Goal: Task Accomplishment & Management: Complete application form

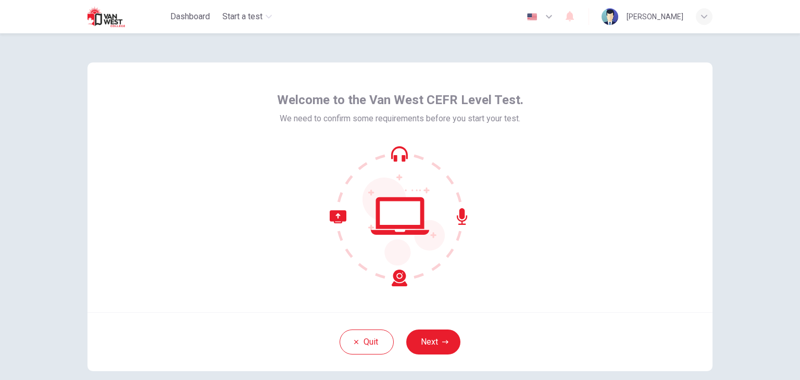
scroll to position [52, 0]
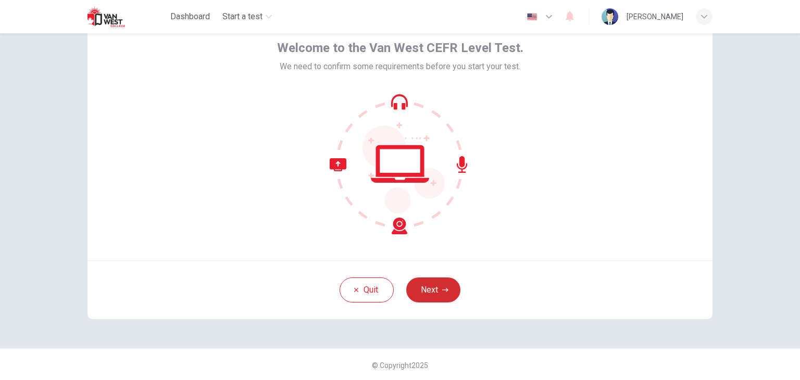
click at [442, 284] on button "Next" at bounding box center [433, 290] width 54 height 25
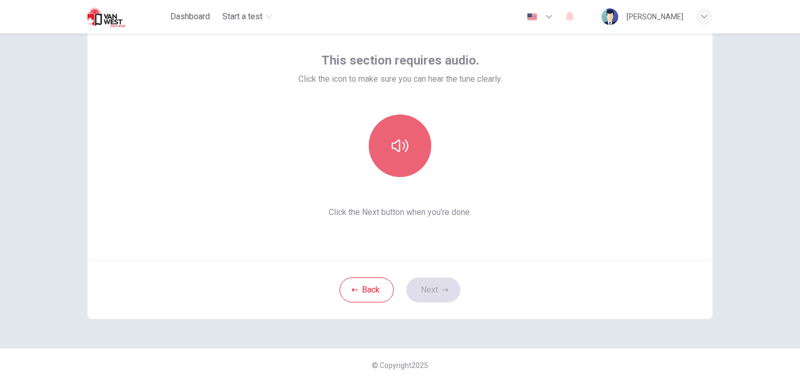
click at [398, 144] on icon "button" at bounding box center [400, 145] width 17 height 17
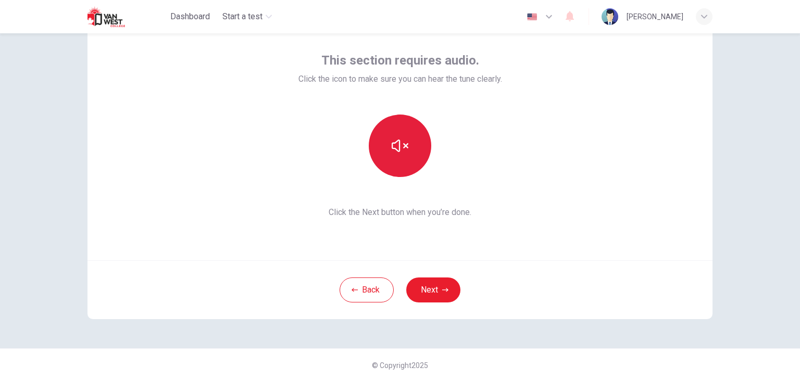
click at [398, 144] on icon "button" at bounding box center [400, 145] width 17 height 17
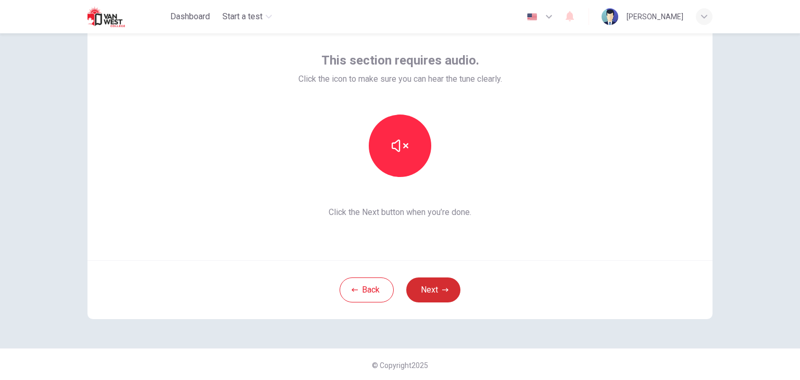
click at [433, 285] on button "Next" at bounding box center [433, 290] width 54 height 25
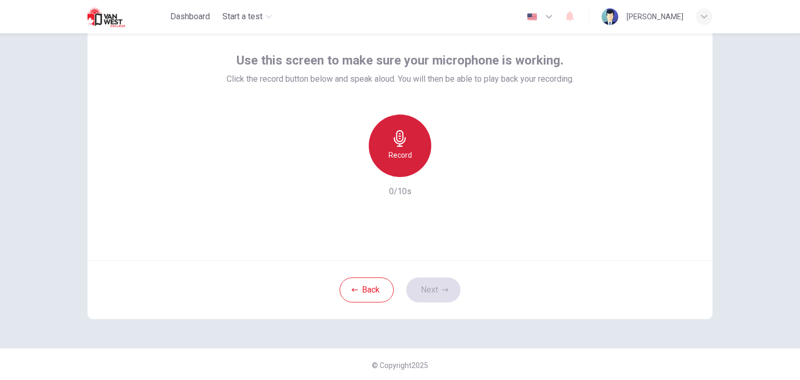
click at [410, 151] on div "Record" at bounding box center [400, 146] width 62 height 62
click at [396, 146] on icon "button" at bounding box center [400, 138] width 12 height 17
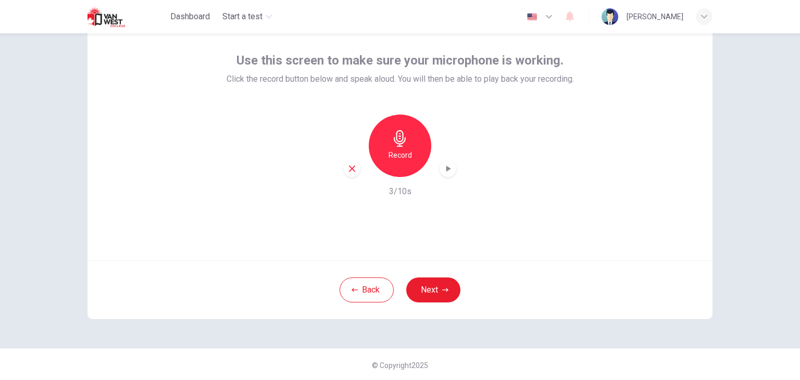
click at [443, 172] on icon "button" at bounding box center [448, 169] width 10 height 10
click at [360, 291] on button "Back" at bounding box center [366, 290] width 54 height 25
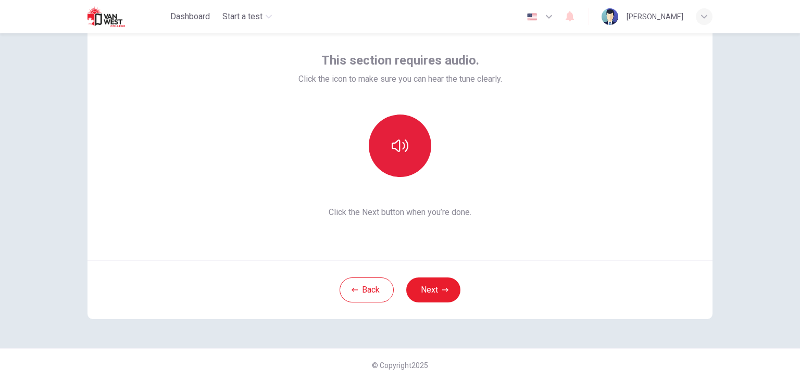
click at [403, 129] on button "button" at bounding box center [400, 146] width 62 height 62
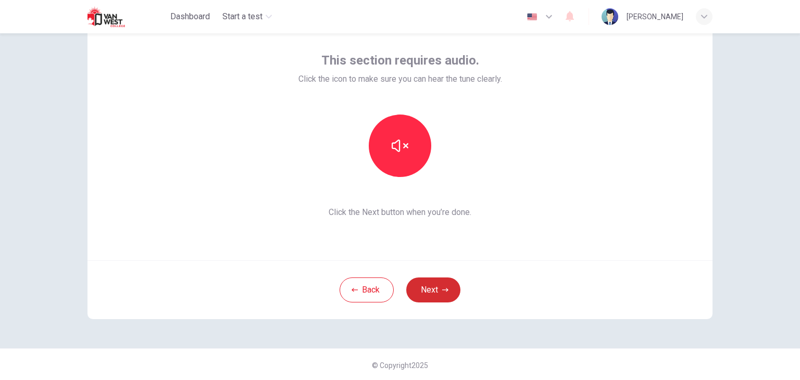
click at [441, 296] on button "Next" at bounding box center [433, 290] width 54 height 25
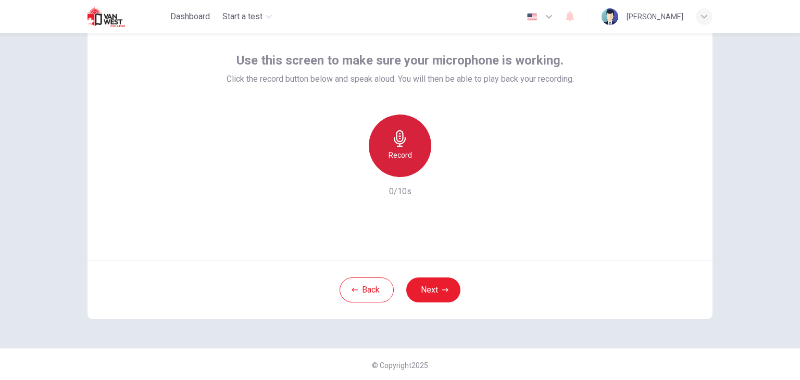
click at [397, 153] on h6 "Record" at bounding box center [399, 155] width 23 height 12
click at [405, 137] on icon "button" at bounding box center [400, 138] width 17 height 17
click at [443, 168] on icon "button" at bounding box center [448, 169] width 10 height 10
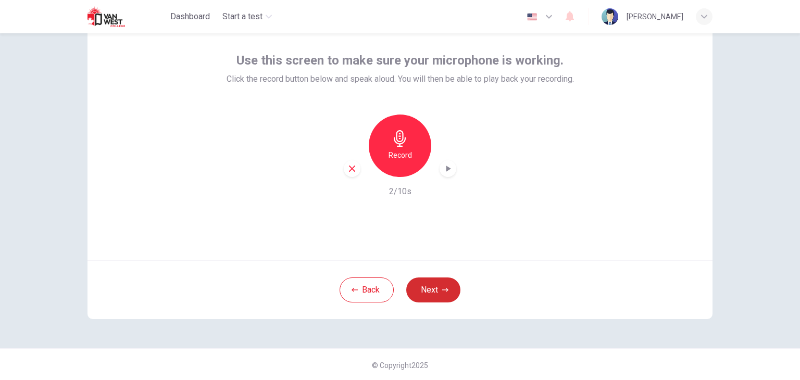
click at [429, 290] on button "Next" at bounding box center [433, 290] width 54 height 25
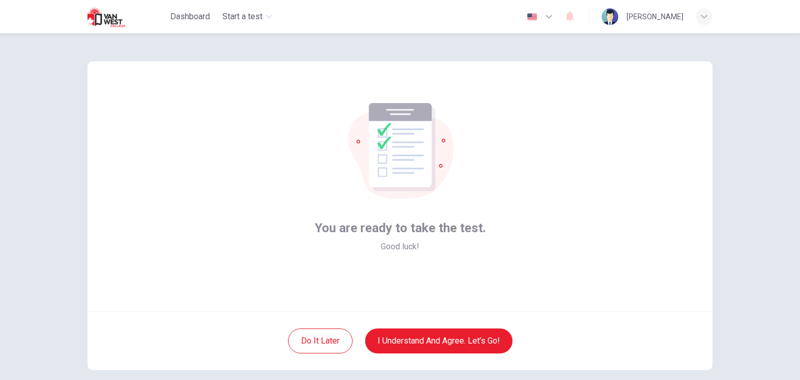
scroll to position [0, 0]
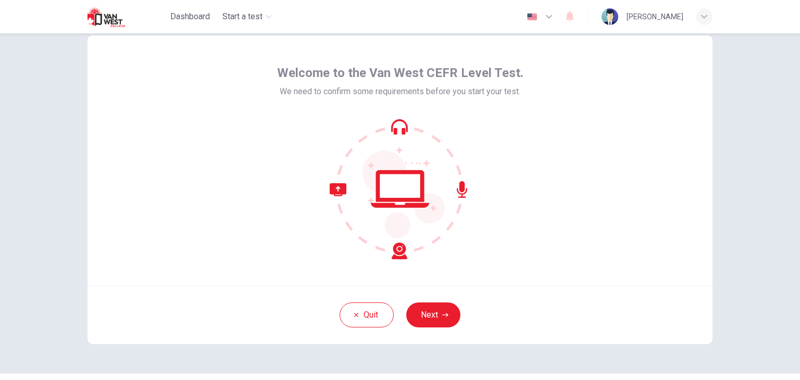
scroll to position [52, 0]
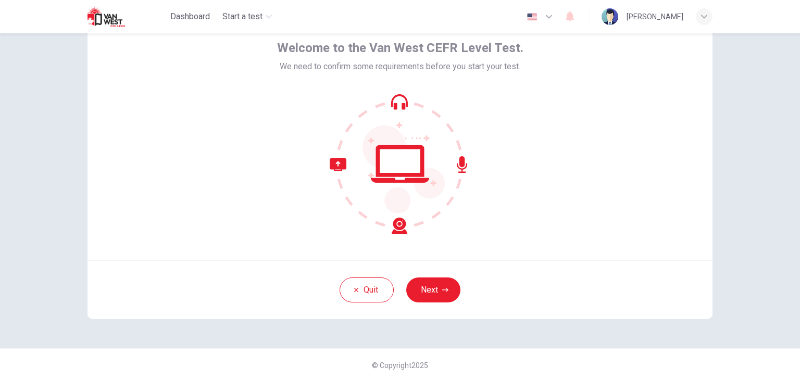
click at [437, 287] on button "Next" at bounding box center [433, 290] width 54 height 25
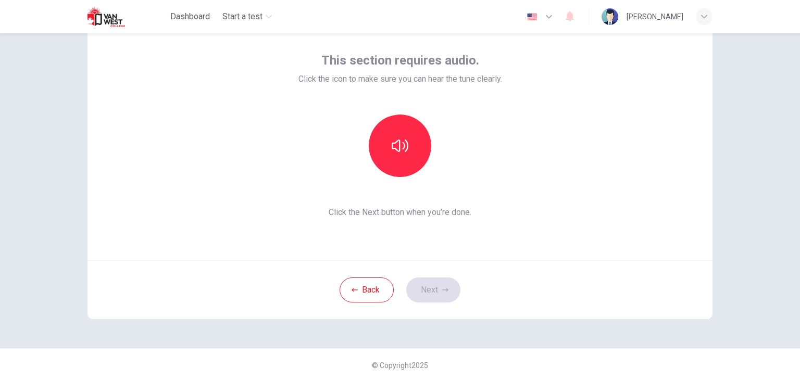
click at [375, 117] on div at bounding box center [400, 146] width 112 height 62
click at [383, 134] on button "button" at bounding box center [400, 146] width 62 height 62
drag, startPoint x: 400, startPoint y: 155, endPoint x: 411, endPoint y: 198, distance: 44.6
click at [400, 155] on button "button" at bounding box center [400, 146] width 62 height 62
drag, startPoint x: 443, startPoint y: 287, endPoint x: 423, endPoint y: 247, distance: 44.2
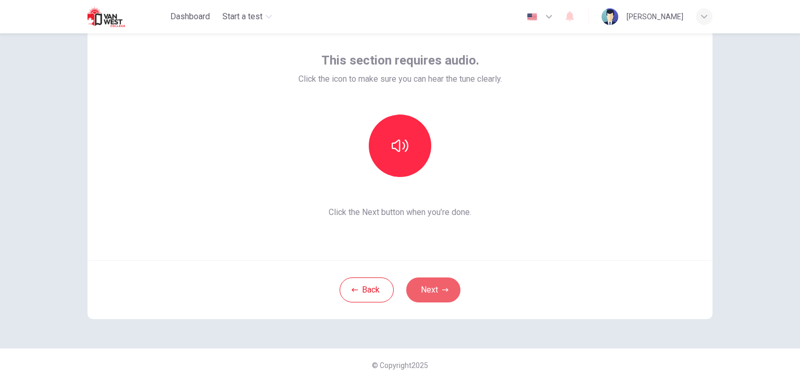
click at [444, 287] on icon "button" at bounding box center [445, 290] width 6 height 6
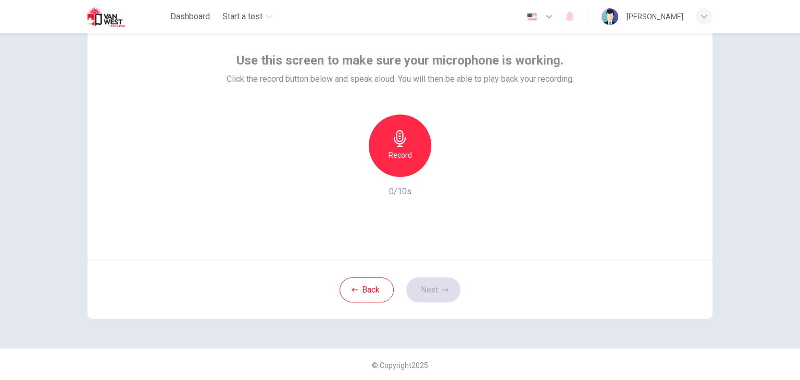
click at [389, 150] on h6 "Record" at bounding box center [399, 155] width 23 height 12
click at [396, 147] on div "Stop" at bounding box center [400, 146] width 62 height 62
click at [443, 167] on icon "button" at bounding box center [448, 169] width 10 height 10
click at [430, 291] on button "Next" at bounding box center [433, 290] width 54 height 25
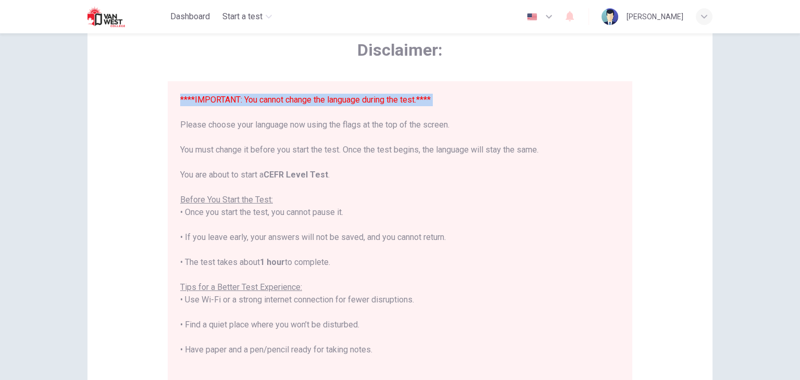
drag, startPoint x: 181, startPoint y: 98, endPoint x: 405, endPoint y: 117, distance: 225.2
click at [406, 116] on div "****IMPORTANT: You cannot change the language during the test.**** Please choos…" at bounding box center [399, 281] width 439 height 375
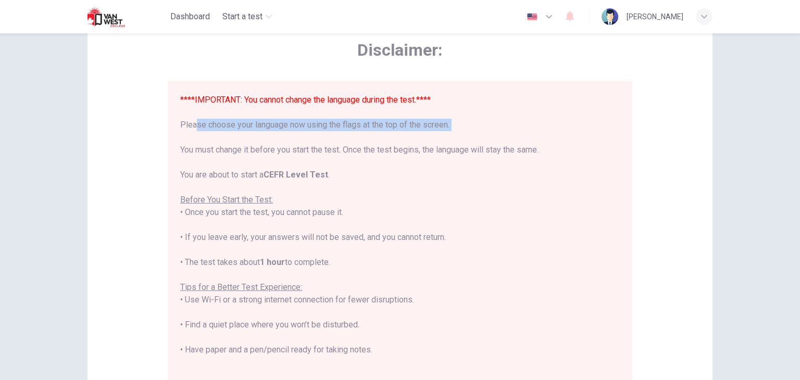
drag, startPoint x: 185, startPoint y: 127, endPoint x: 194, endPoint y: 154, distance: 28.5
click at [463, 132] on div "****IMPORTANT: You cannot change the language during the test.**** Please choos…" at bounding box center [399, 281] width 439 height 375
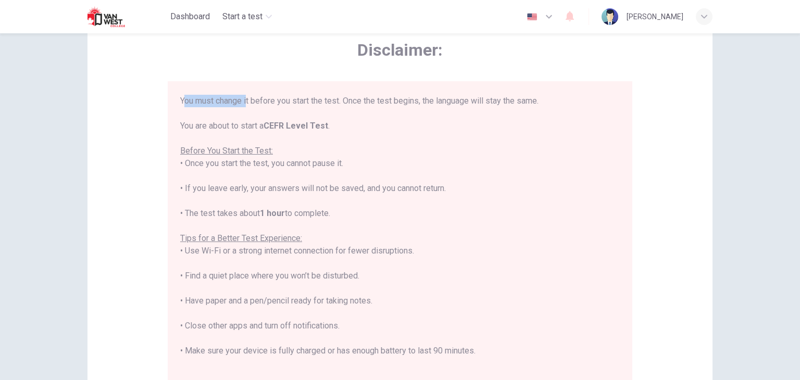
scroll to position [48, 0]
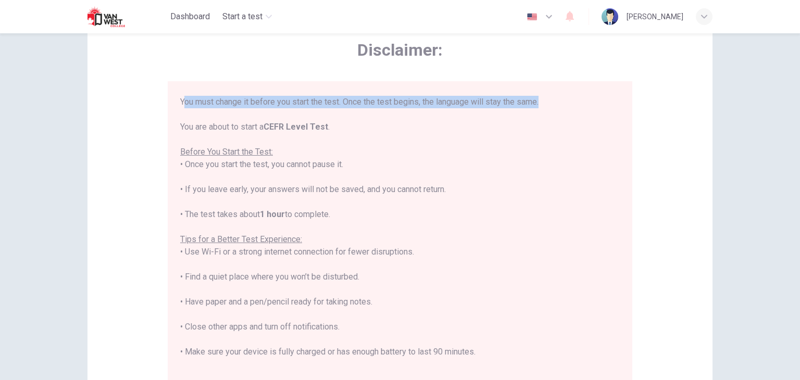
drag, startPoint x: 183, startPoint y: 102, endPoint x: 551, endPoint y: 105, distance: 368.1
click at [551, 105] on div "****IMPORTANT: You cannot change the language during the test.**** Please choos…" at bounding box center [399, 233] width 439 height 375
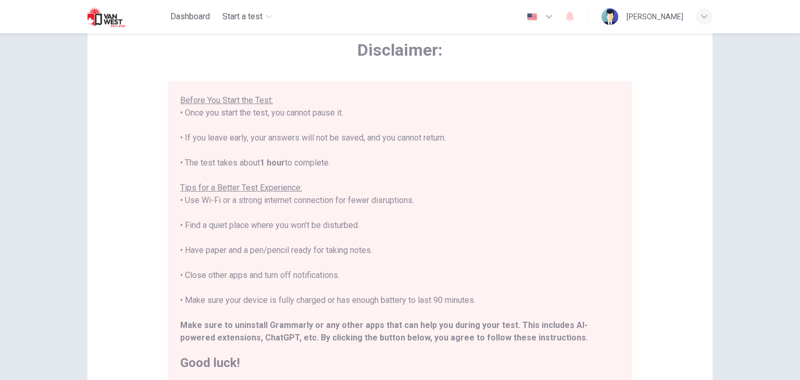
scroll to position [156, 0]
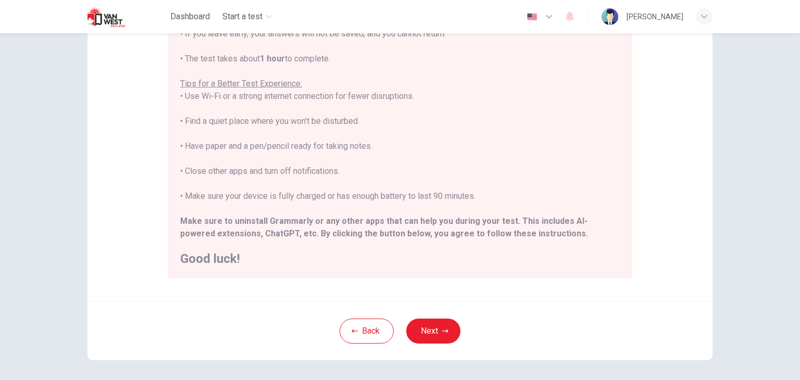
click at [555, 18] on icon "button" at bounding box center [549, 16] width 12 height 12
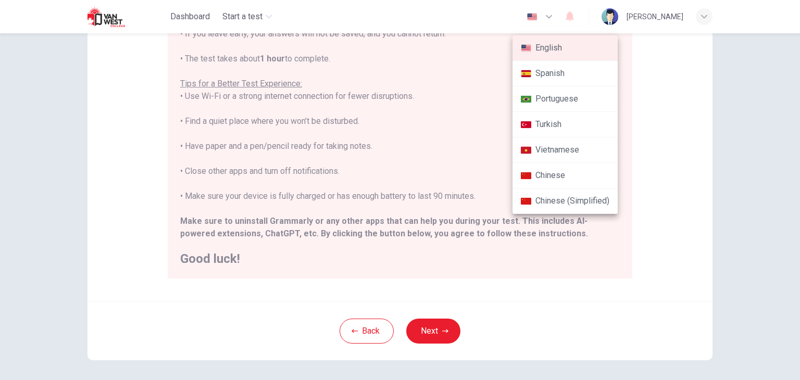
click at [690, 162] on div at bounding box center [400, 190] width 800 height 380
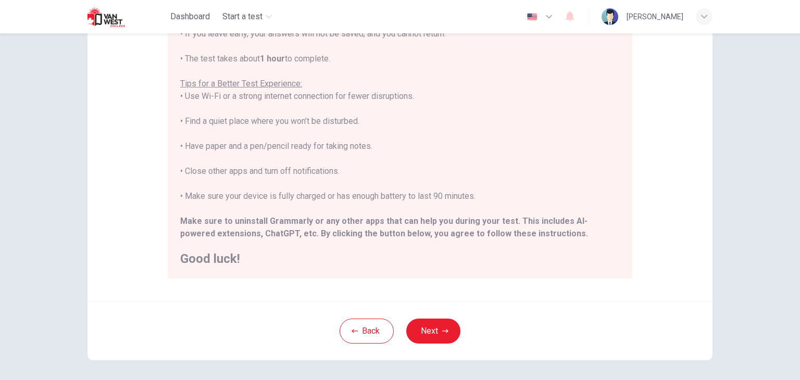
click at [369, 153] on div "****IMPORTANT: You cannot change the language during the test.**** Please choos…" at bounding box center [399, 77] width 439 height 375
click at [433, 334] on button "Next" at bounding box center [433, 331] width 54 height 25
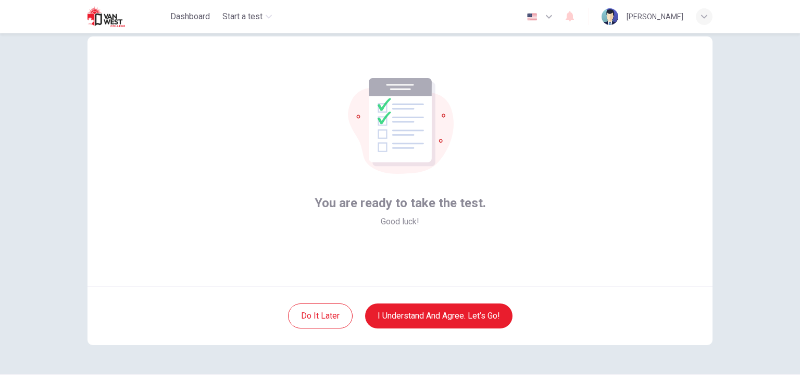
scroll to position [2, 0]
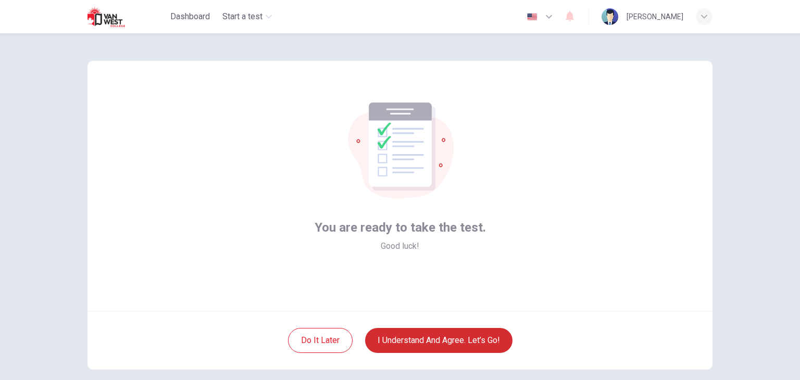
click at [480, 339] on button "I understand and agree. Let’s go!" at bounding box center [438, 340] width 147 height 25
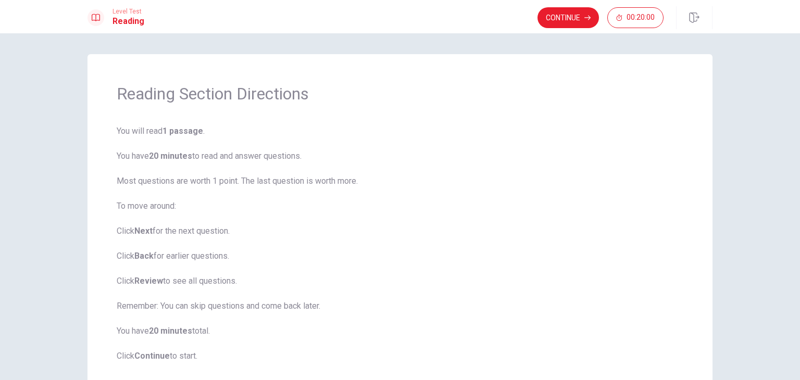
drag, startPoint x: 113, startPoint y: 130, endPoint x: 148, endPoint y: 163, distance: 48.6
click at [217, 145] on div "Reading Section Directions You will read 1 passage . You have 20 minutes to rea…" at bounding box center [399, 222] width 625 height 337
drag, startPoint x: 160, startPoint y: 162, endPoint x: 353, endPoint y: 167, distance: 192.2
click at [353, 167] on span "You will read 1 passage . You have 20 minutes to read and answer questions. Mos…" at bounding box center [400, 243] width 567 height 237
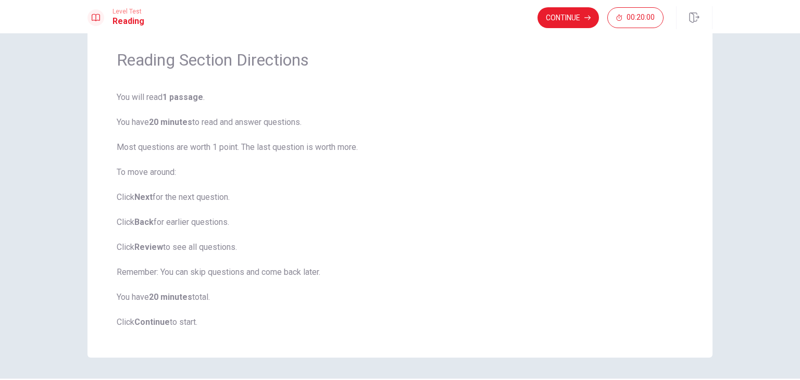
scroll to position [52, 0]
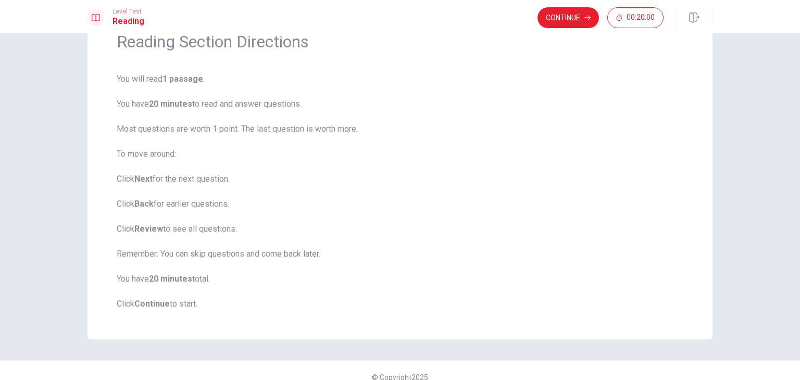
drag, startPoint x: 114, startPoint y: 130, endPoint x: 373, endPoint y: 129, distance: 259.3
click at [373, 129] on span "You will read 1 passage . You have 20 minutes to read and answer questions. Mos…" at bounding box center [400, 191] width 567 height 237
drag, startPoint x: 119, startPoint y: 157, endPoint x: 194, endPoint y: 161, distance: 75.1
click at [199, 157] on span "You will read 1 passage . You have 20 minutes to read and answer questions. Mos…" at bounding box center [400, 191] width 567 height 237
drag, startPoint x: 125, startPoint y: 173, endPoint x: 252, endPoint y: 177, distance: 126.6
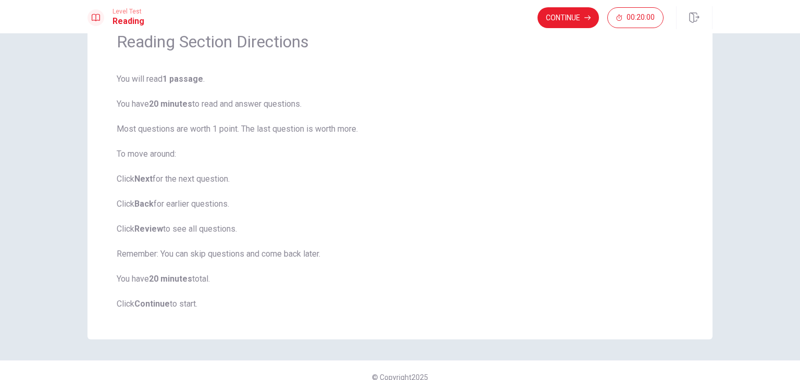
click at [252, 177] on span "You will read 1 passage . You have 20 minutes to read and answer questions. Mos…" at bounding box center [400, 191] width 567 height 237
drag, startPoint x: 142, startPoint y: 204, endPoint x: 247, endPoint y: 208, distance: 104.8
click at [247, 208] on span "You will read 1 passage . You have 20 minutes to read and answer questions. Mos…" at bounding box center [400, 191] width 567 height 237
drag, startPoint x: 115, startPoint y: 228, endPoint x: 255, endPoint y: 232, distance: 140.7
click at [255, 232] on span "You will read 1 passage . You have 20 minutes to read and answer questions. Mos…" at bounding box center [400, 191] width 567 height 237
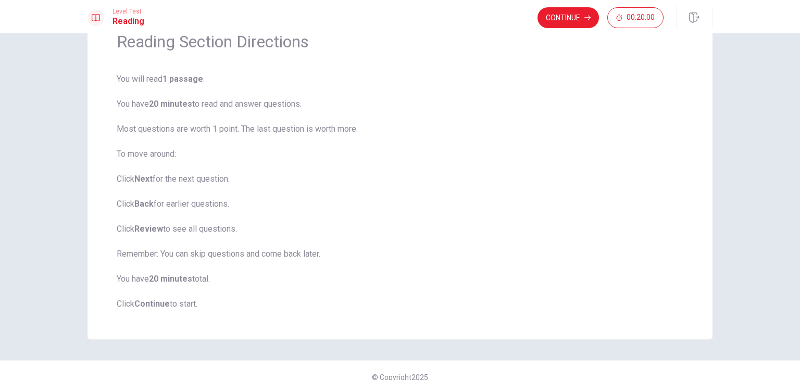
drag, startPoint x: 121, startPoint y: 255, endPoint x: 185, endPoint y: 261, distance: 64.9
click at [308, 261] on span "You will read 1 passage . You have 20 minutes to read and answer questions. Mos…" at bounding box center [400, 191] width 567 height 237
drag, startPoint x: 216, startPoint y: 282, endPoint x: 241, endPoint y: 284, distance: 25.1
click at [241, 284] on div "Reading Section Directions You will read 1 passage . You have 20 minutes to rea…" at bounding box center [399, 170] width 625 height 337
drag, startPoint x: 129, startPoint y: 305, endPoint x: 280, endPoint y: 306, distance: 151.0
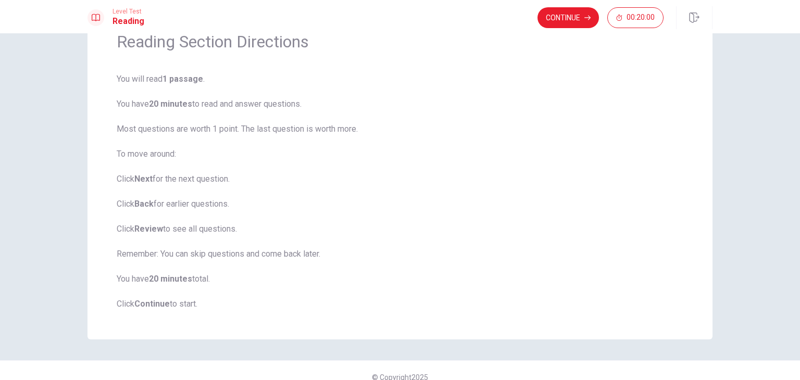
click at [277, 305] on span "You will read 1 passage . You have 20 minutes to read and answer questions. Mos…" at bounding box center [400, 191] width 567 height 237
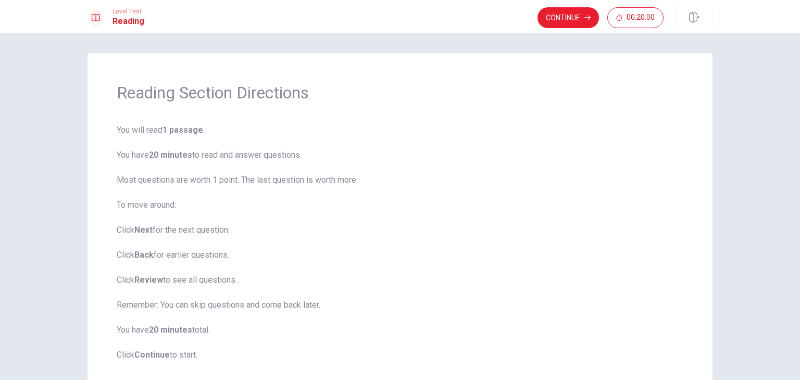
scroll to position [0, 0]
click at [577, 20] on button "Continue" at bounding box center [567, 17] width 61 height 21
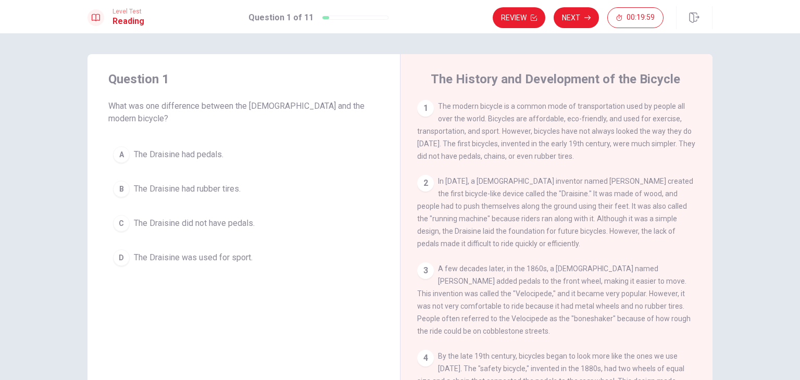
drag, startPoint x: 227, startPoint y: 110, endPoint x: 360, endPoint y: 115, distance: 133.4
click at [360, 115] on div "Question 1 What was one difference between the [DEMOGRAPHIC_DATA] and the moder…" at bounding box center [243, 170] width 312 height 233
drag, startPoint x: 519, startPoint y: 106, endPoint x: 620, endPoint y: 111, distance: 101.2
click at [631, 106] on span "The modern bicycle is a common mode of transportation used by people all over t…" at bounding box center [556, 131] width 278 height 58
drag, startPoint x: 451, startPoint y: 158, endPoint x: 567, endPoint y: 157, distance: 115.1
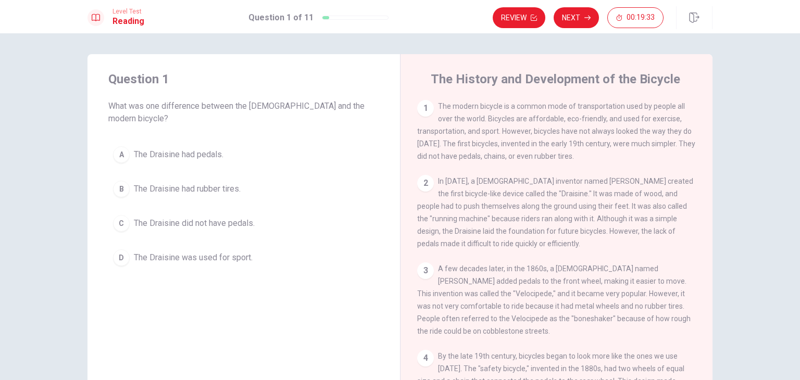
click at [567, 157] on span "The modern bicycle is a common mode of transportation used by people all over t…" at bounding box center [556, 131] width 278 height 58
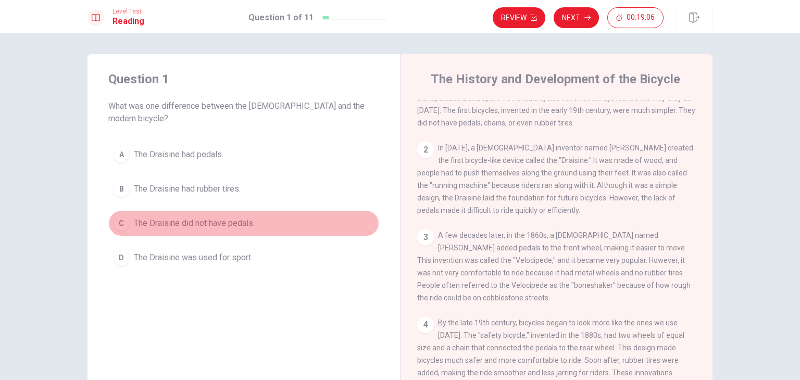
click at [119, 215] on div "C" at bounding box center [121, 223] width 17 height 17
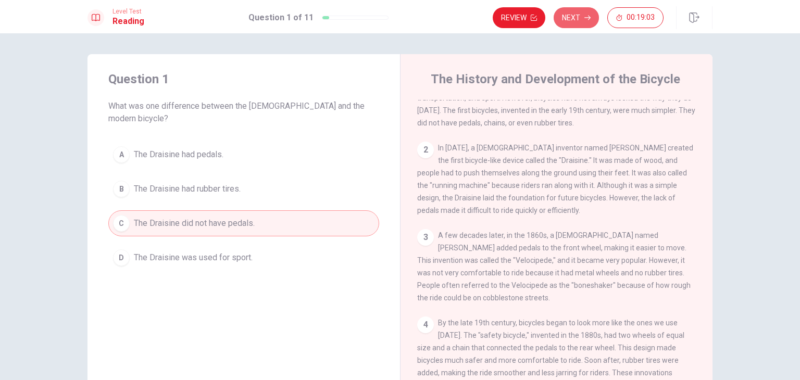
click at [563, 20] on button "Next" at bounding box center [576, 17] width 45 height 21
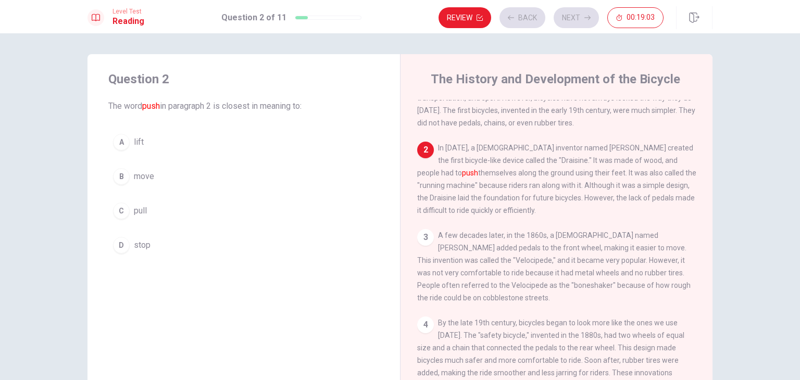
scroll to position [77, 0]
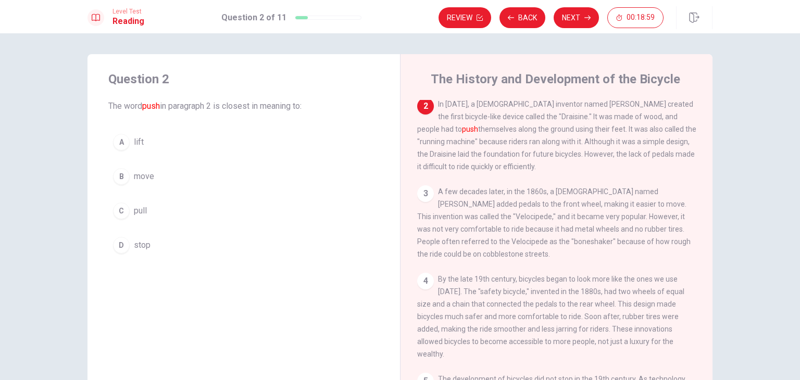
drag, startPoint x: 113, startPoint y: 108, endPoint x: 310, endPoint y: 105, distance: 197.4
click at [310, 105] on span "The word push in paragraph 2 is closest in meaning to:" at bounding box center [243, 106] width 271 height 12
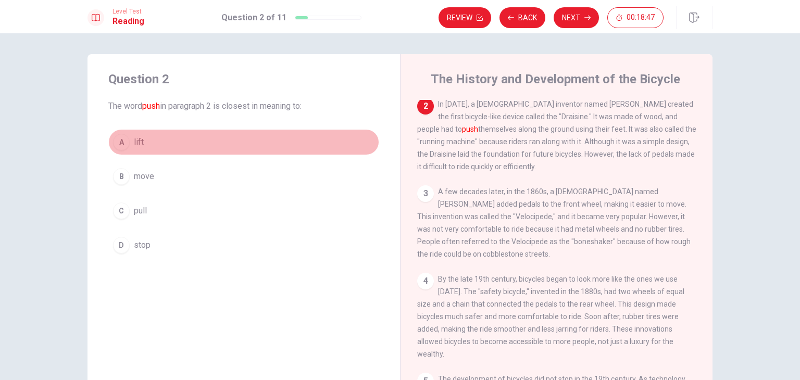
click at [119, 144] on div "A" at bounding box center [121, 142] width 17 height 17
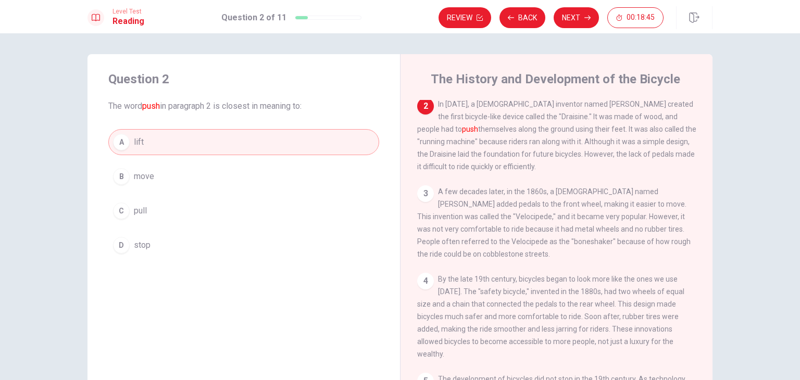
click at [571, 15] on button "Next" at bounding box center [576, 17] width 45 height 21
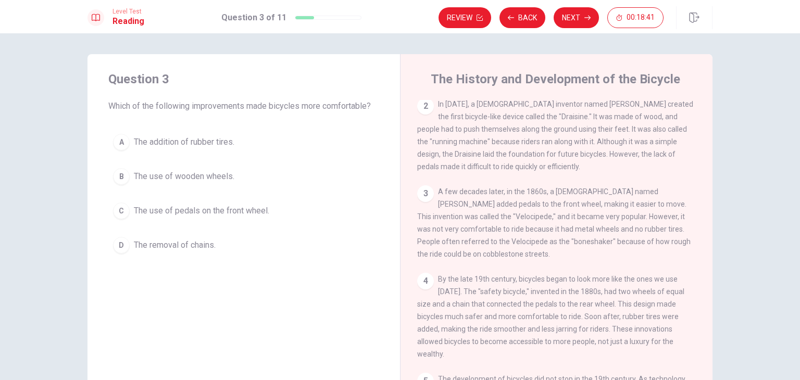
drag, startPoint x: 192, startPoint y: 106, endPoint x: 347, endPoint y: 109, distance: 155.2
click at [346, 105] on span "Which of the following improvements made bicycles more comfortable?" at bounding box center [243, 106] width 271 height 12
click at [349, 124] on div "Question 3 Which of the following improvements made bicycles more comfortable? …" at bounding box center [243, 164] width 312 height 221
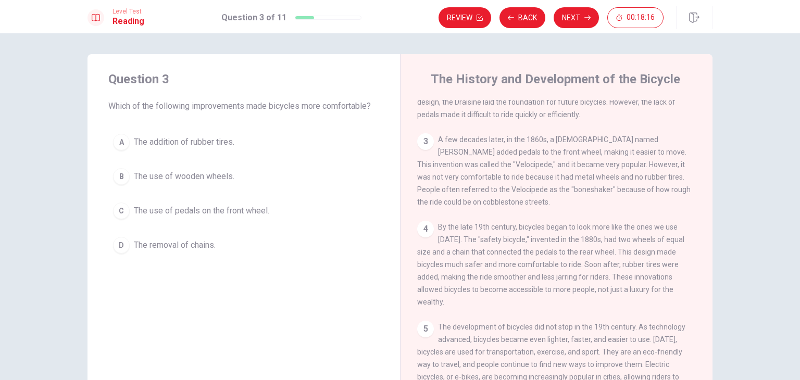
click at [118, 211] on div "C" at bounding box center [121, 211] width 17 height 17
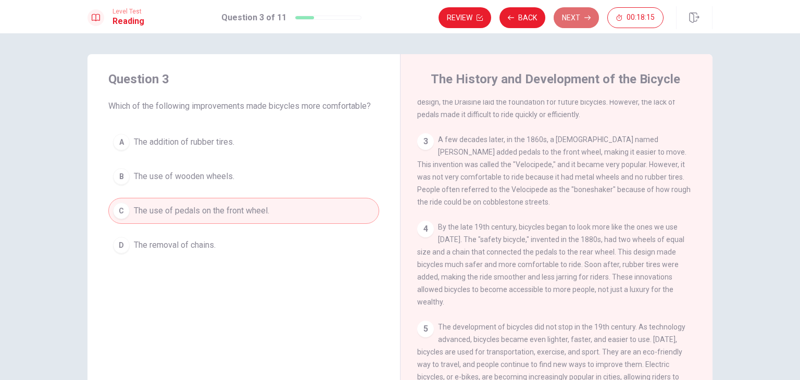
click at [577, 19] on button "Next" at bounding box center [576, 17] width 45 height 21
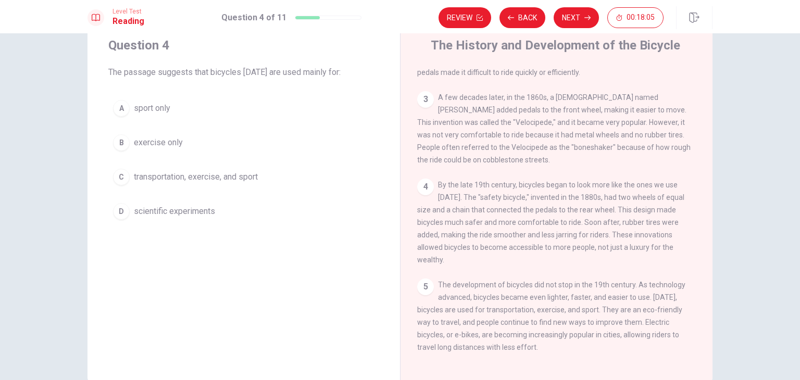
scroll to position [52, 0]
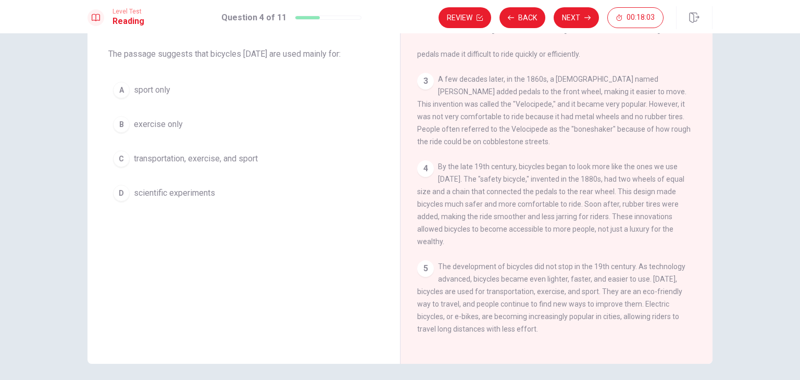
drag, startPoint x: 485, startPoint y: 288, endPoint x: 594, endPoint y: 287, distance: 108.8
click at [594, 287] on span "The development of bicycles did not stop in the 19th century. As technology adv…" at bounding box center [551, 297] width 268 height 71
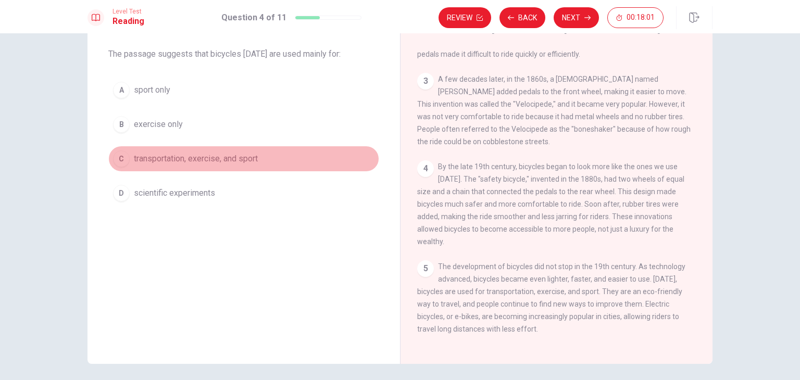
click at [116, 158] on div "C" at bounding box center [121, 158] width 17 height 17
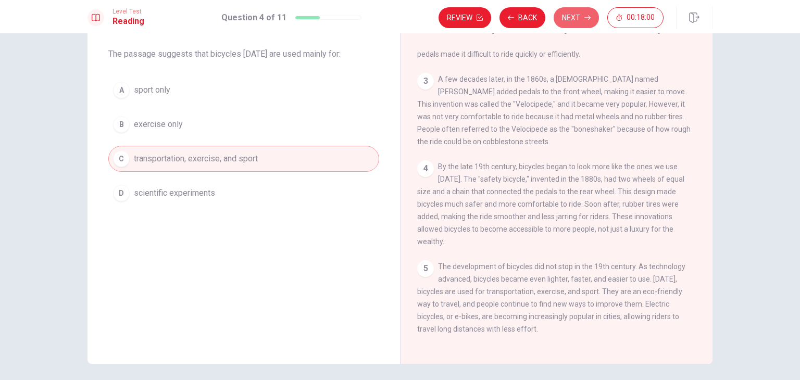
drag, startPoint x: 564, startPoint y: 19, endPoint x: 558, endPoint y: 26, distance: 8.8
click at [565, 19] on button "Next" at bounding box center [576, 17] width 45 height 21
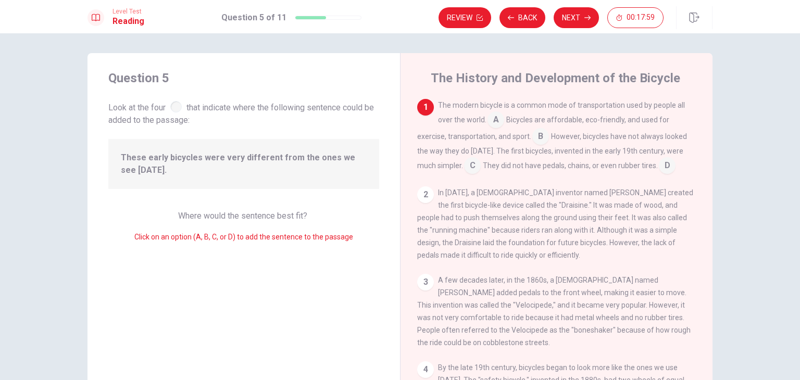
scroll to position [0, 0]
drag, startPoint x: 122, startPoint y: 159, endPoint x: 359, endPoint y: 161, distance: 236.9
click at [359, 161] on span "These early bicycles were very different from the ones we see [DATE]." at bounding box center [244, 165] width 246 height 25
drag, startPoint x: 118, startPoint y: 171, endPoint x: 160, endPoint y: 169, distance: 41.7
click at [160, 169] on span "These early bicycles were very different from the ones we see [DATE]." at bounding box center [244, 165] width 246 height 25
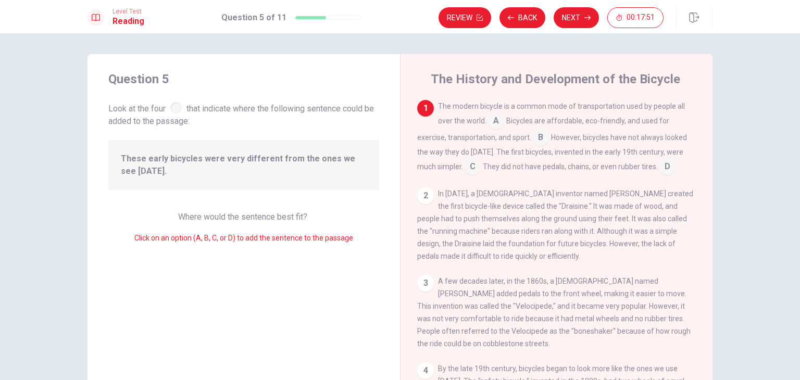
click at [160, 169] on span "These early bicycles were very different from the ones we see [DATE]." at bounding box center [244, 165] width 246 height 25
click at [472, 166] on input at bounding box center [472, 167] width 17 height 17
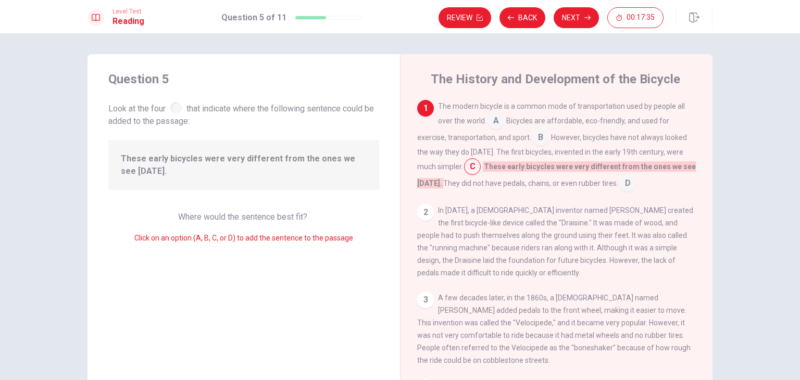
scroll to position [52, 0]
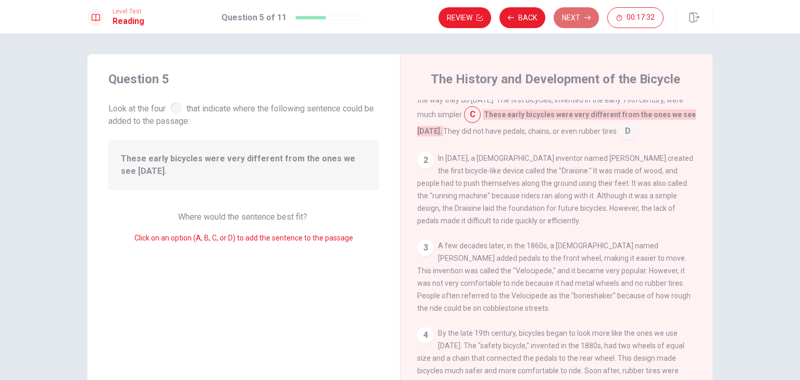
click at [582, 18] on button "Next" at bounding box center [576, 17] width 45 height 21
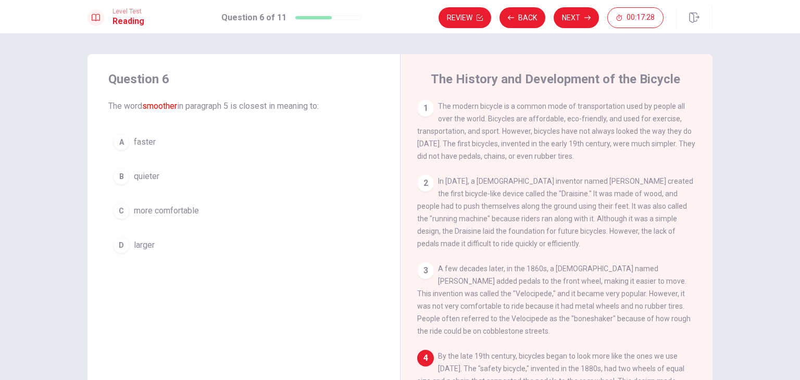
drag, startPoint x: 108, startPoint y: 106, endPoint x: 341, endPoint y: 110, distance: 232.3
click at [340, 110] on span "The word smoother in paragraph 5 is closest in meaning to:" at bounding box center [243, 106] width 271 height 12
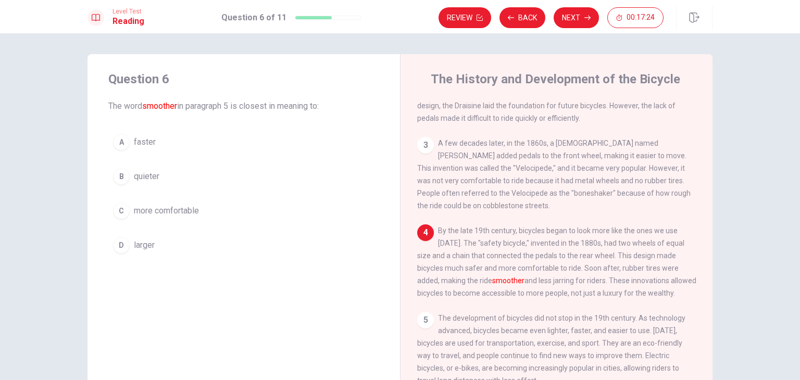
scroll to position [137, 0]
drag, startPoint x: 479, startPoint y: 293, endPoint x: 637, endPoint y: 293, distance: 158.3
click at [637, 293] on span "By the late 19th century, bicycles began to look more like the ones we use [DAT…" at bounding box center [556, 262] width 279 height 71
click at [118, 210] on div "C" at bounding box center [121, 211] width 17 height 17
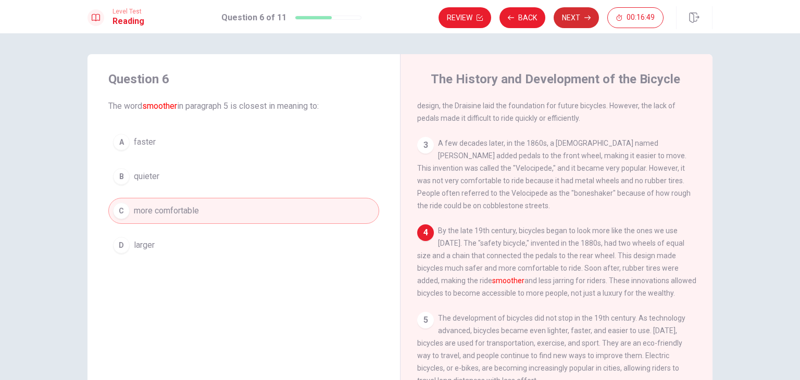
click at [579, 23] on button "Next" at bounding box center [576, 17] width 45 height 21
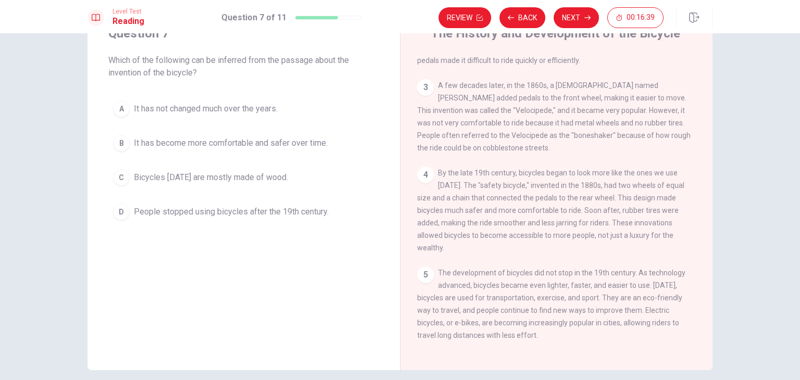
scroll to position [0, 0]
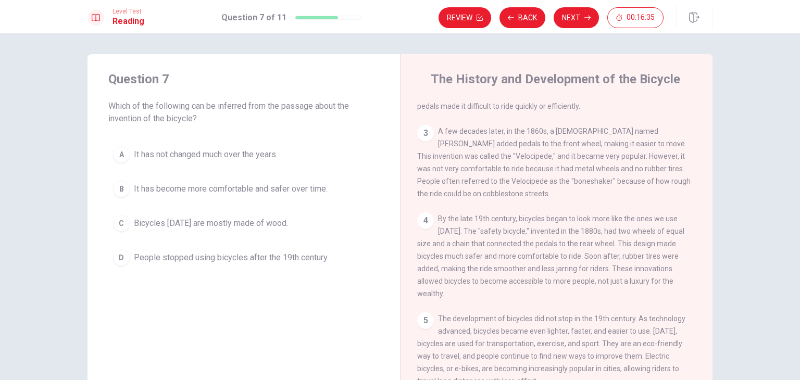
drag, startPoint x: 190, startPoint y: 106, endPoint x: 371, endPoint y: 106, distance: 180.7
click at [371, 106] on span "Which of the following can be inferred from the passage about the invention of …" at bounding box center [243, 112] width 271 height 25
drag, startPoint x: 108, startPoint y: 121, endPoint x: 248, endPoint y: 121, distance: 139.5
click at [240, 117] on span "Which of the following can be inferred from the passage about the invention of …" at bounding box center [243, 112] width 271 height 25
click at [257, 126] on div "Question 7 Which of the following can be inferred from the passage about the in…" at bounding box center [243, 170] width 312 height 233
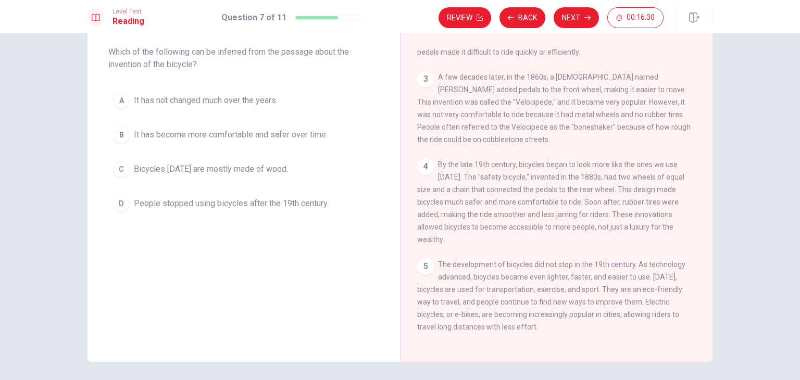
scroll to position [90, 0]
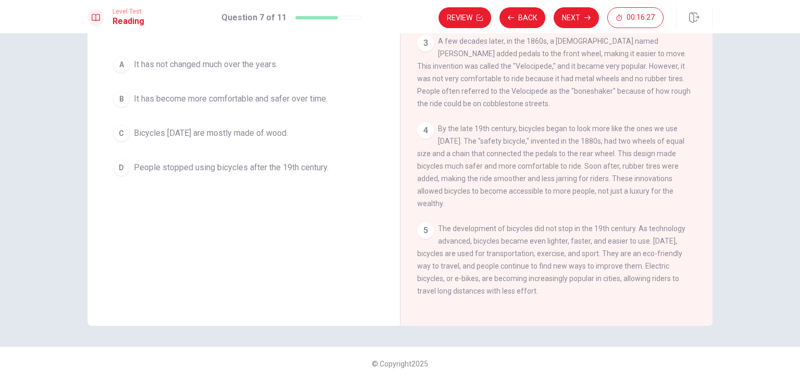
drag, startPoint x: 437, startPoint y: 253, endPoint x: 621, endPoint y: 257, distance: 183.9
click at [664, 253] on span "The development of bicycles did not stop in the 19th century. As technology adv…" at bounding box center [551, 259] width 268 height 71
drag, startPoint x: 418, startPoint y: 265, endPoint x: 656, endPoint y: 262, distance: 238.0
click at [656, 262] on span "The development of bicycles did not stop in the 19th century. As technology adv…" at bounding box center [551, 259] width 268 height 71
drag, startPoint x: 463, startPoint y: 276, endPoint x: 667, endPoint y: 279, distance: 204.1
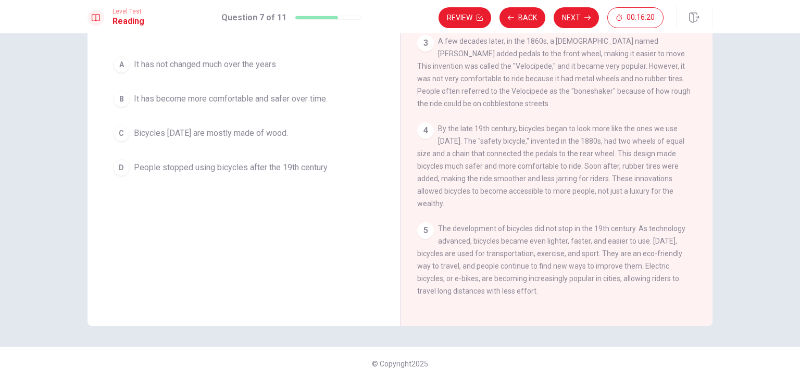
click at [667, 279] on span "The development of bicycles did not stop in the 19th century. As technology adv…" at bounding box center [551, 259] width 268 height 71
drag, startPoint x: 411, startPoint y: 292, endPoint x: 586, endPoint y: 294, distance: 174.4
click at [586, 294] on div "The History and Development of the Bicycle 1 The modern bicycle is a common mod…" at bounding box center [556, 145] width 312 height 362
click at [254, 250] on div "Question 7 Which of the following can be inferred from the passage about the in…" at bounding box center [243, 145] width 312 height 362
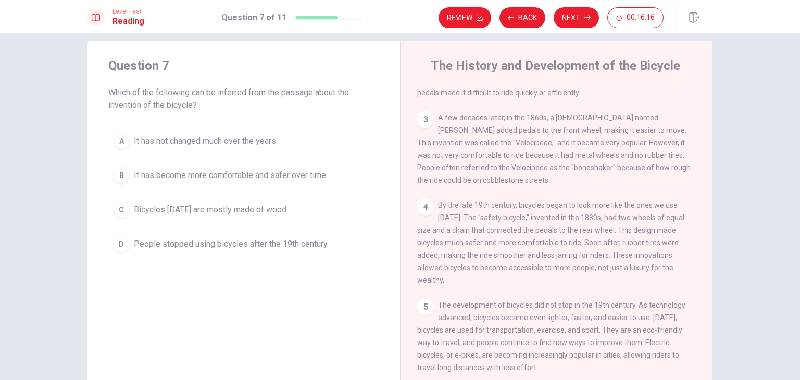
scroll to position [0, 0]
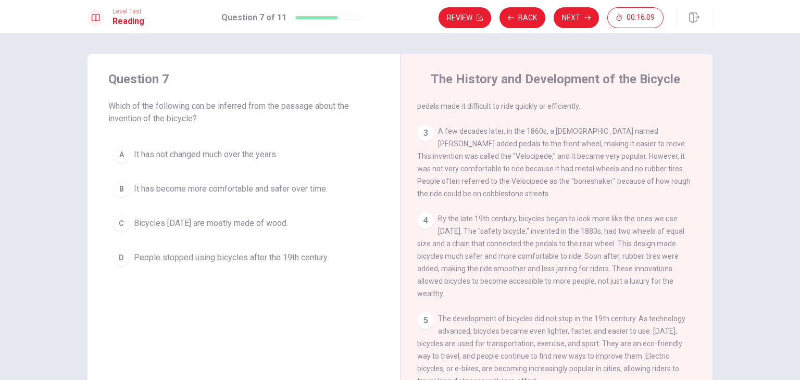
click at [123, 190] on div "B" at bounding box center [121, 189] width 17 height 17
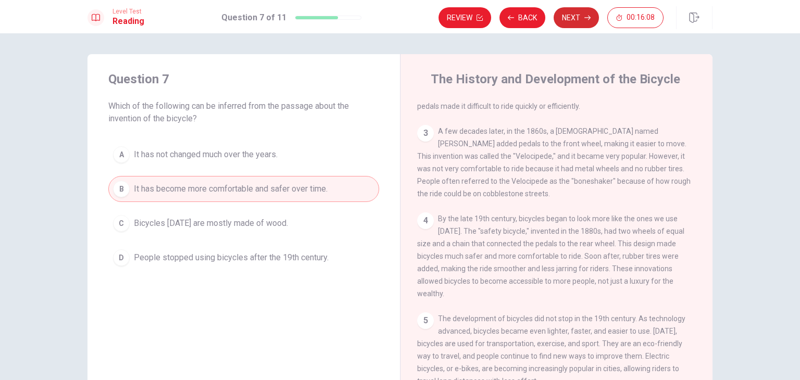
click at [589, 19] on icon "button" at bounding box center [587, 18] width 6 height 6
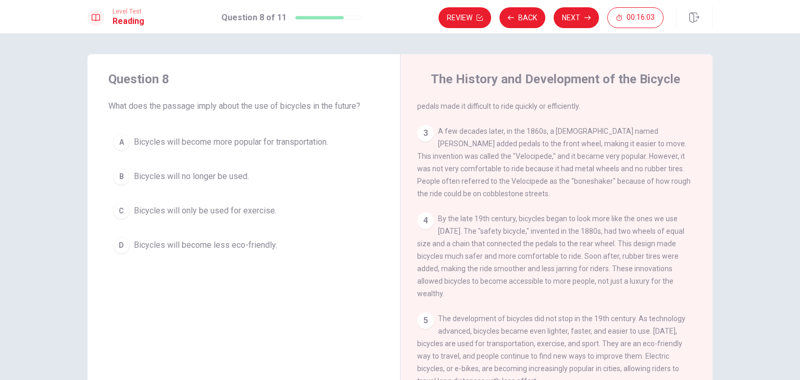
drag, startPoint x: 243, startPoint y: 108, endPoint x: 381, endPoint y: 108, distance: 138.5
click at [381, 108] on div "Question 8 What does the passage imply about the use of bicycles in the future?…" at bounding box center [243, 164] width 312 height 221
click at [333, 135] on button "A Bicycles will become more popular for transportation." at bounding box center [243, 142] width 271 height 26
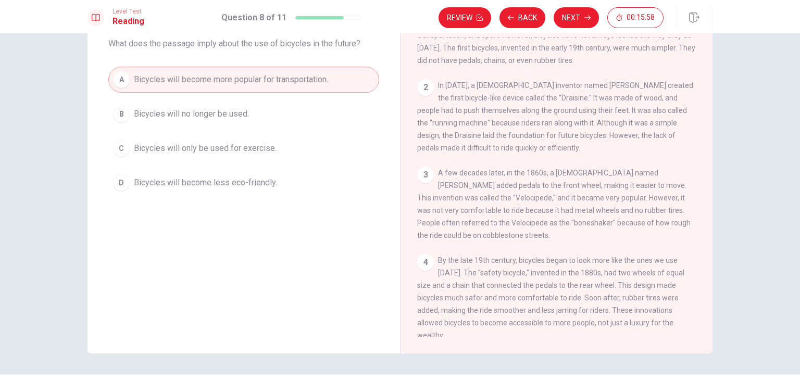
scroll to position [38, 0]
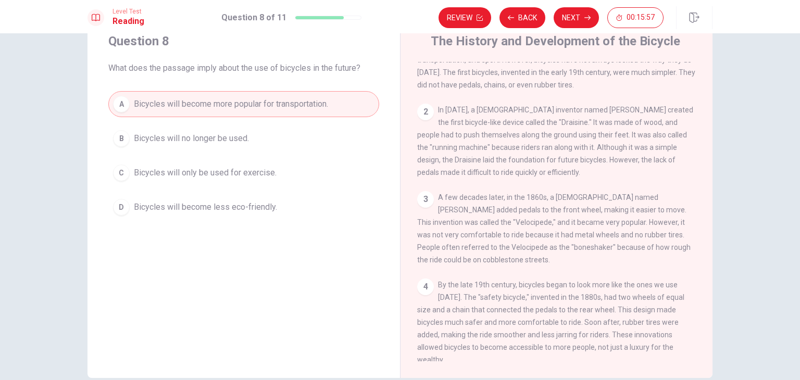
click at [126, 204] on div "D" at bounding box center [121, 207] width 17 height 17
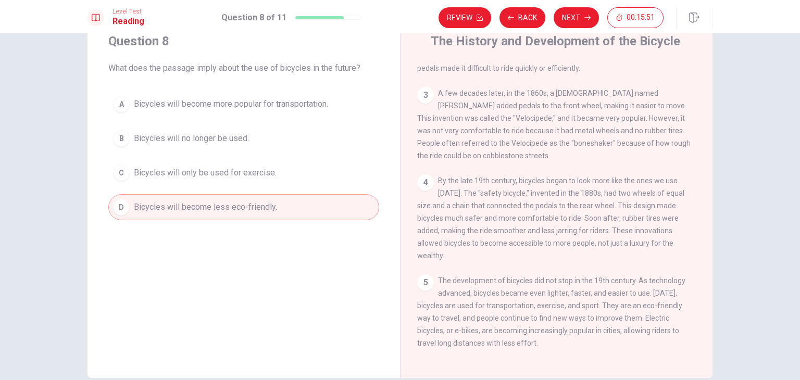
scroll to position [85, 0]
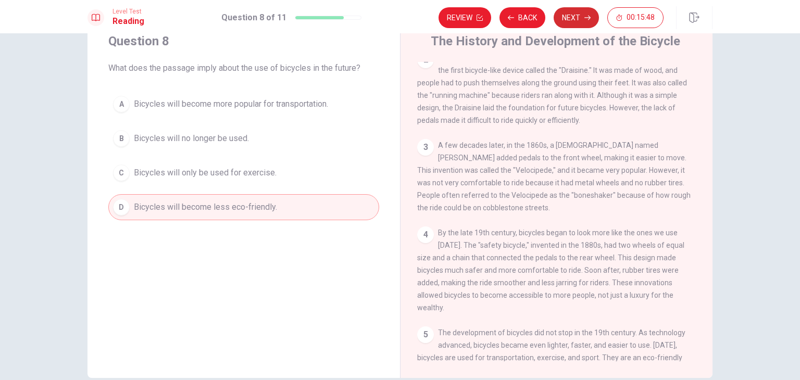
click at [575, 20] on button "Next" at bounding box center [576, 17] width 45 height 21
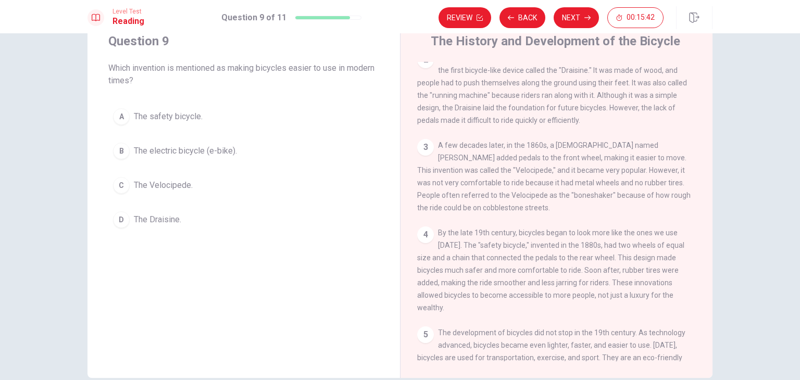
drag, startPoint x: 216, startPoint y: 69, endPoint x: 245, endPoint y: 95, distance: 39.1
click at [364, 72] on span "Which invention is mentioned as making bicycles easier to use in modern times?" at bounding box center [243, 74] width 271 height 25
click at [170, 84] on div "Question 9 Which invention is mentioned as making bicycles easier to use in mod…" at bounding box center [243, 132] width 312 height 233
click at [170, 84] on span "Which invention is mentioned as making bicycles easier to use in modern times?" at bounding box center [243, 74] width 271 height 25
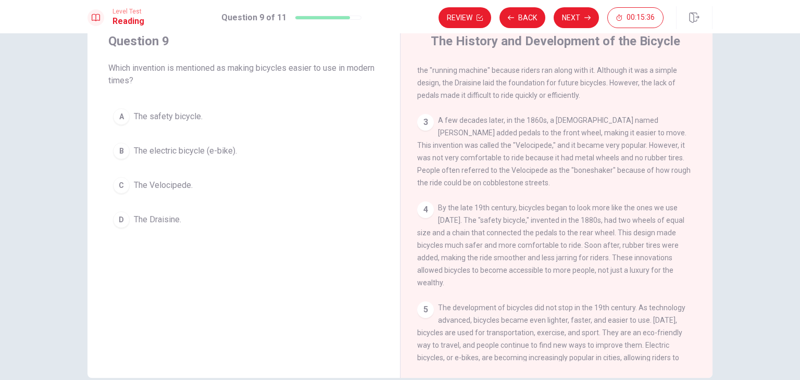
scroll to position [137, 0]
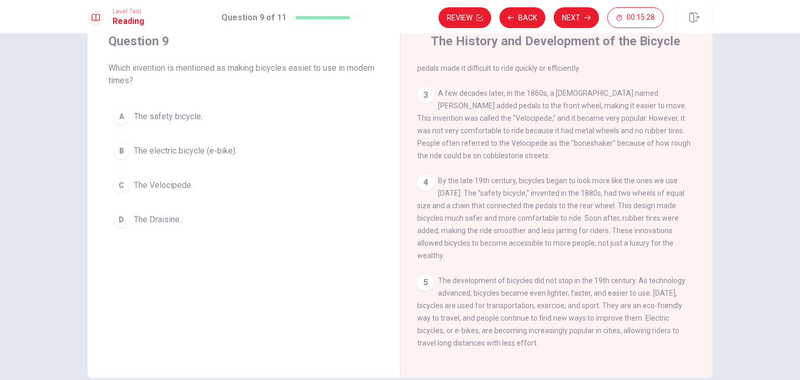
drag, startPoint x: 459, startPoint y: 280, endPoint x: 598, endPoint y: 278, distance: 139.0
click at [598, 278] on span "The development of bicycles did not stop in the 19th century. As technology adv…" at bounding box center [551, 311] width 268 height 71
drag, startPoint x: 445, startPoint y: 250, endPoint x: 667, endPoint y: 253, distance: 221.8
click at [667, 253] on span "By the late 19th century, bicycles began to look more like the ones we use [DAT…" at bounding box center [550, 218] width 267 height 83
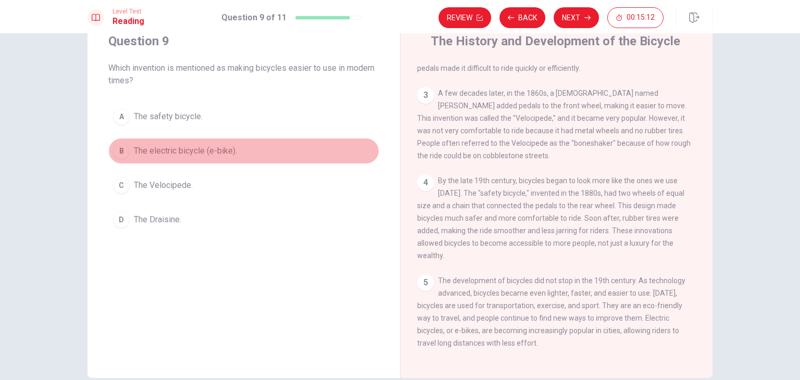
click at [122, 156] on div "B" at bounding box center [121, 151] width 17 height 17
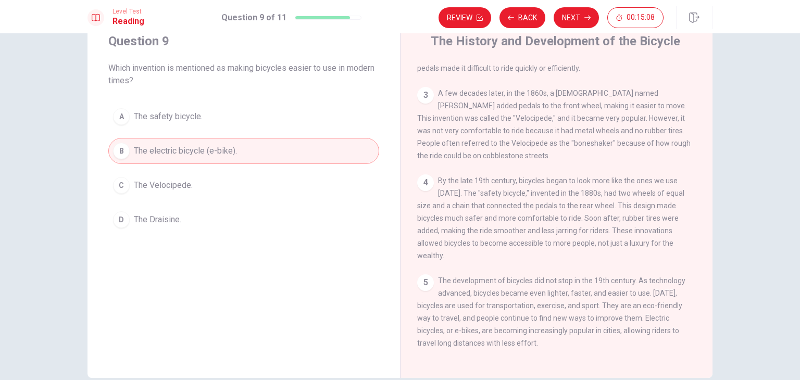
click at [576, 18] on button "Next" at bounding box center [576, 17] width 45 height 21
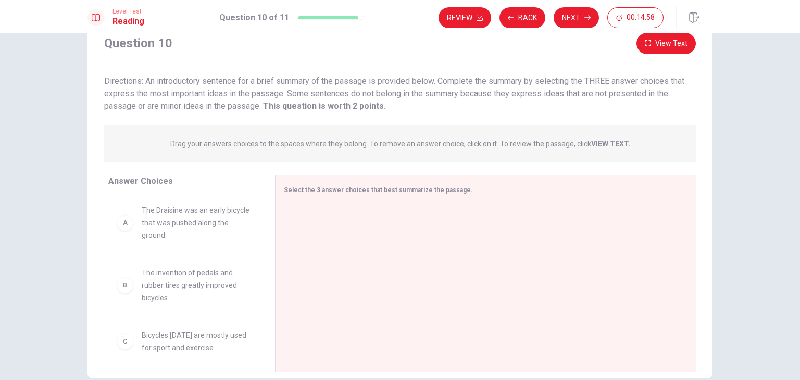
drag, startPoint x: 143, startPoint y: 79, endPoint x: 432, endPoint y: 71, distance: 289.6
click at [432, 71] on div "Question 10 View Text Directions: An introductory sentence for a brief summary …" at bounding box center [399, 73] width 625 height 80
drag, startPoint x: 130, startPoint y: 105, endPoint x: 390, endPoint y: 109, distance: 260.4
click at [389, 109] on div "Directions: An introductory sentence for a brief summary of the passage is prov…" at bounding box center [400, 93] width 592 height 37
click at [397, 110] on div "Directions: An introductory sentence for a brief summary of the passage is prov…" at bounding box center [400, 93] width 592 height 37
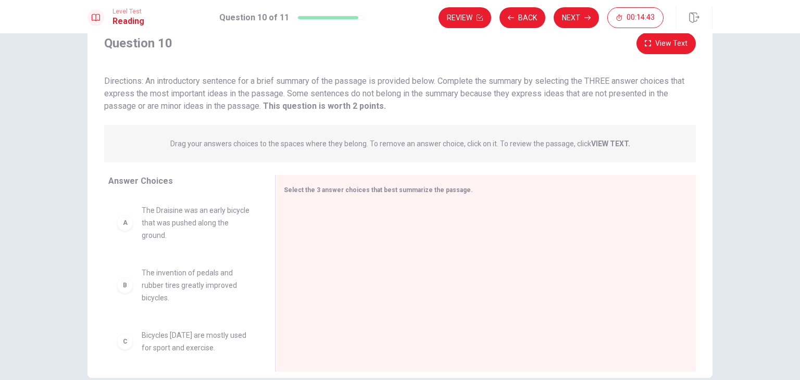
scroll to position [90, 0]
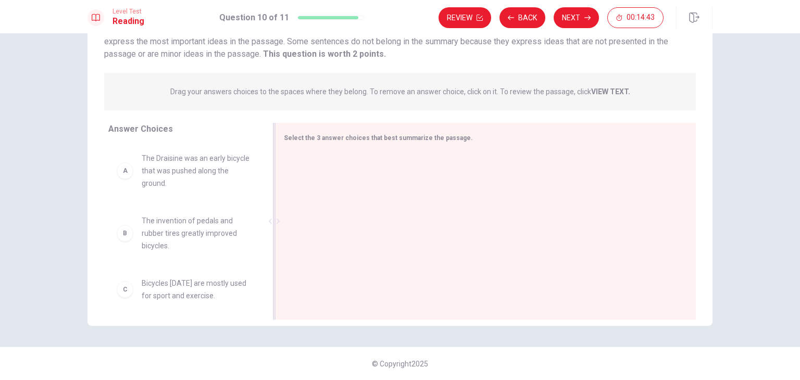
click at [353, 168] on div at bounding box center [481, 223] width 395 height 140
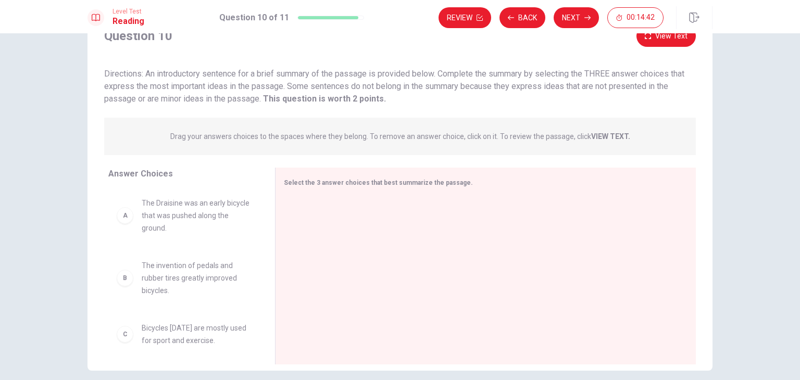
scroll to position [0, 0]
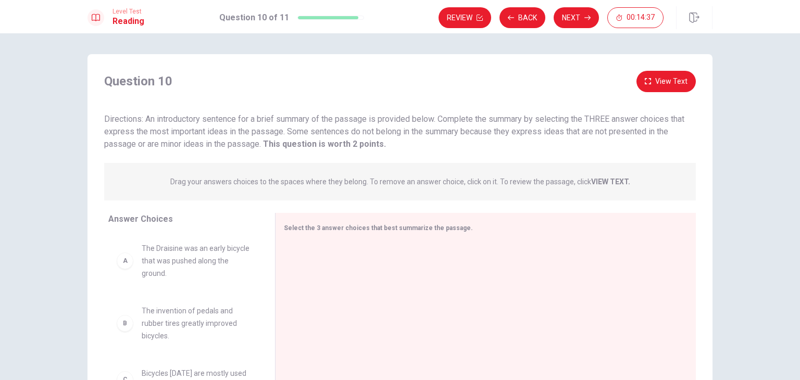
drag, startPoint x: 166, startPoint y: 181, endPoint x: 369, endPoint y: 182, distance: 202.6
click at [369, 182] on div "Drag your answers choices to the spaces where they belong. To remove an answer …" at bounding box center [400, 181] width 592 height 37
drag, startPoint x: 377, startPoint y: 178, endPoint x: 651, endPoint y: 184, distance: 274.5
click at [651, 184] on div "Drag your answers choices to the spaces where they belong. To remove an answer …" at bounding box center [400, 181] width 592 height 37
click at [653, 184] on div "Drag your answers choices to the spaces where they belong. To remove an answer …" at bounding box center [400, 181] width 592 height 37
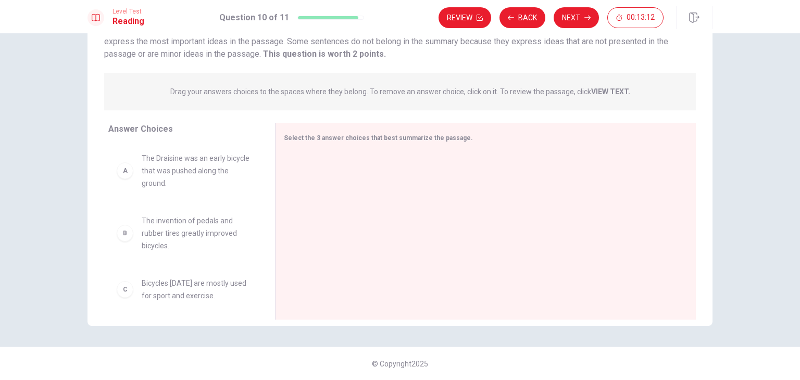
click at [124, 173] on div "A" at bounding box center [125, 170] width 17 height 17
click at [173, 169] on span "The Draisine was an early bicycle that was pushed along the ground." at bounding box center [196, 170] width 108 height 37
drag, startPoint x: 158, startPoint y: 160, endPoint x: 145, endPoint y: 161, distance: 13.6
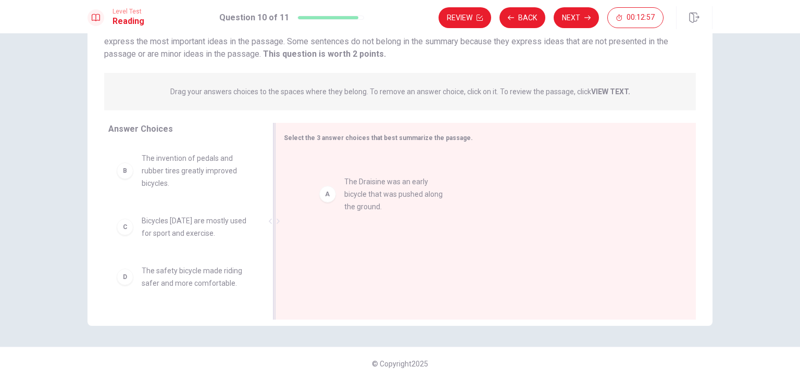
drag, startPoint x: 174, startPoint y: 171, endPoint x: 382, endPoint y: 195, distance: 209.7
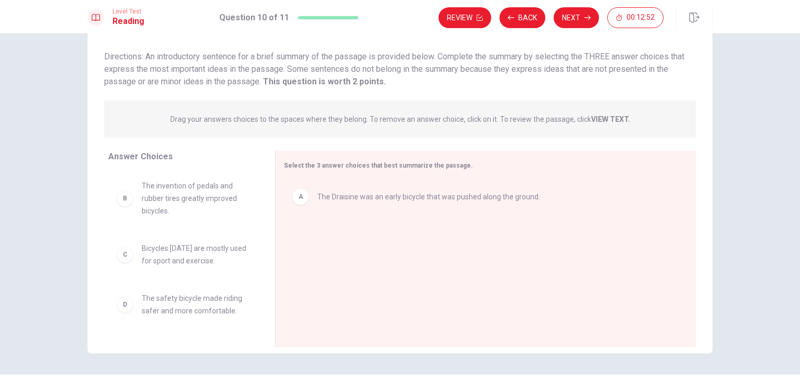
scroll to position [38, 0]
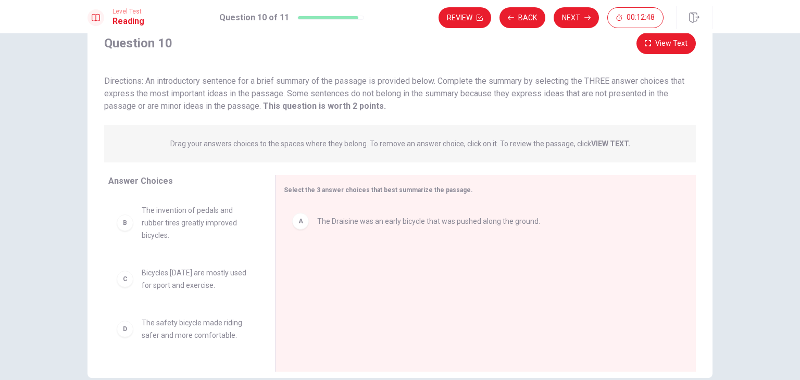
drag, startPoint x: 593, startPoint y: 80, endPoint x: 696, endPoint y: 89, distance: 103.5
click at [696, 89] on div "Question 10 View Text Directions: An introductory sentence for a brief summary …" at bounding box center [399, 73] width 625 height 80
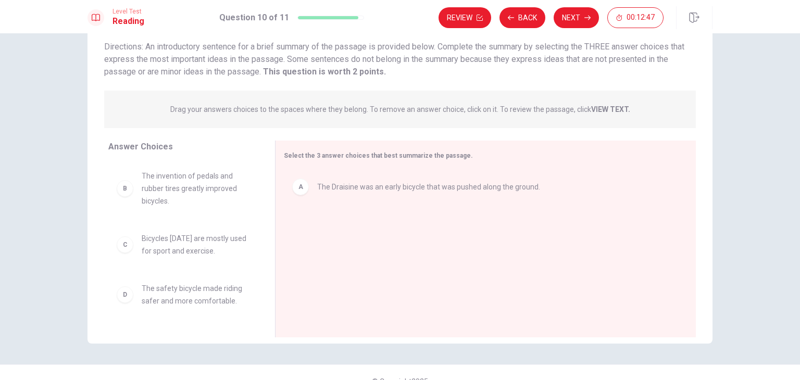
scroll to position [90, 0]
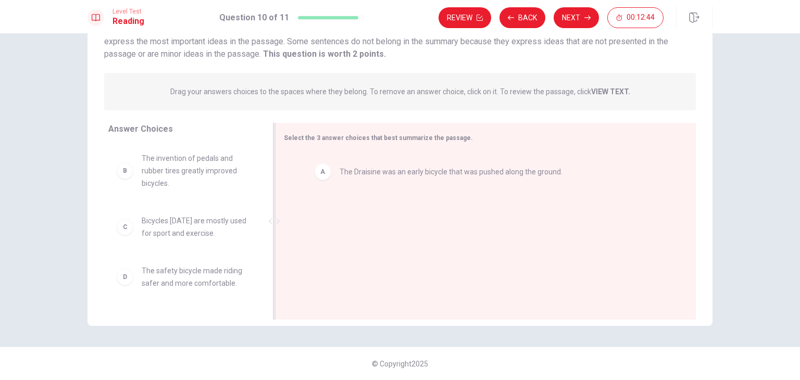
drag, startPoint x: 306, startPoint y: 175, endPoint x: 378, endPoint y: 178, distance: 71.9
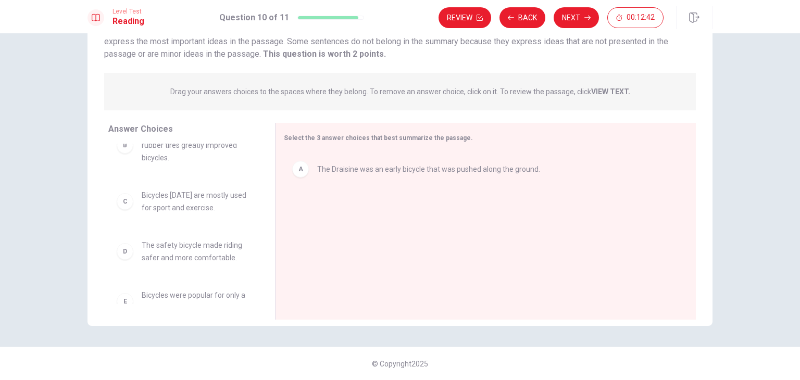
scroll to position [0, 0]
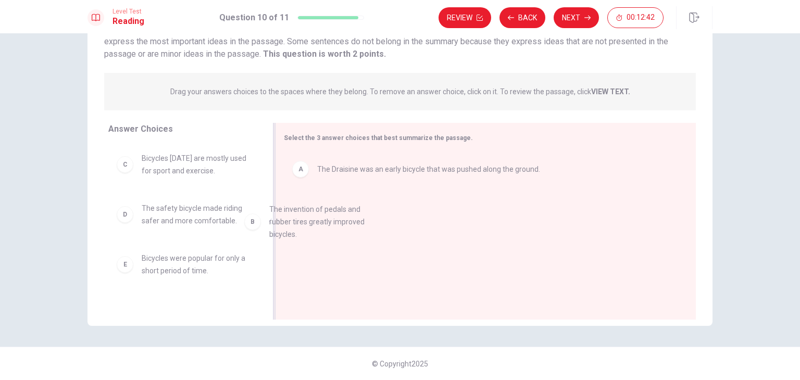
drag, startPoint x: 183, startPoint y: 173, endPoint x: 378, endPoint y: 240, distance: 205.3
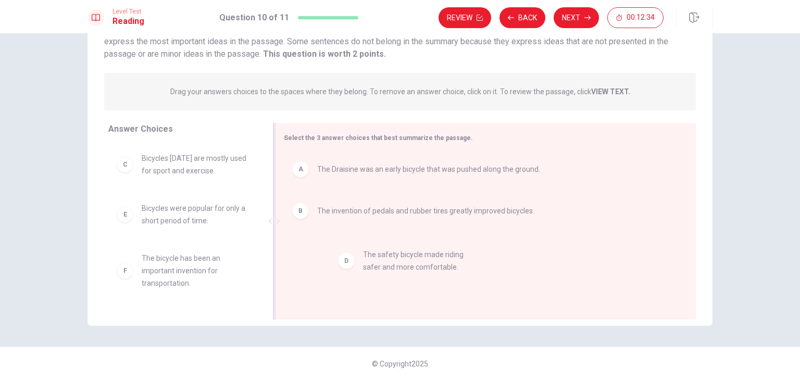
drag, startPoint x: 152, startPoint y: 218, endPoint x: 383, endPoint y: 265, distance: 236.5
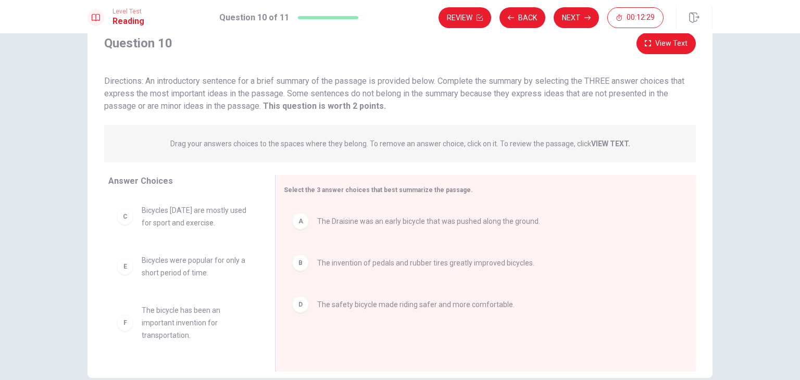
scroll to position [90, 0]
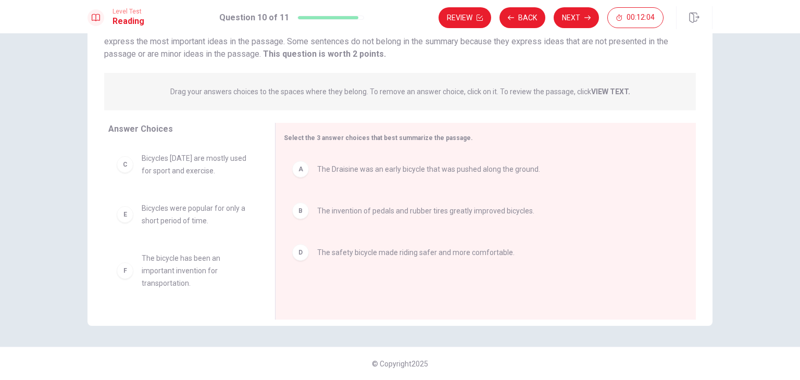
drag, startPoint x: 213, startPoint y: 91, endPoint x: 560, endPoint y: 96, distance: 346.3
click at [560, 96] on span "Drag your answers choices to the spaces where they belong. To remove an answer …" at bounding box center [400, 91] width 460 height 12
click at [557, 106] on div "Drag your answers choices to the spaces where they belong. To remove an answer …" at bounding box center [400, 91] width 592 height 37
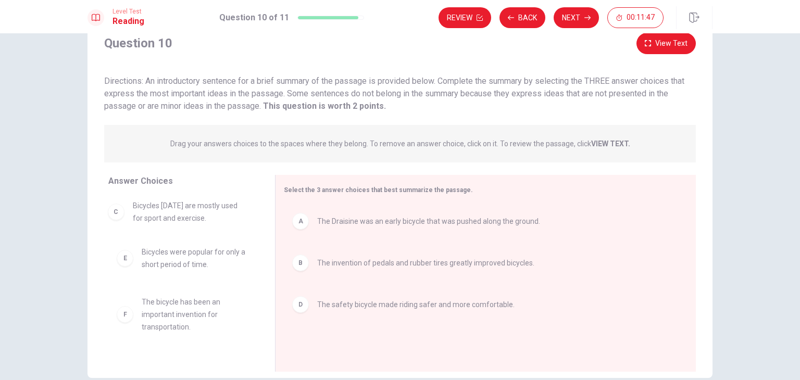
drag, startPoint x: 150, startPoint y: 216, endPoint x: 149, endPoint y: 203, distance: 12.6
click at [582, 21] on button "Next" at bounding box center [576, 17] width 45 height 21
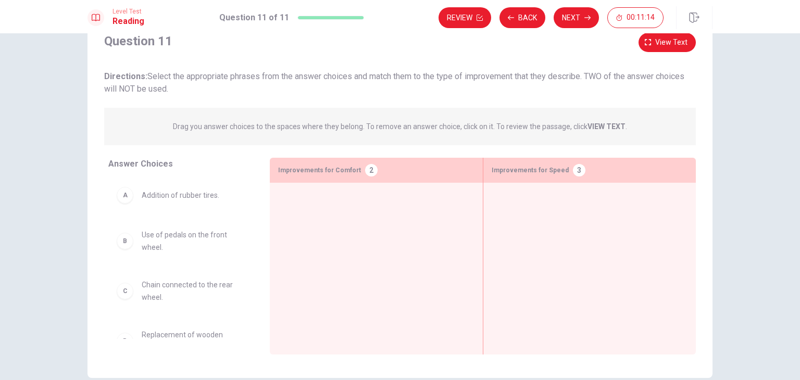
drag, startPoint x: 147, startPoint y: 74, endPoint x: 672, endPoint y: 79, distance: 524.9
click at [672, 79] on span "Directions: Select the appropriate phrases from the answer choices and match th…" at bounding box center [394, 82] width 580 height 22
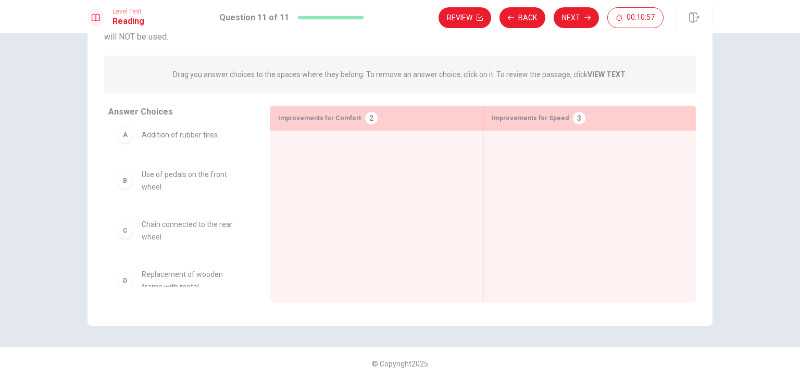
scroll to position [0, 0]
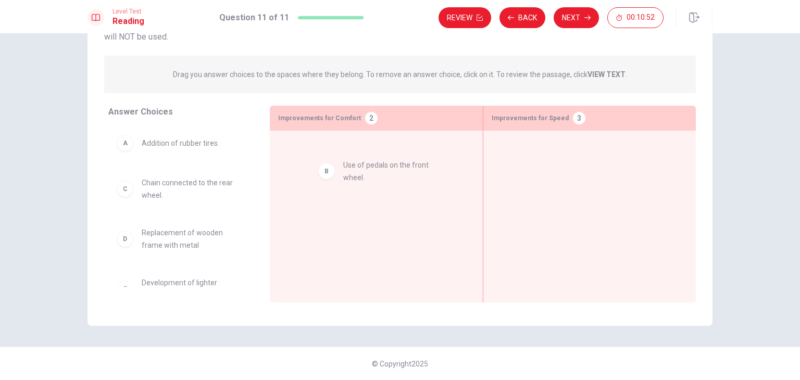
drag, startPoint x: 156, startPoint y: 186, endPoint x: 381, endPoint y: 167, distance: 225.3
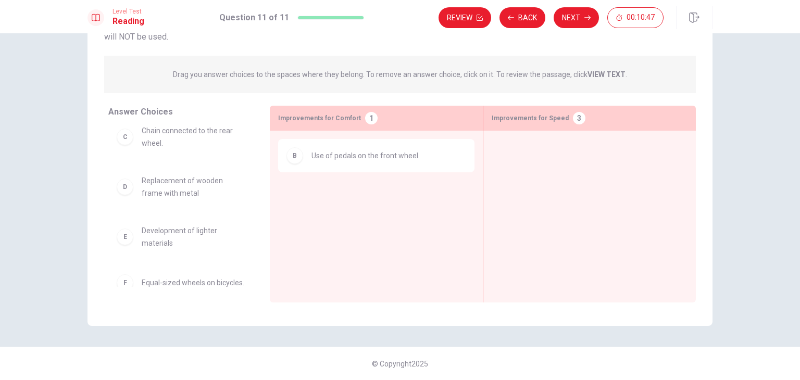
scroll to position [104, 0]
drag, startPoint x: 161, startPoint y: 183, endPoint x: 626, endPoint y: 158, distance: 466.2
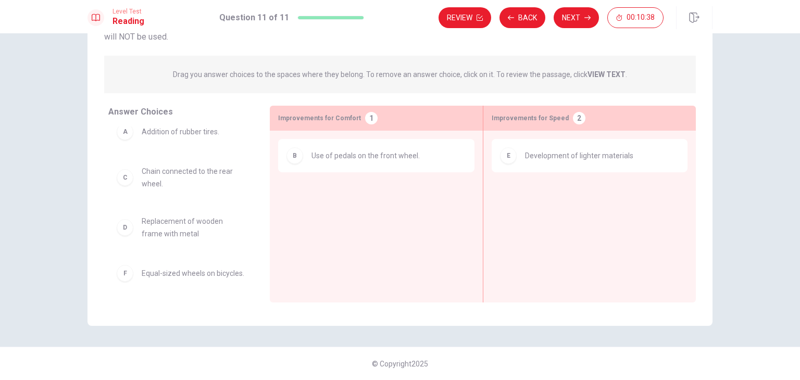
scroll to position [0, 0]
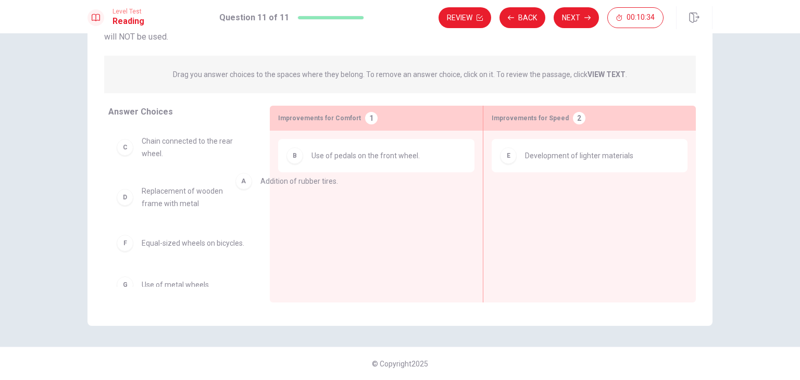
drag, startPoint x: 166, startPoint y: 149, endPoint x: 429, endPoint y: 209, distance: 269.7
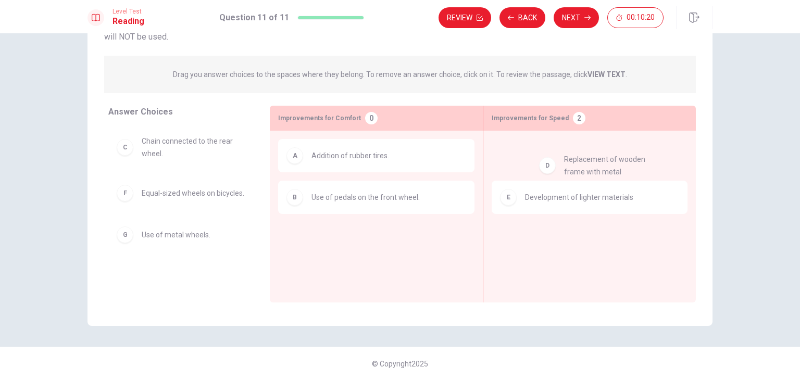
drag, startPoint x: 174, startPoint y: 191, endPoint x: 606, endPoint y: 153, distance: 433.8
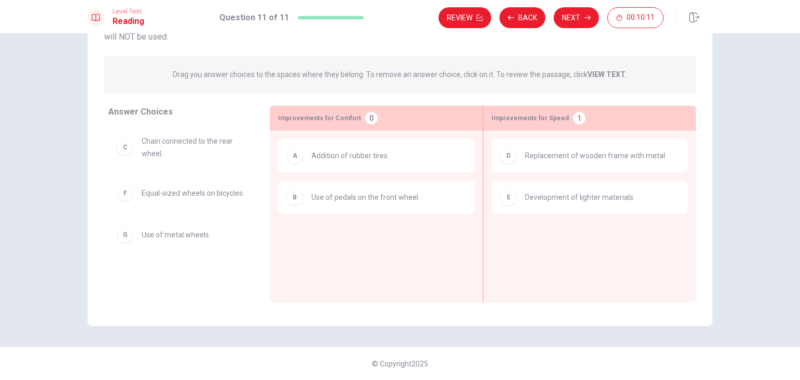
drag, startPoint x: 179, startPoint y: 76, endPoint x: 625, endPoint y: 86, distance: 445.8
click at [593, 87] on div "Drag you answer choices to the spaces where they belong. To remove an answer ch…" at bounding box center [400, 74] width 592 height 37
click at [474, 19] on button "Review" at bounding box center [464, 17] width 53 height 21
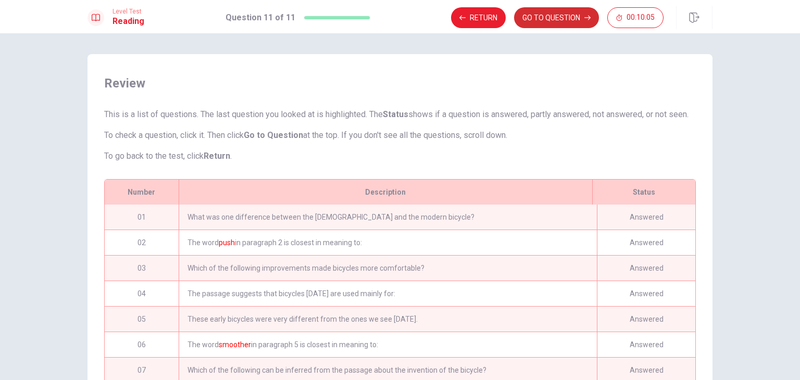
click at [550, 18] on button "GO TO QUESTION" at bounding box center [556, 17] width 85 height 21
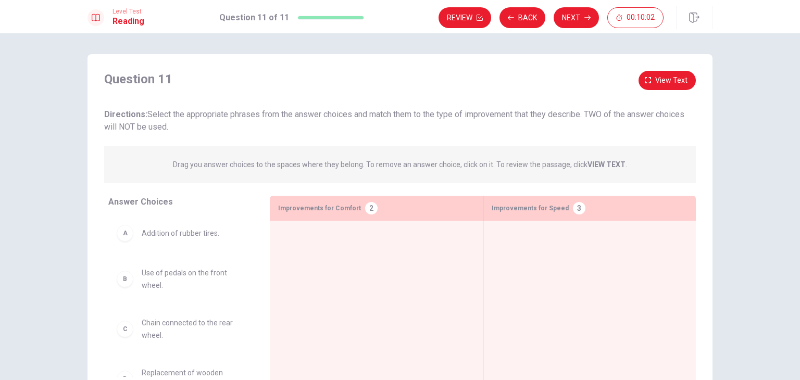
scroll to position [52, 0]
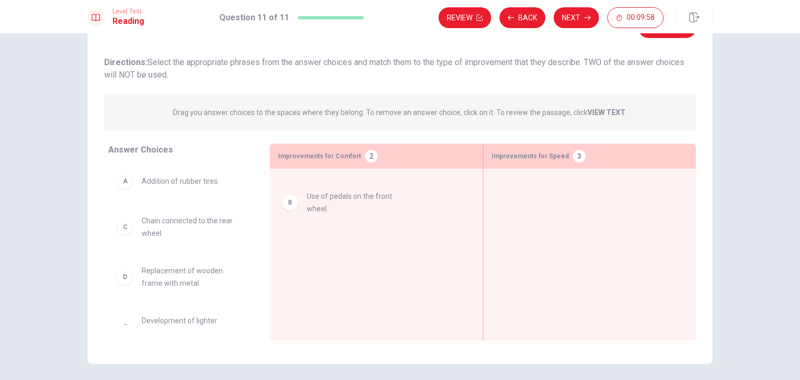
drag, startPoint x: 160, startPoint y: 229, endPoint x: 341, endPoint y: 200, distance: 182.5
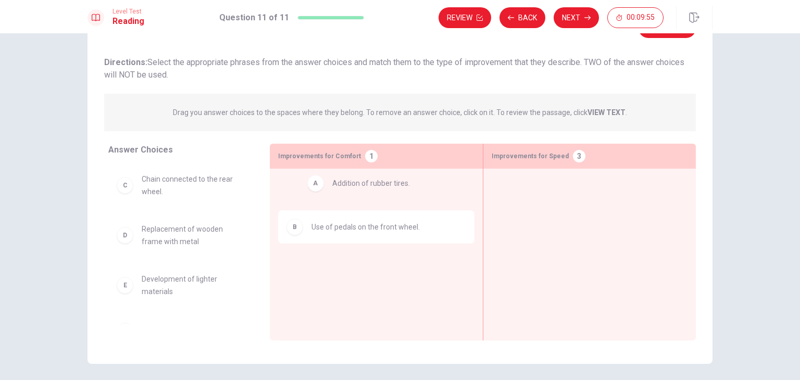
drag, startPoint x: 167, startPoint y: 183, endPoint x: 367, endPoint y: 186, distance: 199.4
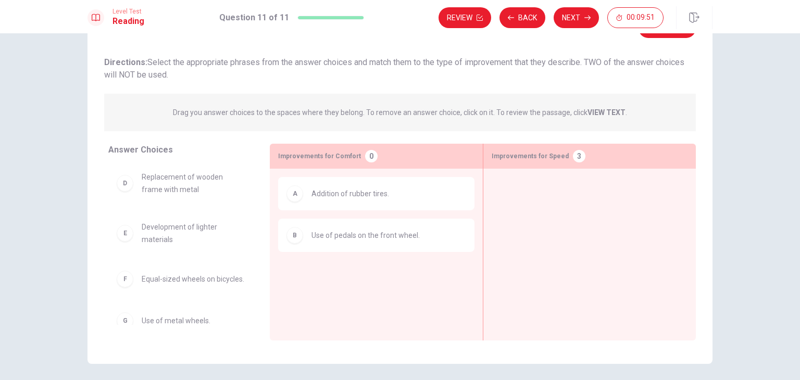
scroll to position [0, 0]
drag, startPoint x: 227, startPoint y: 252, endPoint x: 607, endPoint y: 222, distance: 380.7
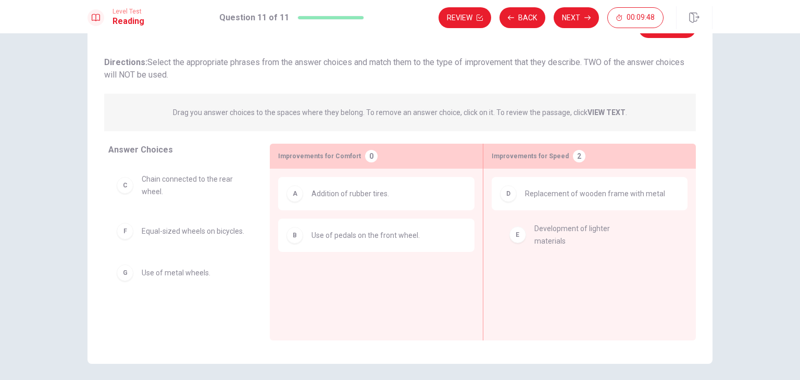
drag, startPoint x: 150, startPoint y: 238, endPoint x: 584, endPoint y: 237, distance: 433.2
click at [567, 30] on div "Level Test Reading Question 11 of 11 Review Back Next 00:09:47" at bounding box center [400, 16] width 800 height 33
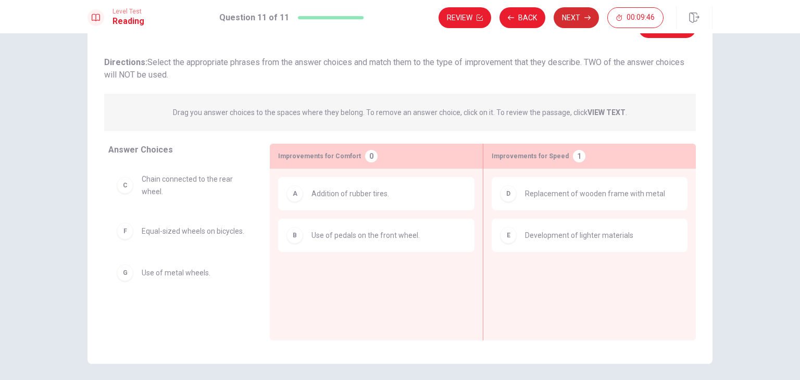
click at [575, 22] on button "Next" at bounding box center [576, 17] width 45 height 21
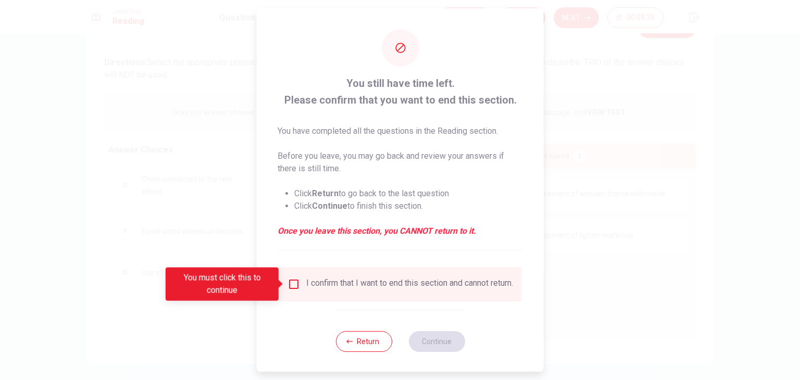
click at [359, 345] on button "Return" at bounding box center [363, 341] width 56 height 21
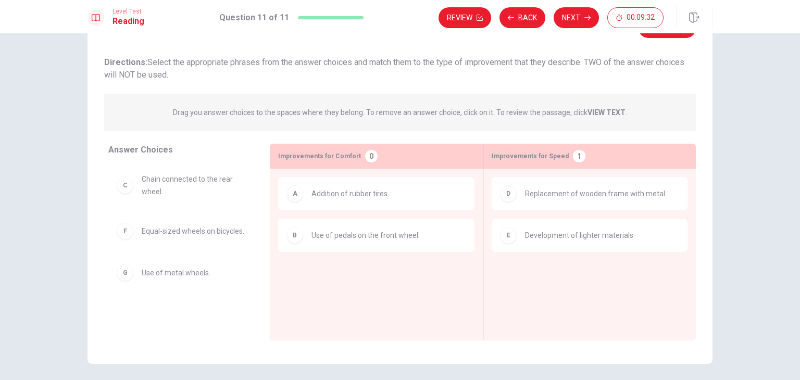
drag, startPoint x: 154, startPoint y: 61, endPoint x: 433, endPoint y: 56, distance: 279.1
click at [433, 56] on div "Directions: Select the appropriate phrases from the answer choices and match th…" at bounding box center [400, 68] width 592 height 25
drag, startPoint x: 365, startPoint y: 111, endPoint x: 488, endPoint y: 109, distance: 123.4
click at [488, 109] on p "Drag you answer choices to the spaces where they belong. To remove an answer ch…" at bounding box center [400, 112] width 454 height 12
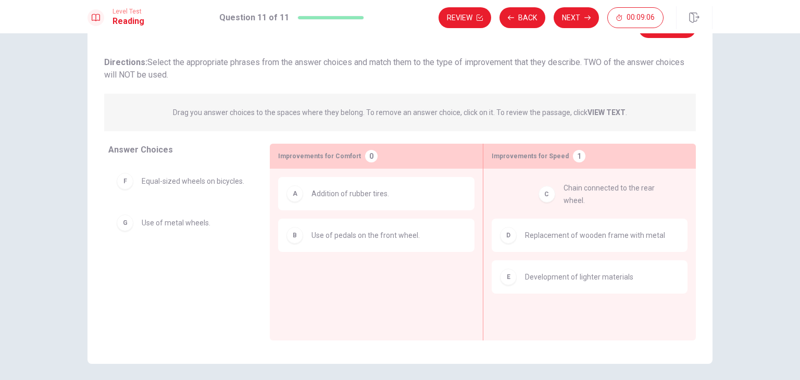
drag, startPoint x: 152, startPoint y: 184, endPoint x: 581, endPoint y: 193, distance: 428.6
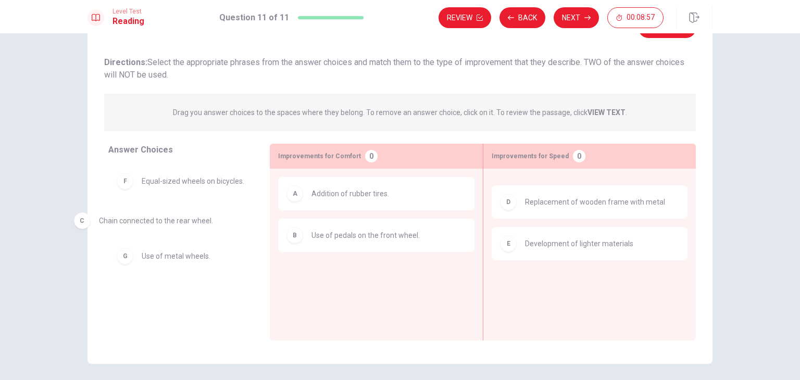
drag, startPoint x: 606, startPoint y: 203, endPoint x: 180, endPoint y: 227, distance: 426.6
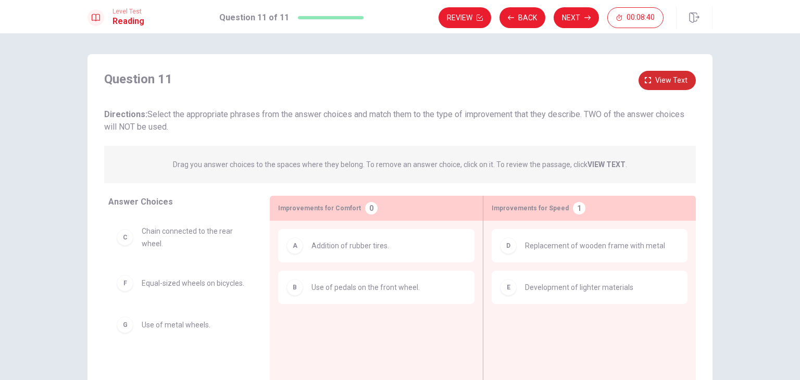
click at [655, 79] on button "View text" at bounding box center [666, 80] width 57 height 19
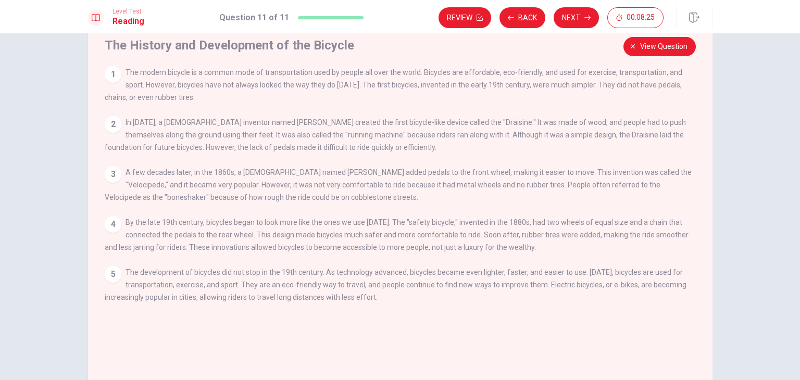
scroll to position [52, 0]
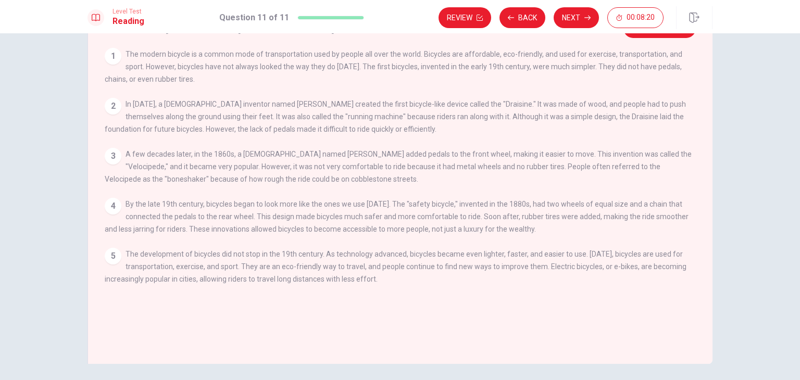
drag, startPoint x: 274, startPoint y: 119, endPoint x: 374, endPoint y: 130, distance: 101.1
click at [373, 130] on div "2 In [DATE], a [DEMOGRAPHIC_DATA] inventor named [PERSON_NAME] created the firs…" at bounding box center [401, 116] width 592 height 37
drag, startPoint x: 171, startPoint y: 131, endPoint x: 388, endPoint y: 132, distance: 217.1
click at [388, 132] on div "2 In [DATE], a [DEMOGRAPHIC_DATA] inventor named [PERSON_NAME] created the firs…" at bounding box center [401, 116] width 592 height 37
drag, startPoint x: 195, startPoint y: 131, endPoint x: 360, endPoint y: 134, distance: 165.1
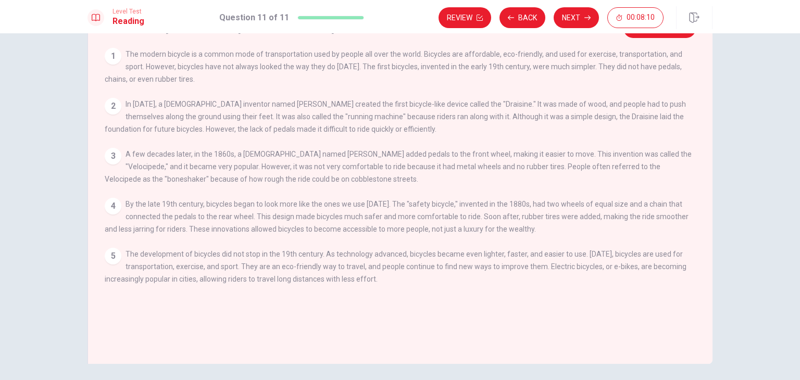
click at [350, 132] on span "In [DATE], a [DEMOGRAPHIC_DATA] inventor named [PERSON_NAME] created the first …" at bounding box center [395, 116] width 581 height 33
click at [419, 142] on div "1 The modern bicycle is a common mode of transportation used by people all over…" at bounding box center [407, 173] width 605 height 250
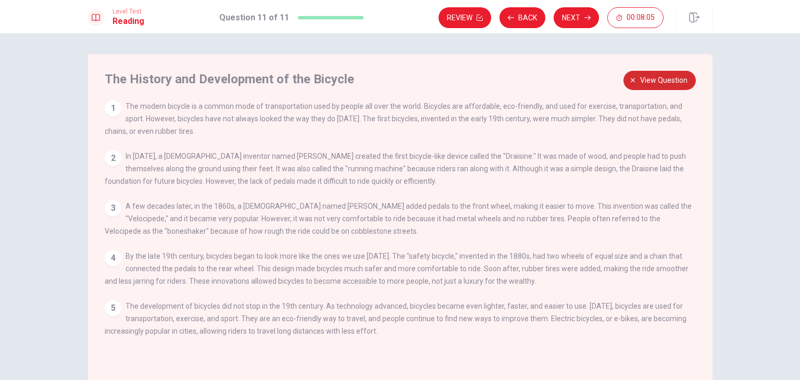
click at [679, 84] on span "View question" at bounding box center [663, 80] width 47 height 13
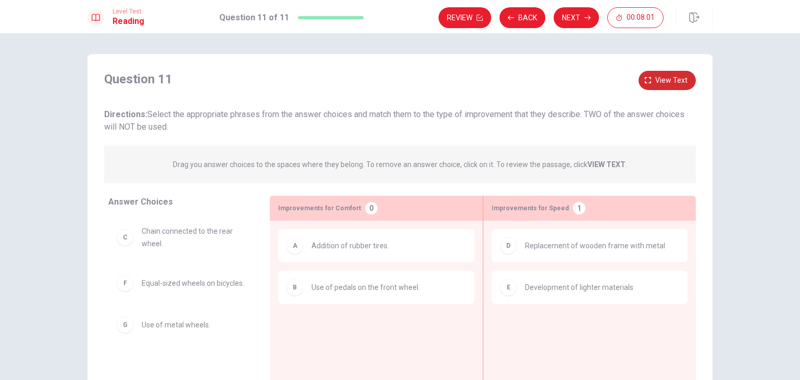
click at [674, 85] on span "View text" at bounding box center [671, 80] width 32 height 13
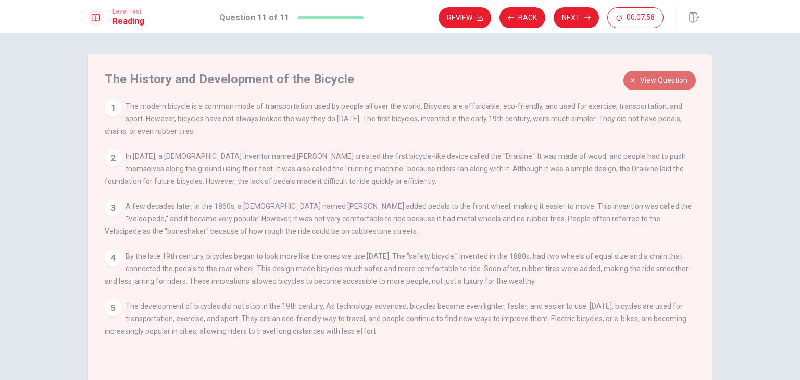
click at [673, 84] on span "View question" at bounding box center [663, 80] width 47 height 13
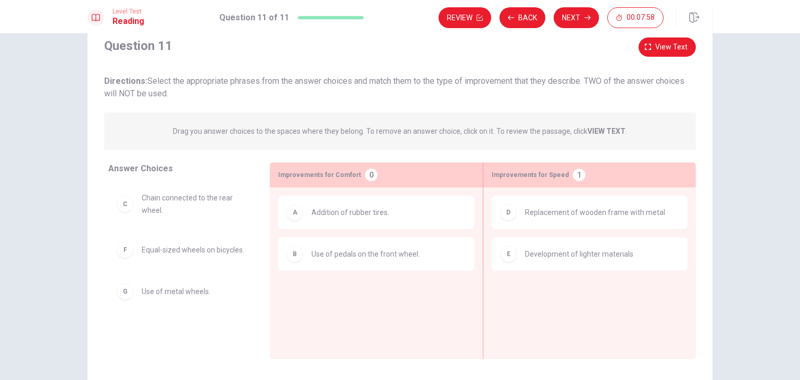
scroll to position [90, 0]
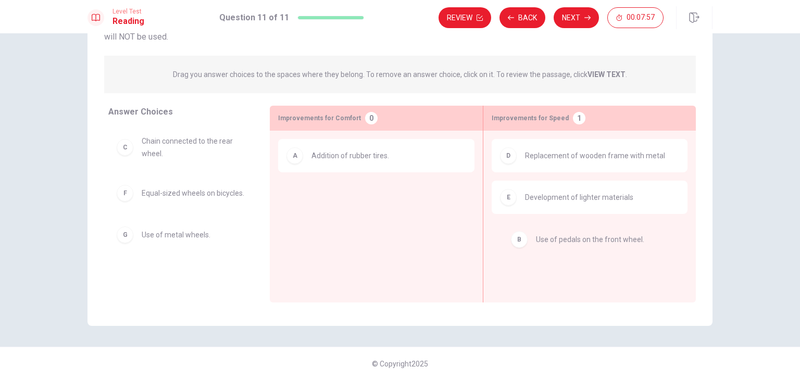
drag, startPoint x: 370, startPoint y: 197, endPoint x: 606, endPoint y: 243, distance: 240.7
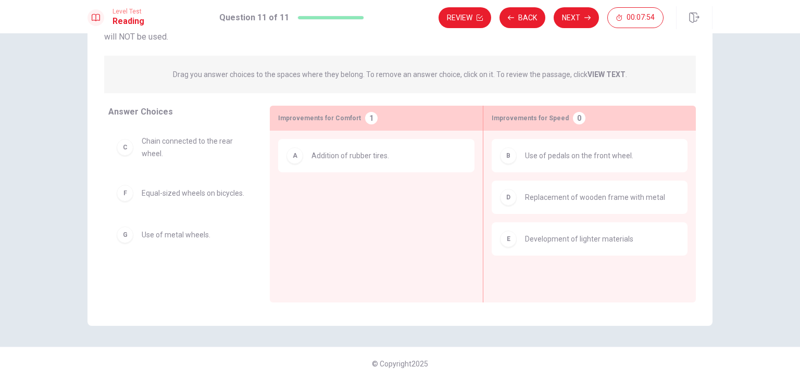
scroll to position [38, 0]
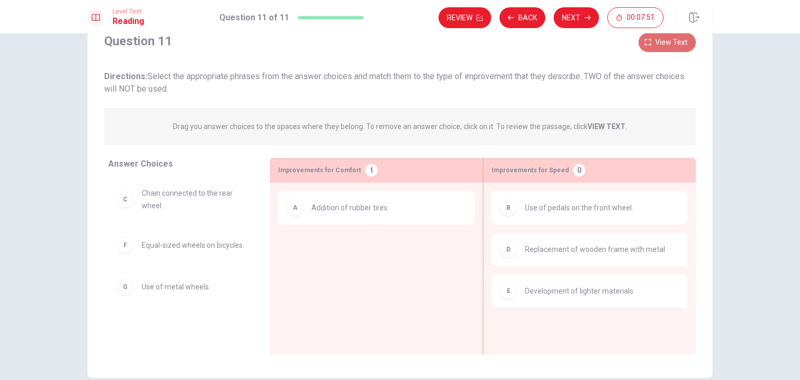
click at [667, 41] on span "View text" at bounding box center [671, 42] width 32 height 13
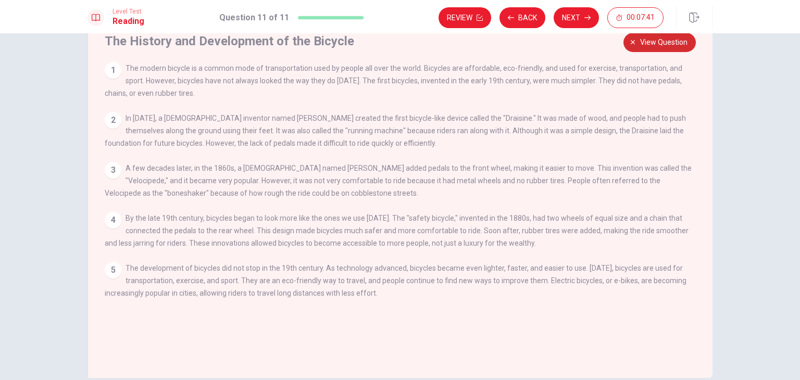
click at [642, 43] on span "View question" at bounding box center [663, 42] width 47 height 13
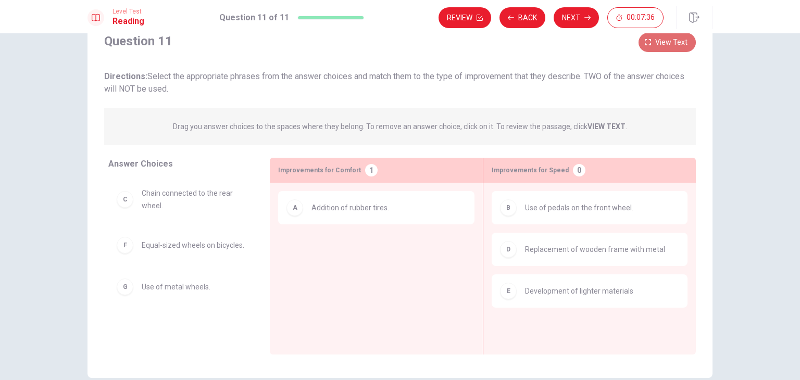
click at [658, 46] on span "View text" at bounding box center [671, 42] width 32 height 13
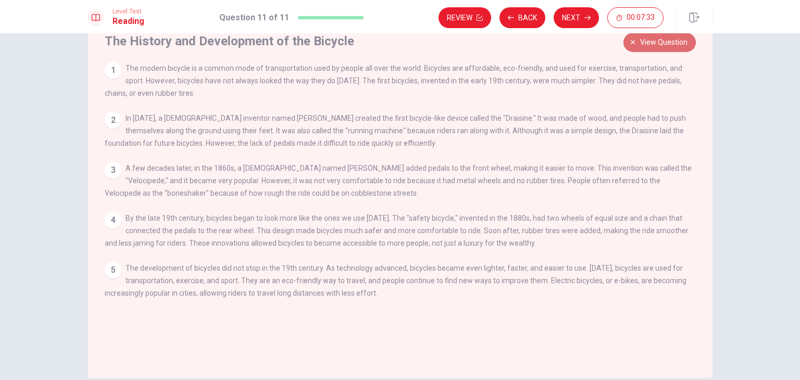
click at [658, 46] on span "View question" at bounding box center [663, 42] width 47 height 13
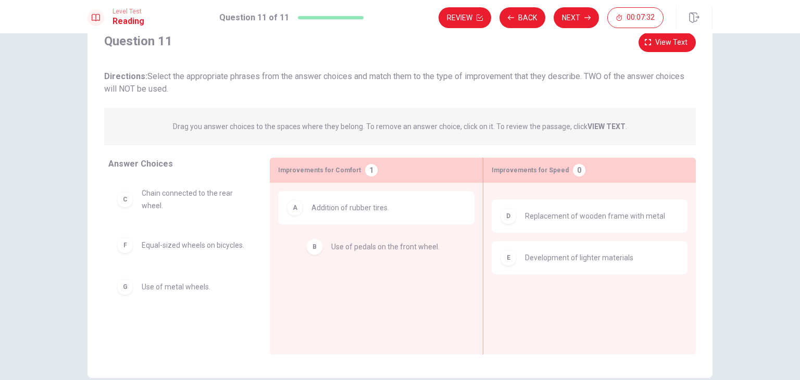
drag, startPoint x: 592, startPoint y: 213, endPoint x: 375, endPoint y: 238, distance: 218.1
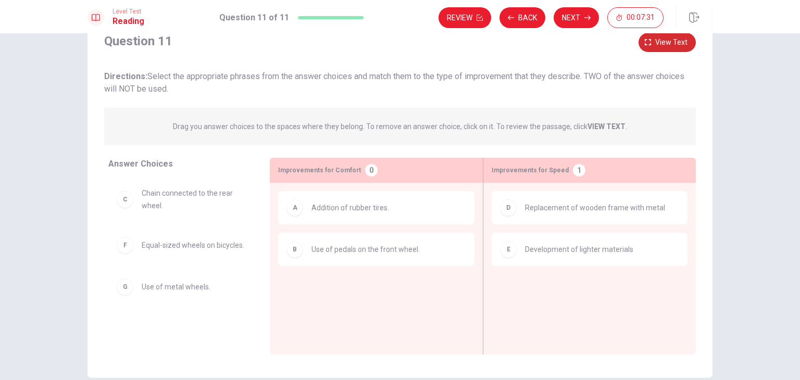
click at [665, 40] on span "View text" at bounding box center [671, 42] width 32 height 13
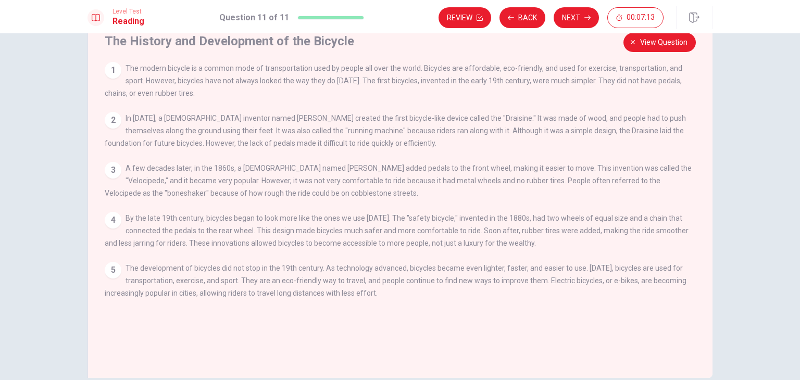
drag, startPoint x: 379, startPoint y: 184, endPoint x: 515, endPoint y: 187, distance: 135.9
click at [515, 187] on span "A few decades later, in the 1860s, a [DEMOGRAPHIC_DATA] named [PERSON_NAME] add…" at bounding box center [398, 180] width 587 height 33
click at [655, 48] on button "View question" at bounding box center [659, 42] width 72 height 19
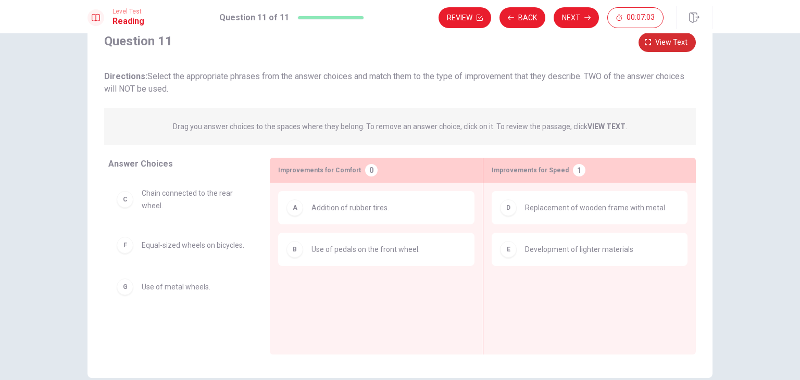
click at [670, 39] on span "View text" at bounding box center [671, 42] width 32 height 13
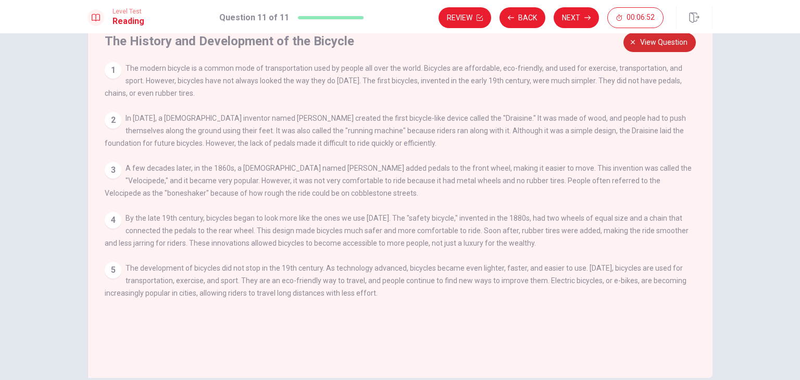
click at [670, 40] on span "View question" at bounding box center [663, 42] width 47 height 13
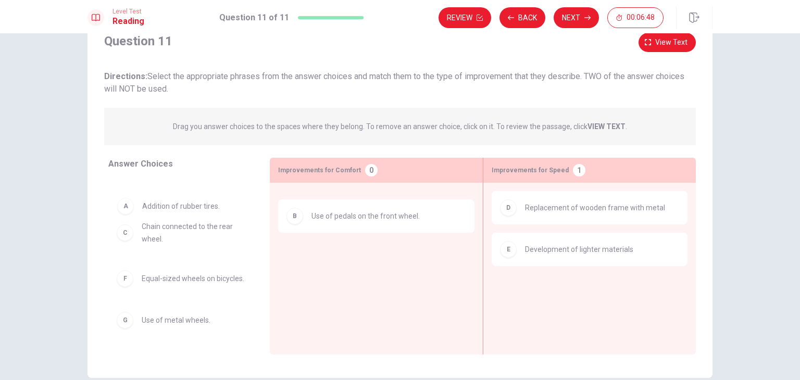
drag, startPoint x: 355, startPoint y: 209, endPoint x: 181, endPoint y: 219, distance: 173.7
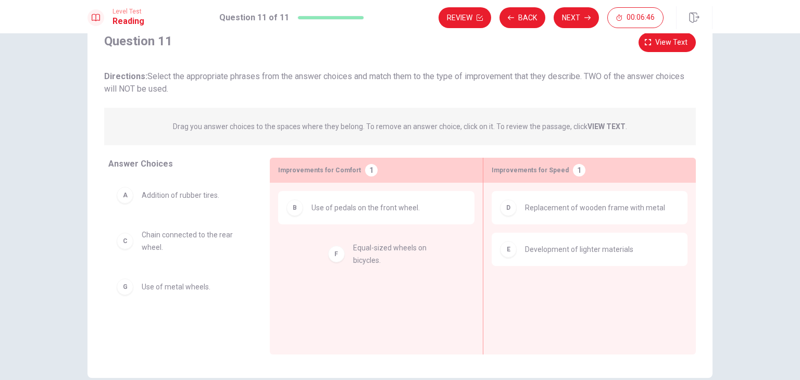
drag, startPoint x: 167, startPoint y: 297, endPoint x: 398, endPoint y: 253, distance: 235.3
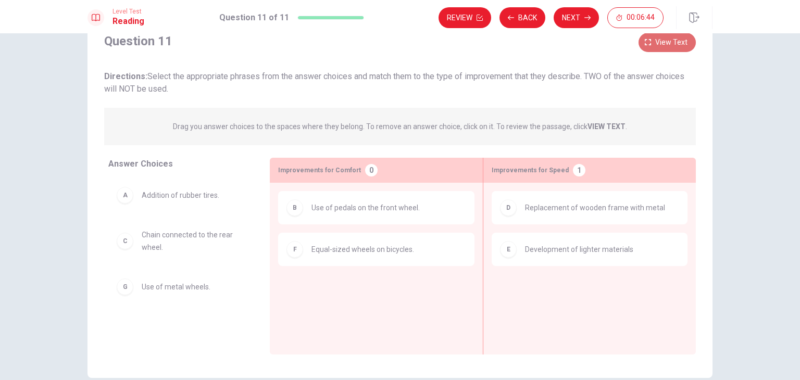
click at [675, 41] on span "View text" at bounding box center [671, 42] width 32 height 13
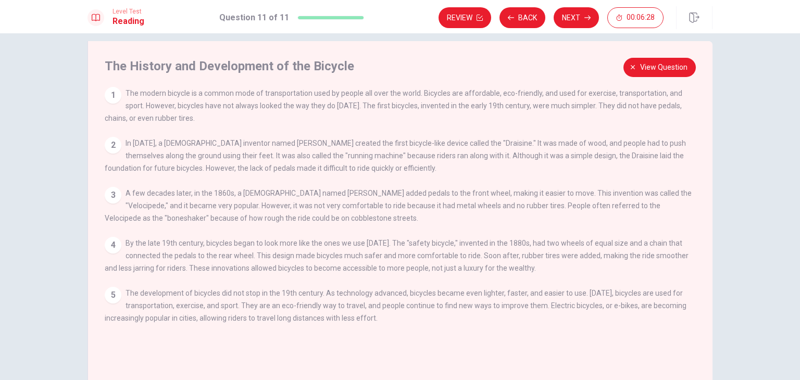
scroll to position [0, 0]
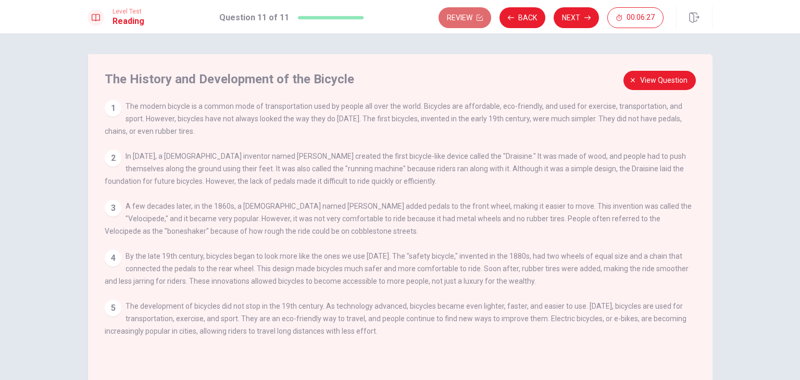
click at [464, 16] on button "Review" at bounding box center [464, 17] width 53 height 21
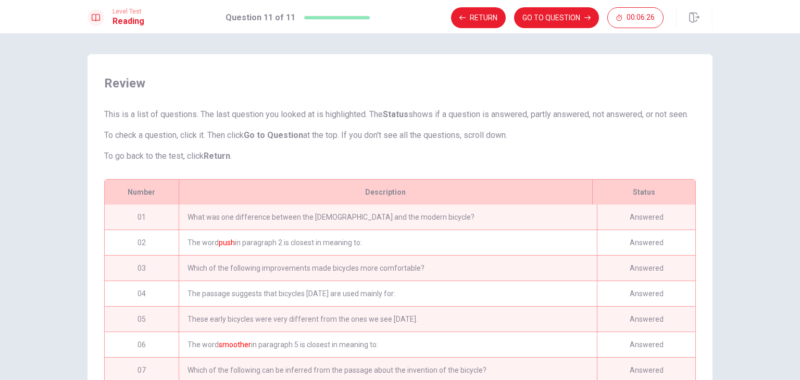
scroll to position [59, 0]
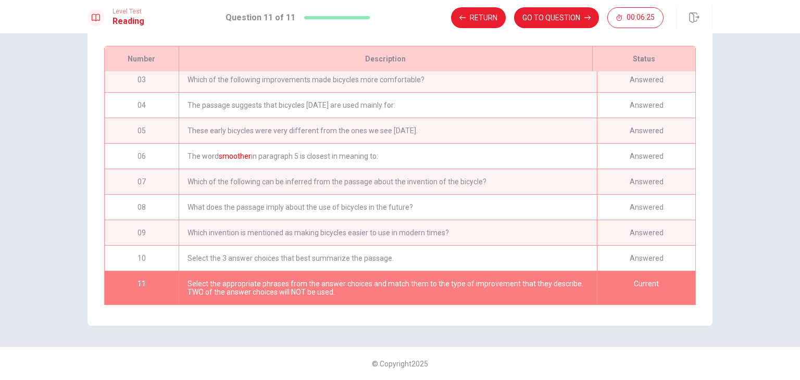
click at [227, 152] on font "smoother" at bounding box center [235, 156] width 32 height 8
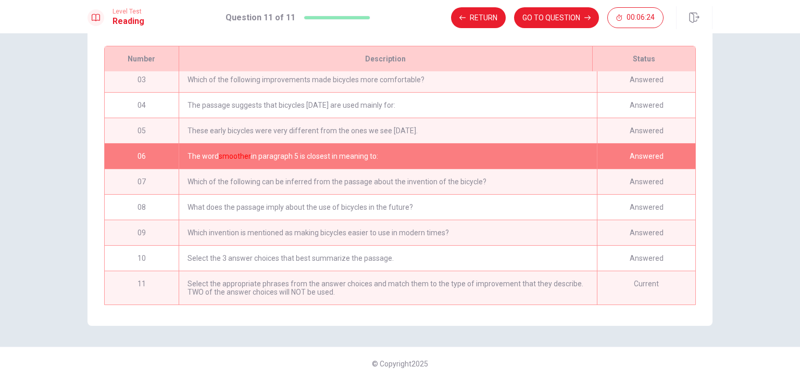
click at [652, 152] on div "Answered" at bounding box center [646, 156] width 98 height 25
click at [570, 17] on button "GO TO QUESTION" at bounding box center [556, 17] width 85 height 21
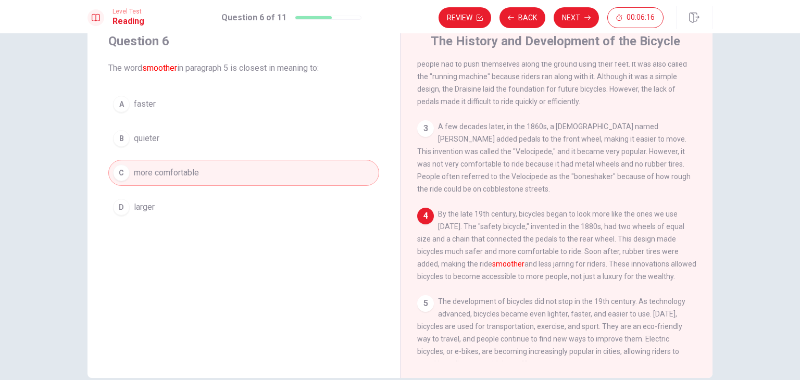
scroll to position [137, 0]
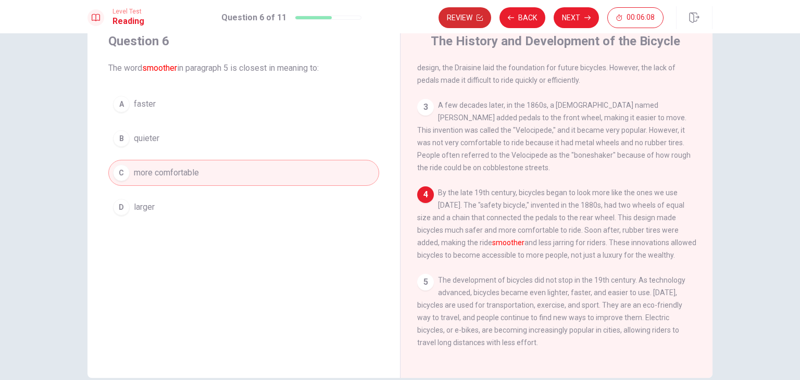
click at [470, 19] on button "Review" at bounding box center [464, 17] width 53 height 21
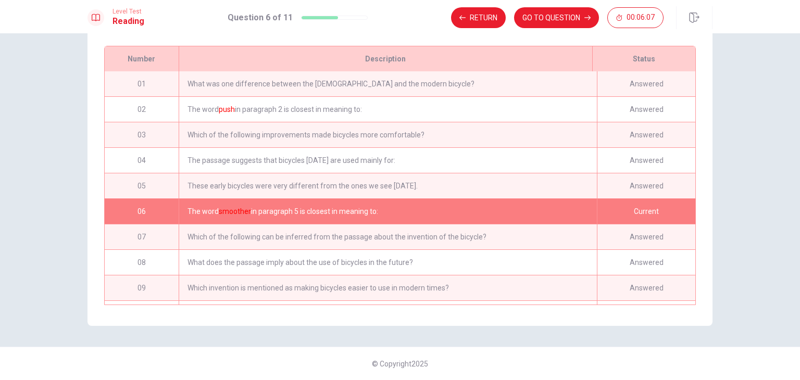
scroll to position [59, 0]
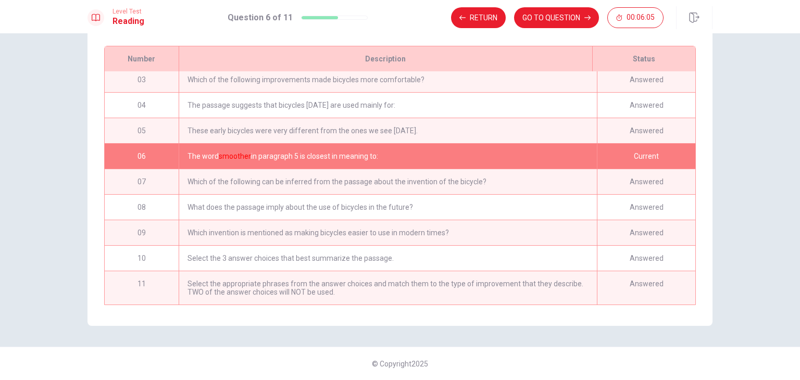
click at [267, 280] on div "Select the appropriate phrases from the answer choices and match them to the ty…" at bounding box center [388, 287] width 418 height 33
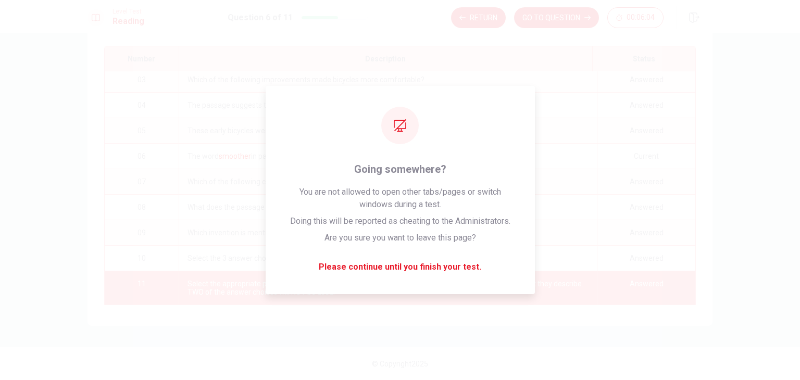
click at [548, 18] on button "GO TO QUESTION" at bounding box center [556, 17] width 85 height 21
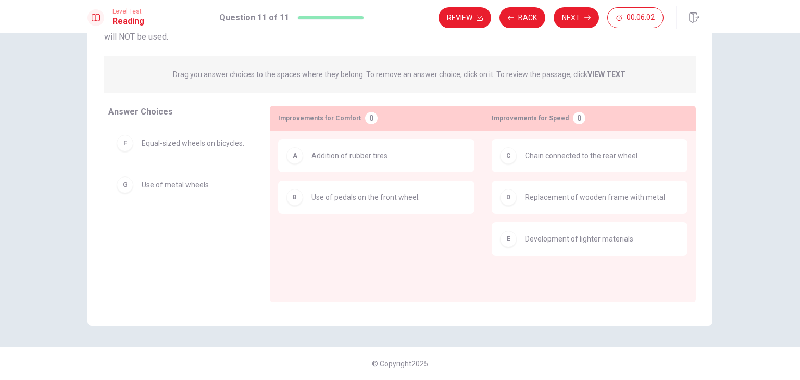
scroll to position [0, 0]
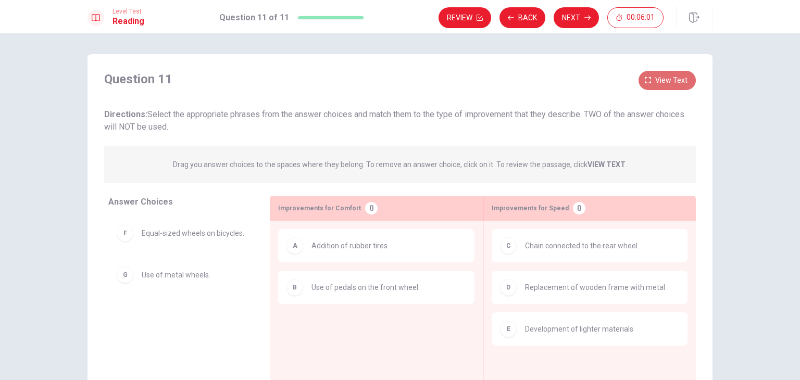
drag, startPoint x: 653, startPoint y: 80, endPoint x: 653, endPoint y: 86, distance: 6.3
click at [655, 80] on span "View text" at bounding box center [671, 80] width 32 height 13
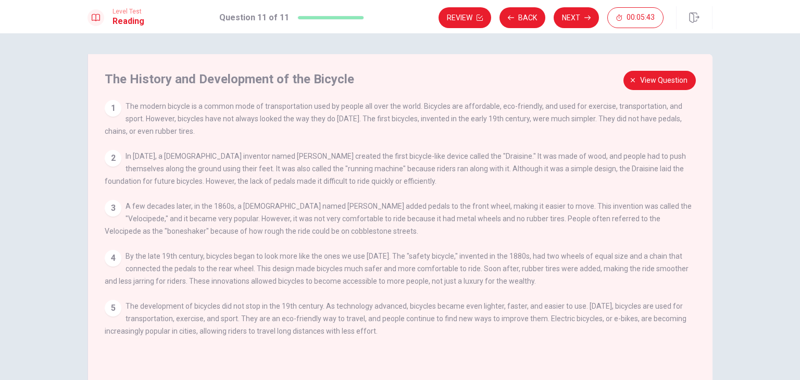
drag, startPoint x: 647, startPoint y: 81, endPoint x: 640, endPoint y: 96, distance: 16.5
click at [649, 81] on span "View question" at bounding box center [663, 80] width 47 height 13
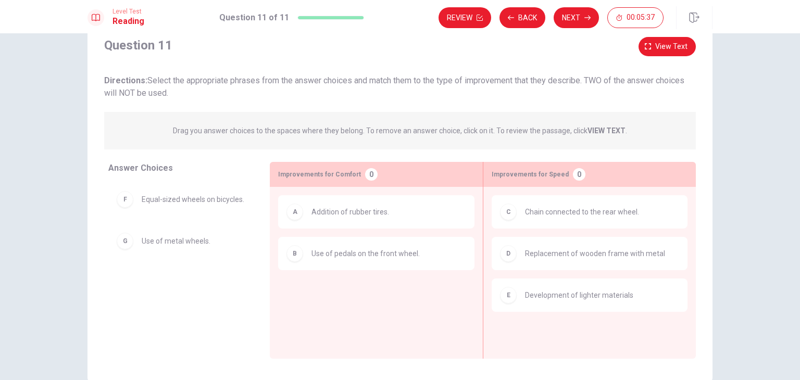
scroll to position [52, 0]
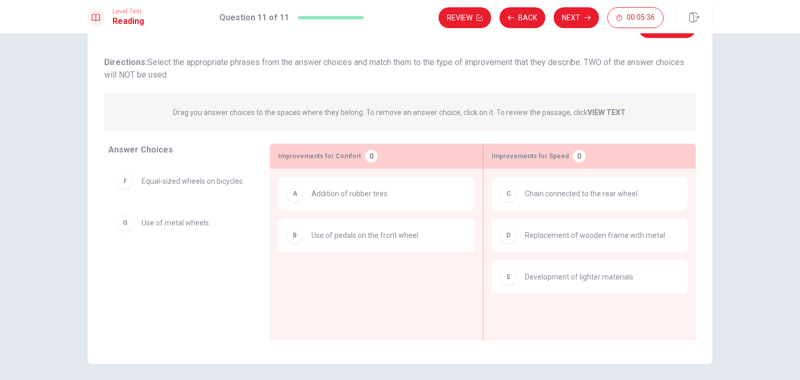
drag, startPoint x: 341, startPoint y: 196, endPoint x: 143, endPoint y: 217, distance: 198.4
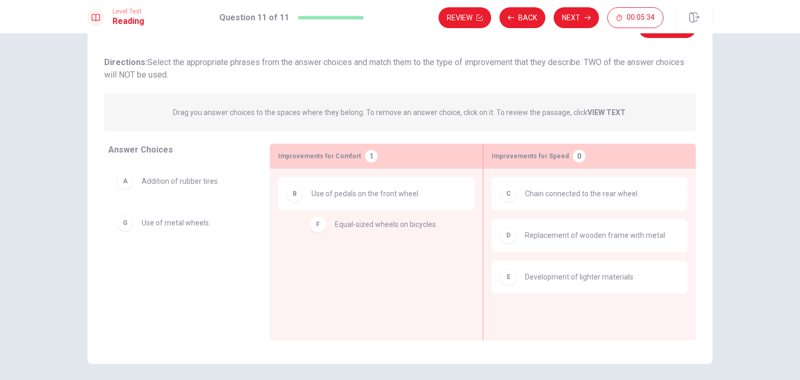
drag, startPoint x: 331, startPoint y: 228, endPoint x: 399, endPoint y: 224, distance: 67.8
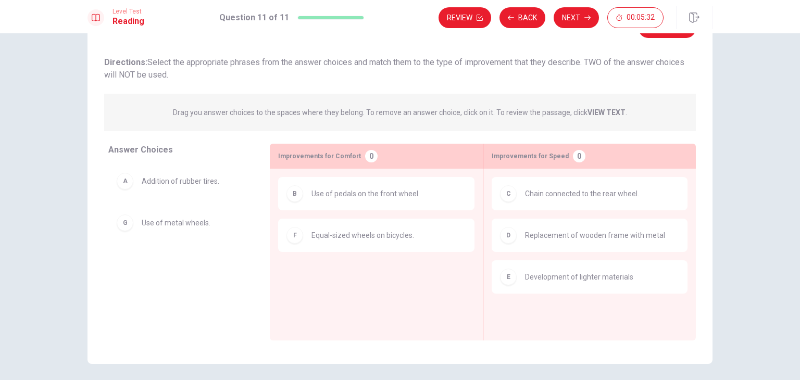
scroll to position [0, 0]
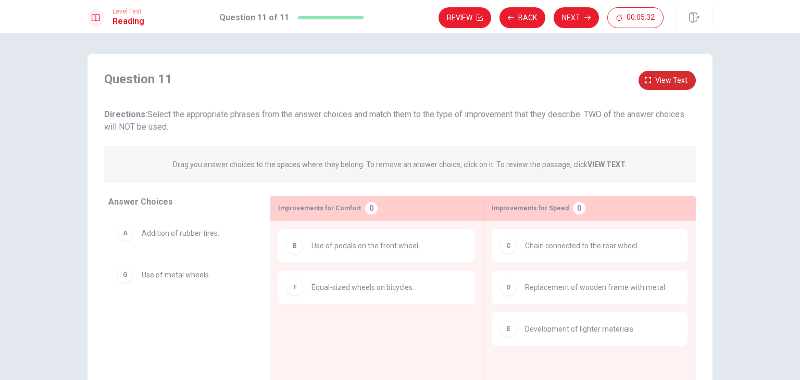
click at [664, 82] on span "View text" at bounding box center [671, 80] width 32 height 13
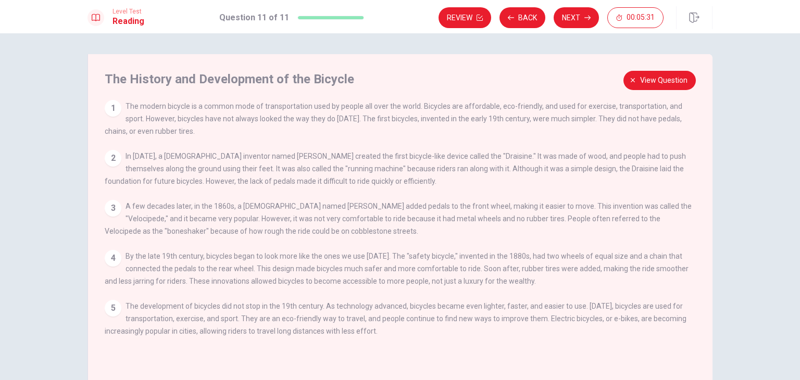
scroll to position [52, 0]
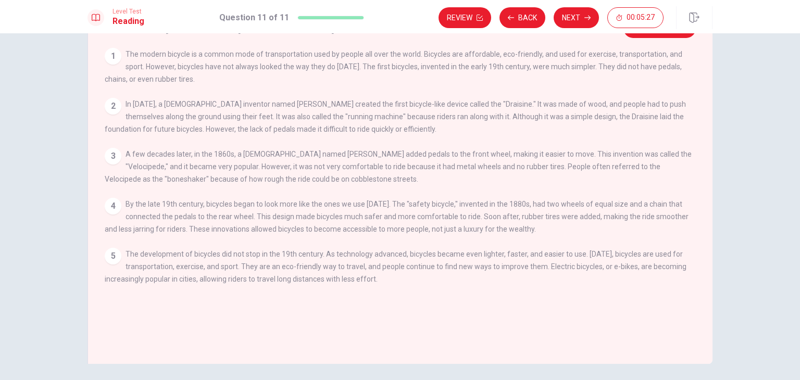
drag, startPoint x: 582, startPoint y: 209, endPoint x: 662, endPoint y: 208, distance: 80.2
click at [662, 208] on span "By the late 19th century, bicycles began to look more like the ones we use [DAT…" at bounding box center [397, 216] width 584 height 33
drag, startPoint x: 204, startPoint y: 220, endPoint x: 433, endPoint y: 230, distance: 229.3
click at [261, 217] on span "By the late 19th century, bicycles began to look more like the ones we use [DAT…" at bounding box center [397, 216] width 584 height 33
drag, startPoint x: 507, startPoint y: 168, endPoint x: 554, endPoint y: 156, distance: 48.4
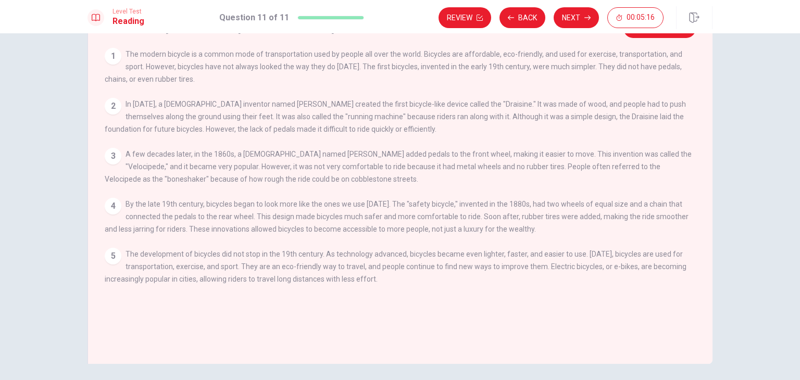
click at [539, 166] on span "A few decades later, in the 1860s, a [DEMOGRAPHIC_DATA] named [PERSON_NAME] add…" at bounding box center [398, 166] width 587 height 33
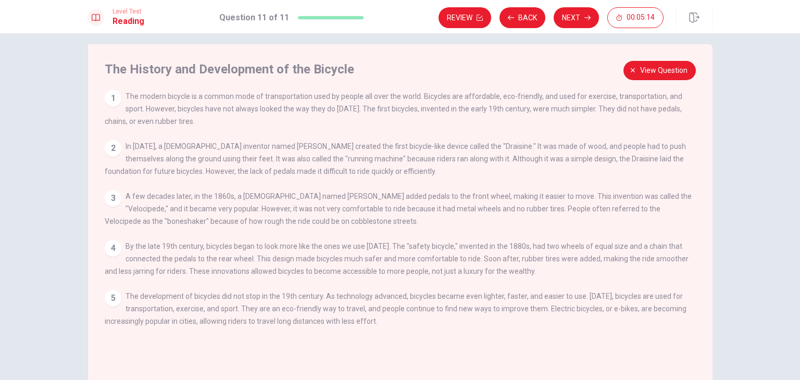
scroll to position [0, 0]
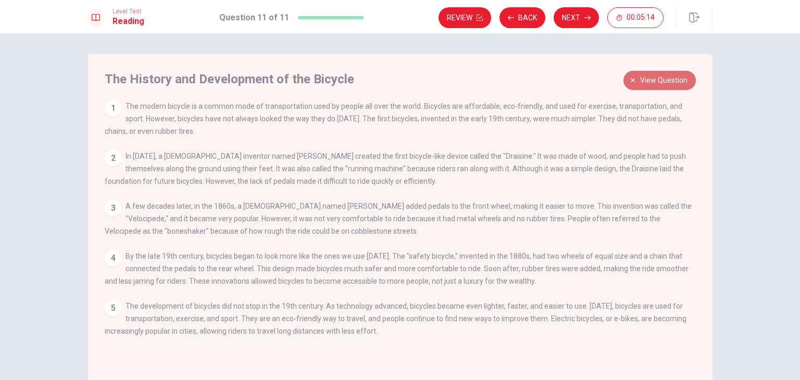
click at [685, 84] on button "View question" at bounding box center [659, 80] width 72 height 19
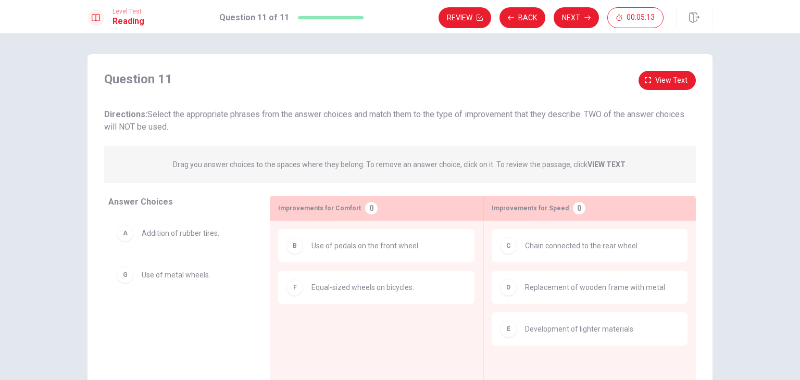
scroll to position [52, 0]
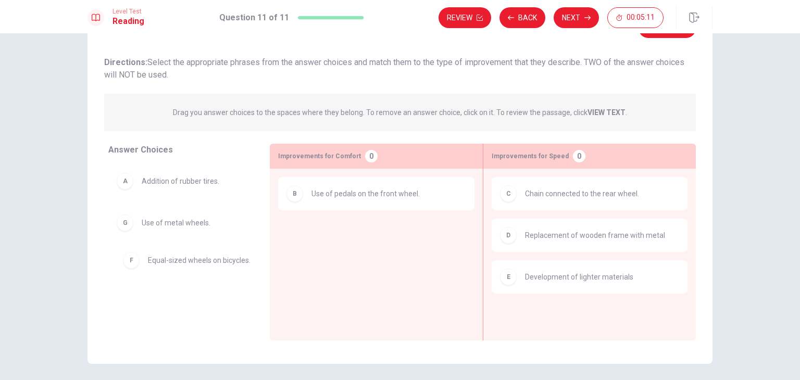
drag, startPoint x: 370, startPoint y: 246, endPoint x: 186, endPoint y: 261, distance: 185.0
drag, startPoint x: 170, startPoint y: 184, endPoint x: 373, endPoint y: 260, distance: 216.8
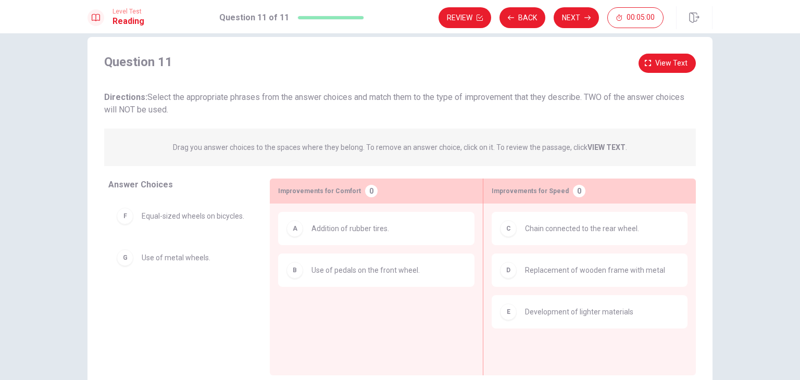
scroll to position [0, 0]
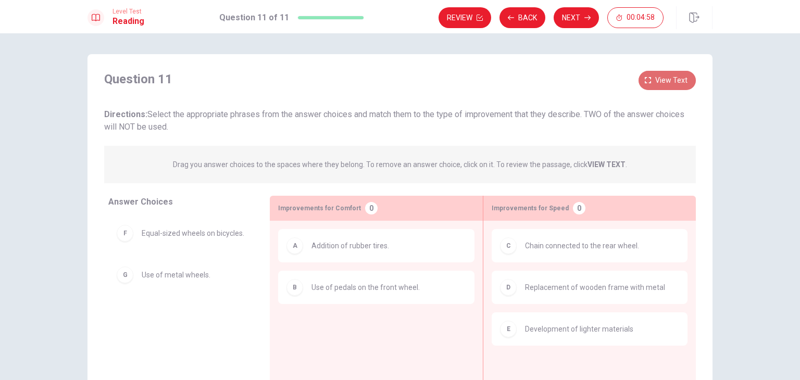
click at [662, 82] on span "View text" at bounding box center [671, 80] width 32 height 13
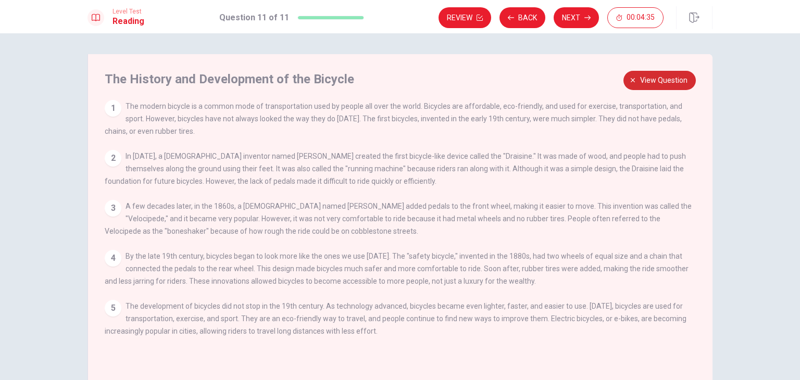
click at [658, 80] on span "View question" at bounding box center [663, 80] width 47 height 13
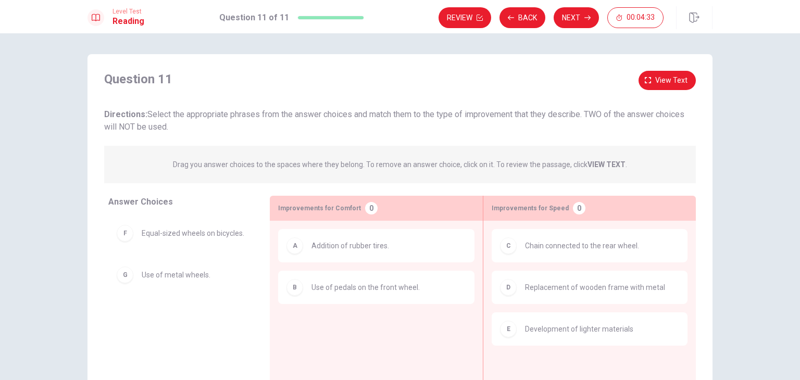
scroll to position [52, 0]
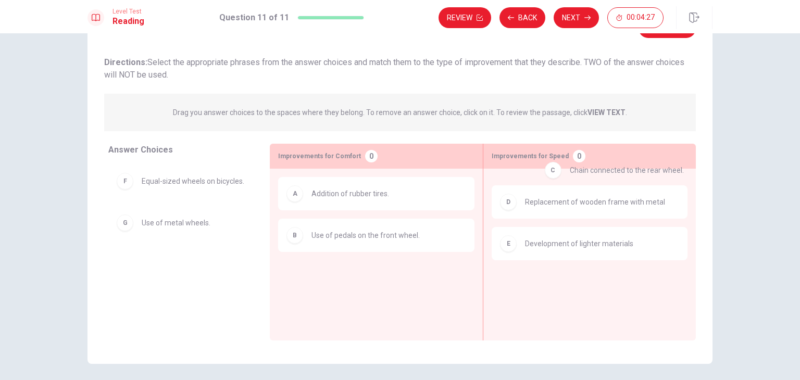
drag, startPoint x: 577, startPoint y: 192, endPoint x: 620, endPoint y: 170, distance: 48.7
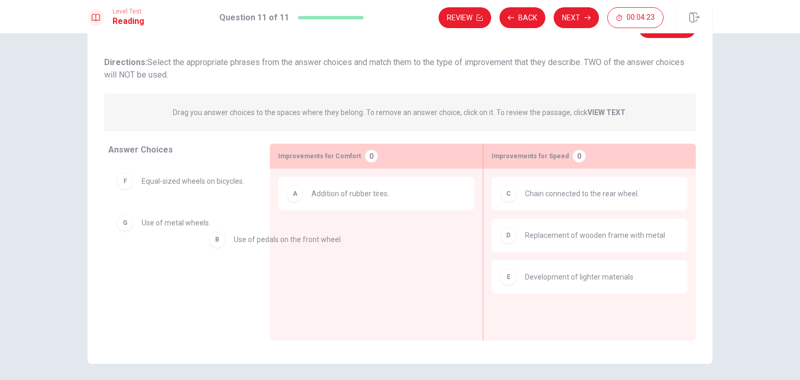
drag, startPoint x: 235, startPoint y: 268, endPoint x: 162, endPoint y: 272, distance: 73.5
drag, startPoint x: 364, startPoint y: 230, endPoint x: 210, endPoint y: 253, distance: 155.9
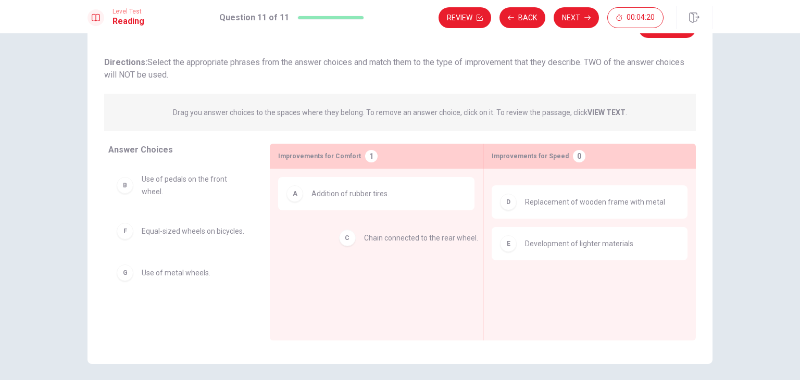
drag, startPoint x: 559, startPoint y: 199, endPoint x: 385, endPoint y: 243, distance: 179.5
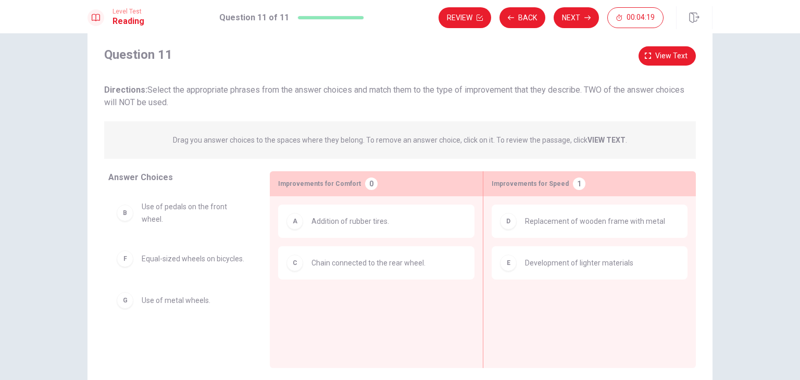
scroll to position [0, 0]
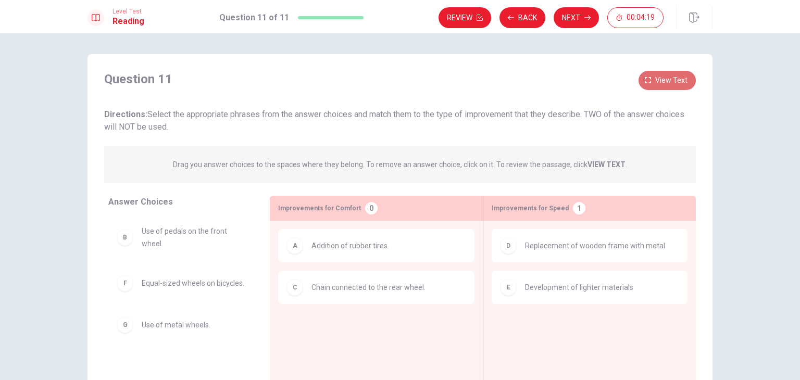
click at [660, 82] on span "View text" at bounding box center [671, 80] width 32 height 13
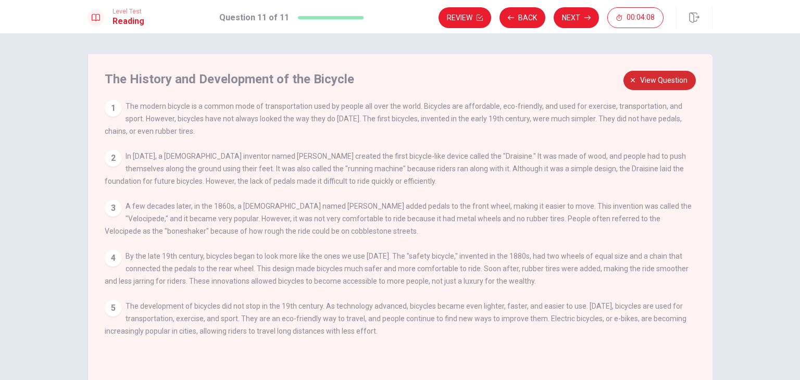
click at [653, 84] on span "View question" at bounding box center [663, 80] width 47 height 13
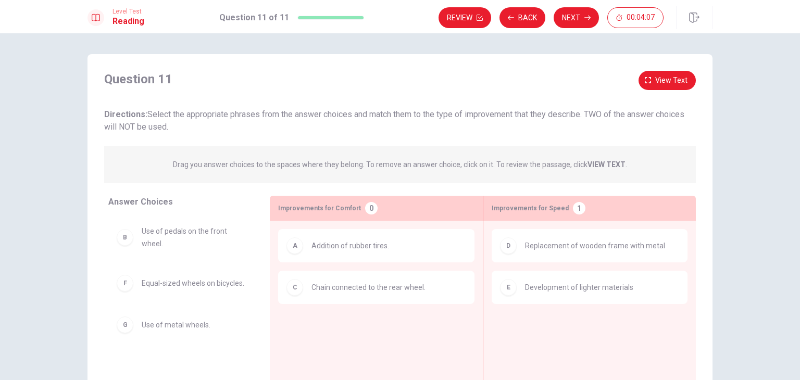
scroll to position [52, 0]
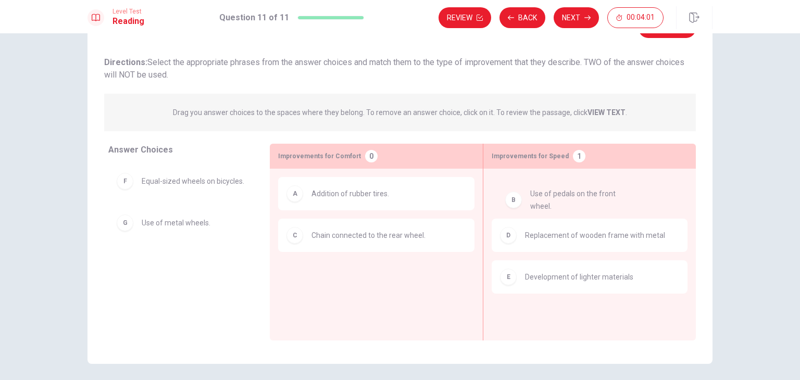
drag, startPoint x: 166, startPoint y: 186, endPoint x: 580, endPoint y: 196, distance: 414.1
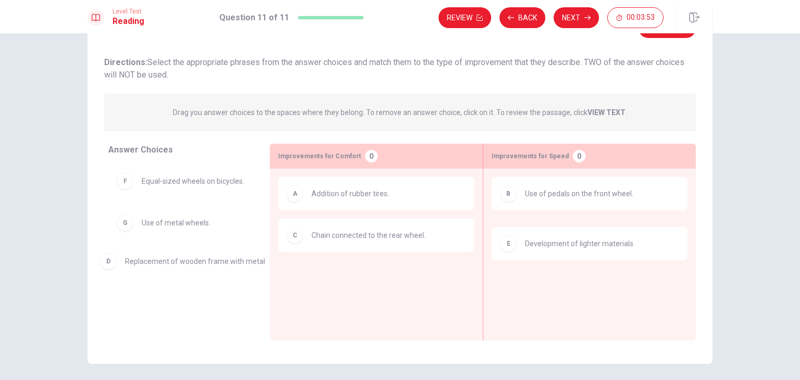
drag, startPoint x: 585, startPoint y: 244, endPoint x: 184, endPoint y: 270, distance: 402.3
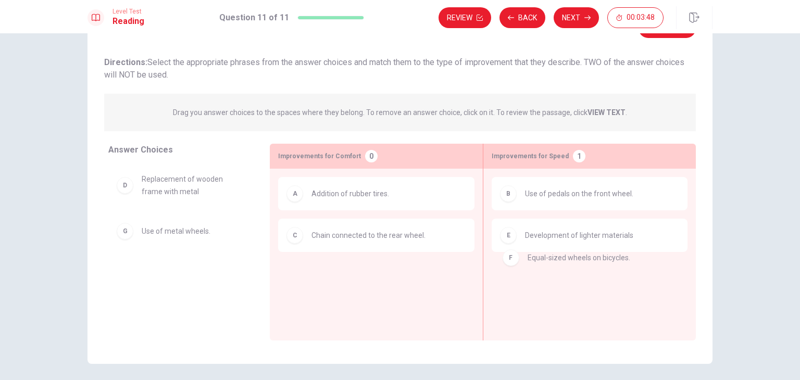
drag, startPoint x: 183, startPoint y: 232, endPoint x: 577, endPoint y: 259, distance: 394.6
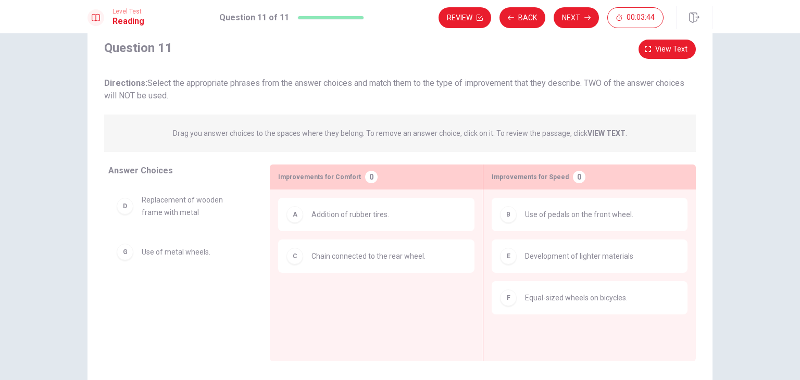
scroll to position [0, 0]
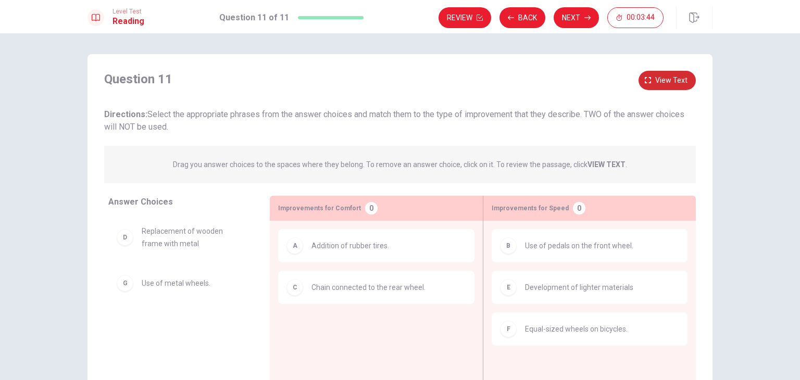
click at [666, 82] on span "View text" at bounding box center [671, 80] width 32 height 13
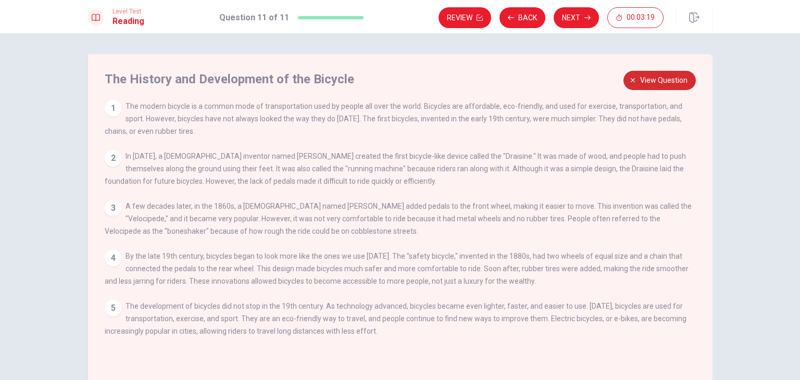
click at [658, 82] on span "View question" at bounding box center [663, 80] width 47 height 13
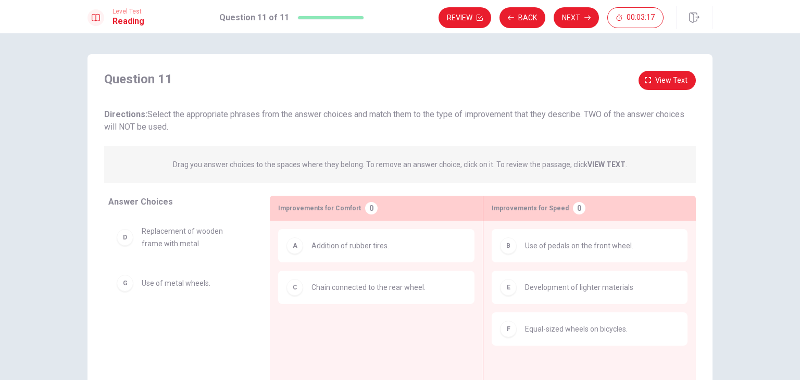
scroll to position [52, 0]
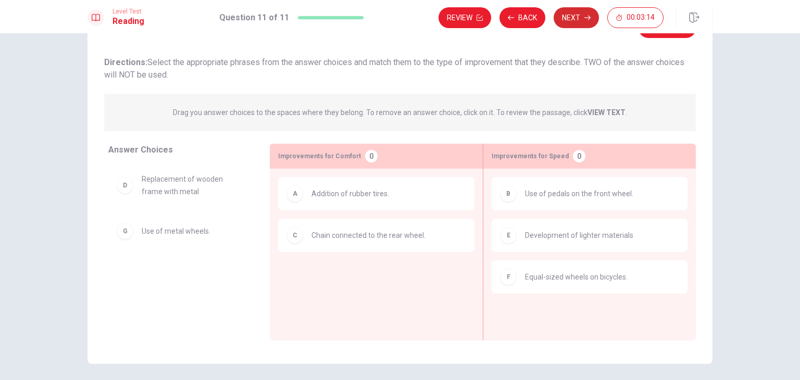
click at [573, 24] on button "Next" at bounding box center [576, 17] width 45 height 21
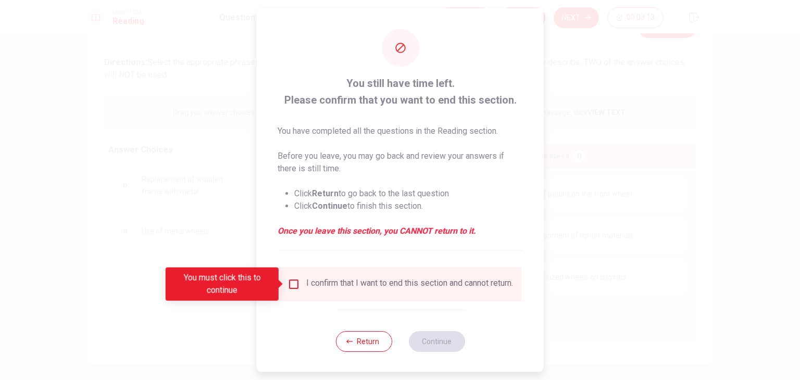
click at [294, 279] on input "You must click this to continue" at bounding box center [293, 284] width 12 height 12
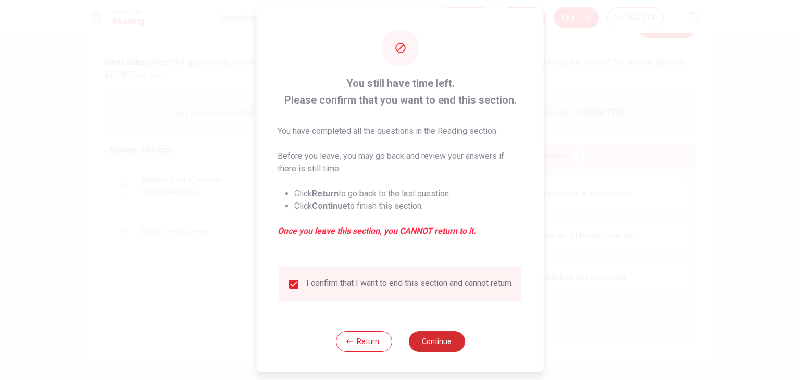
click at [425, 351] on button "Continue" at bounding box center [436, 341] width 56 height 21
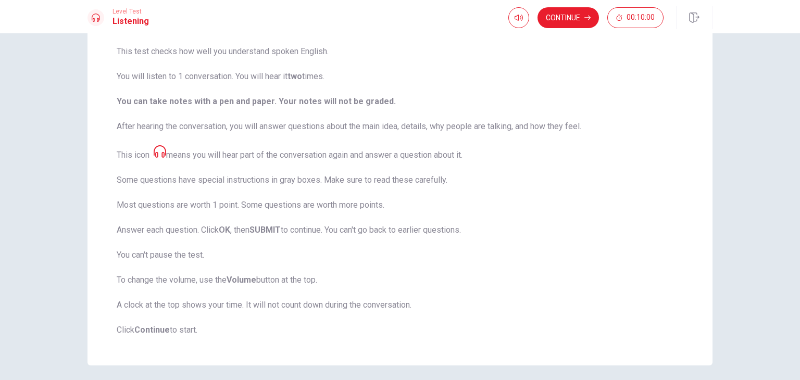
scroll to position [104, 0]
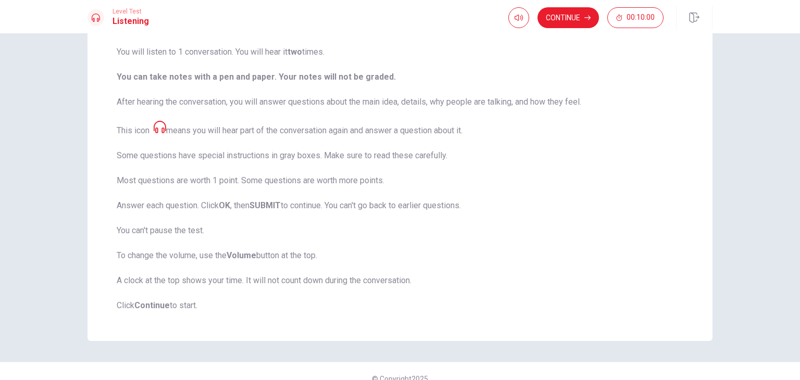
drag, startPoint x: 361, startPoint y: 101, endPoint x: 593, endPoint y: 102, distance: 231.2
click at [593, 102] on span "This test checks how well you understand spoken English. You will listen to 1 c…" at bounding box center [400, 166] width 567 height 291
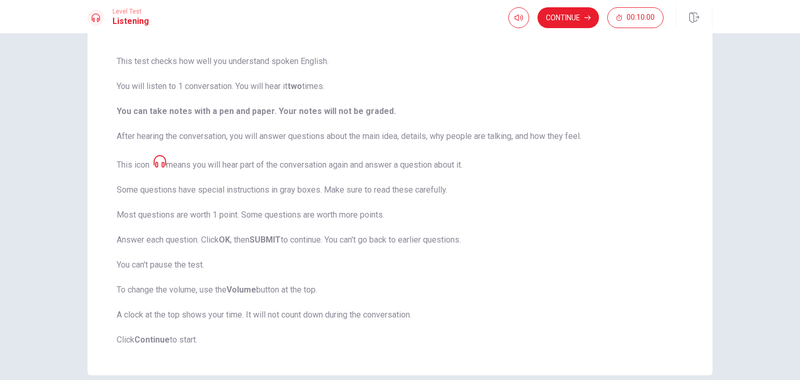
scroll to position [52, 0]
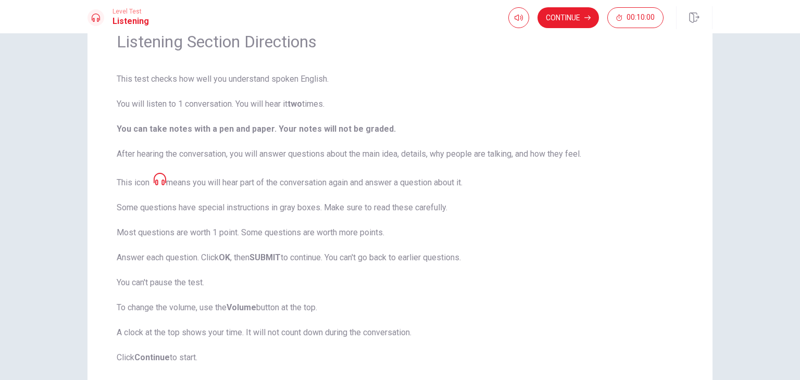
click at [585, 21] on button "Continue" at bounding box center [567, 17] width 61 height 21
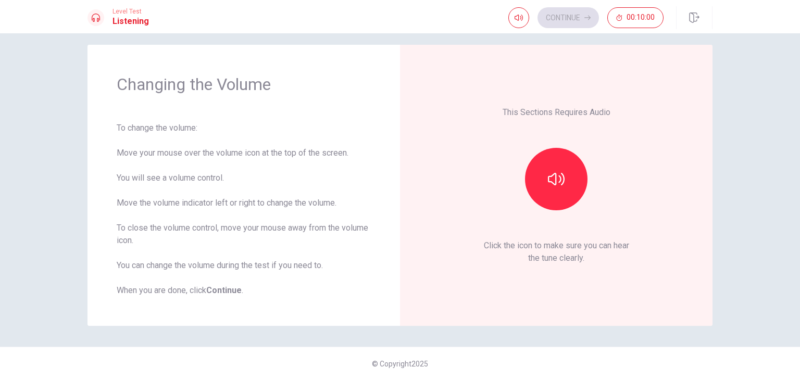
scroll to position [9, 0]
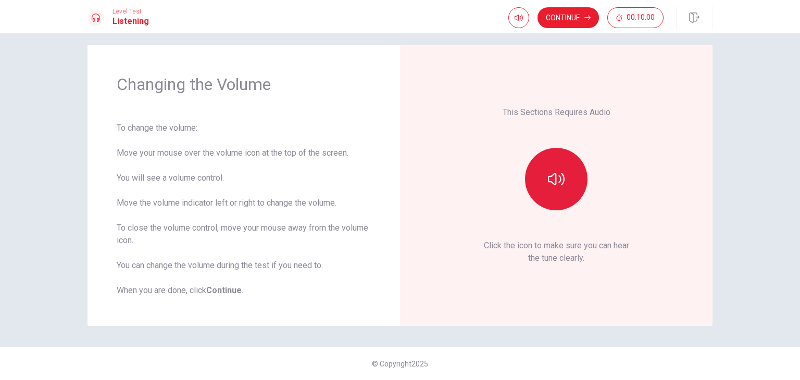
click at [575, 180] on button "button" at bounding box center [556, 179] width 62 height 62
type input "0.8"
click at [534, 36] on span at bounding box center [537, 37] width 6 height 6
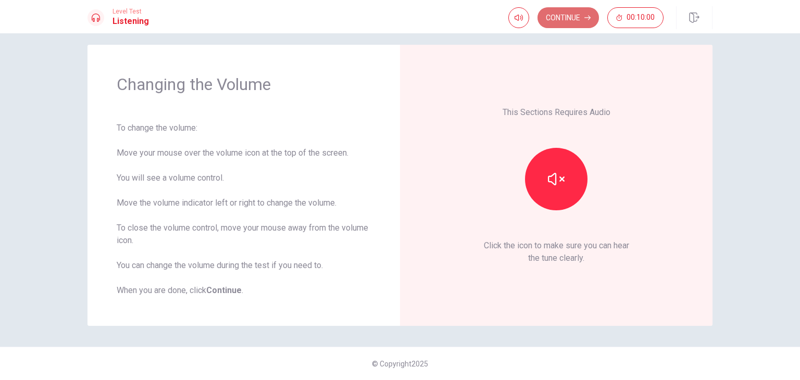
click at [558, 19] on button "Continue" at bounding box center [567, 17] width 61 height 21
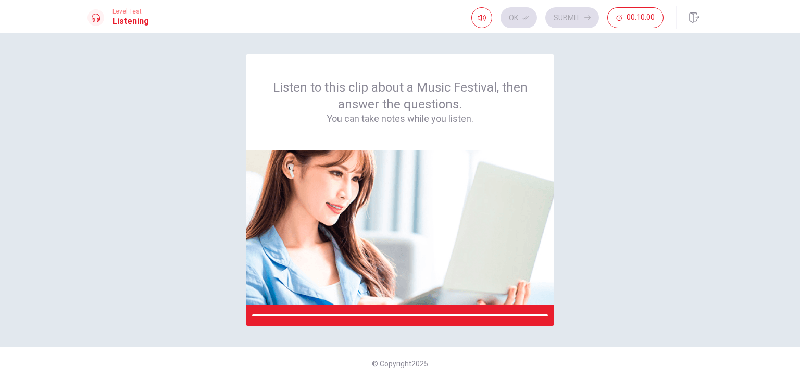
scroll to position [0, 0]
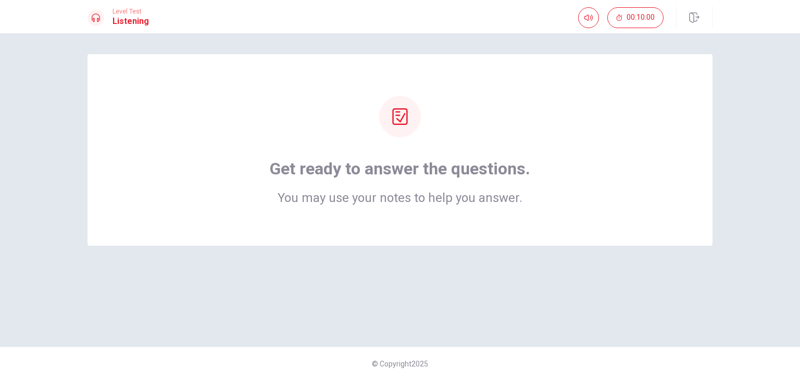
click at [398, 116] on icon at bounding box center [399, 116] width 15 height 17
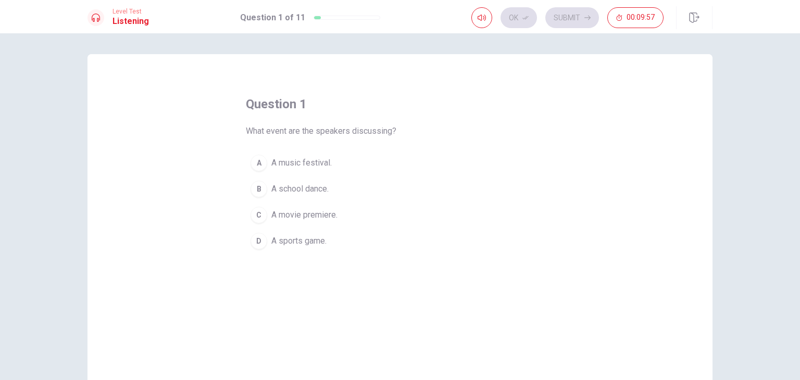
click at [256, 165] on div "A" at bounding box center [258, 163] width 17 height 17
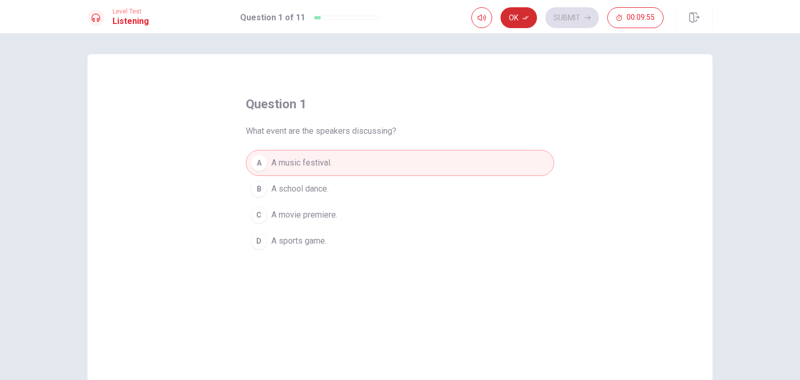
click at [522, 18] on button "Ok" at bounding box center [518, 17] width 36 height 21
click at [578, 18] on button "Submit" at bounding box center [572, 17] width 54 height 21
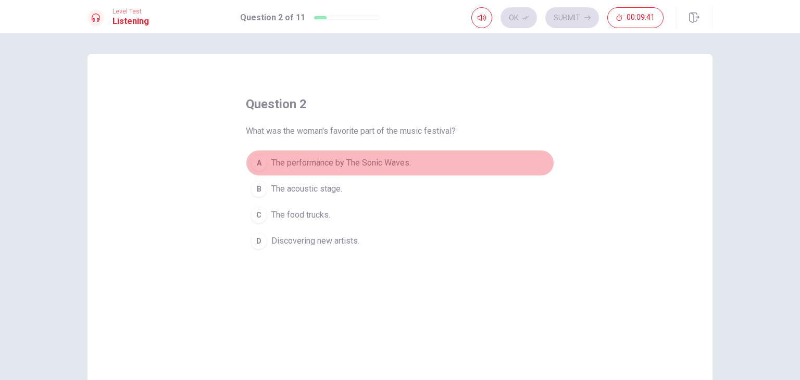
click at [250, 161] on div "A" at bounding box center [258, 163] width 17 height 17
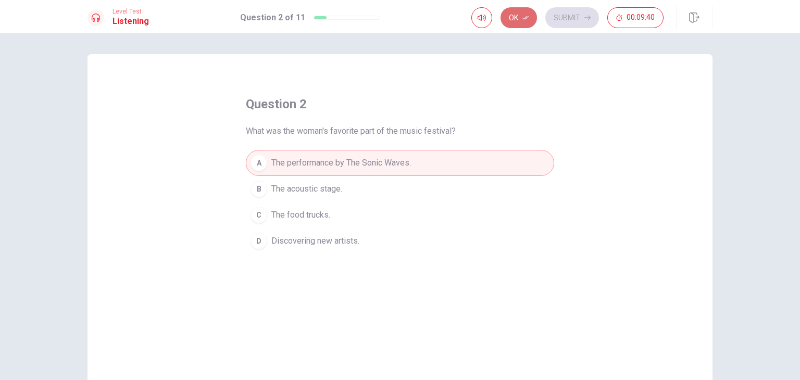
click at [516, 17] on button "Ok" at bounding box center [518, 17] width 36 height 21
click at [569, 19] on button "Submit" at bounding box center [572, 17] width 54 height 21
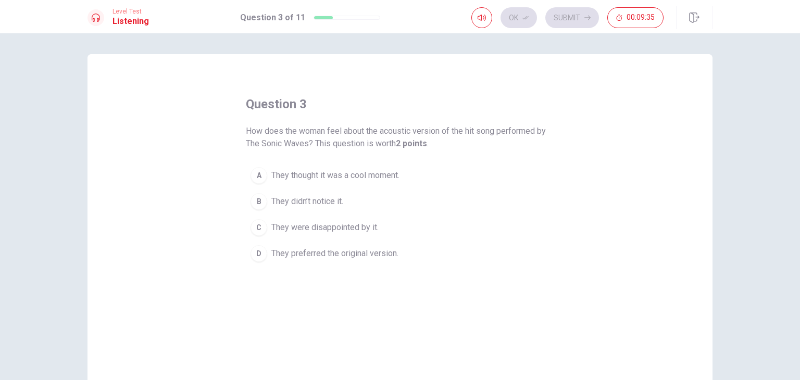
drag, startPoint x: 373, startPoint y: 132, endPoint x: 504, endPoint y: 132, distance: 130.7
click at [538, 128] on span "How does the woman feel about the acoustic version of the hit song performed by…" at bounding box center [400, 137] width 308 height 25
drag, startPoint x: 248, startPoint y: 146, endPoint x: 313, endPoint y: 148, distance: 65.1
click at [312, 148] on span "How does the woman feel about the acoustic version of the hit song performed by…" at bounding box center [400, 137] width 308 height 25
drag, startPoint x: 319, startPoint y: 144, endPoint x: 417, endPoint y: 141, distance: 98.0
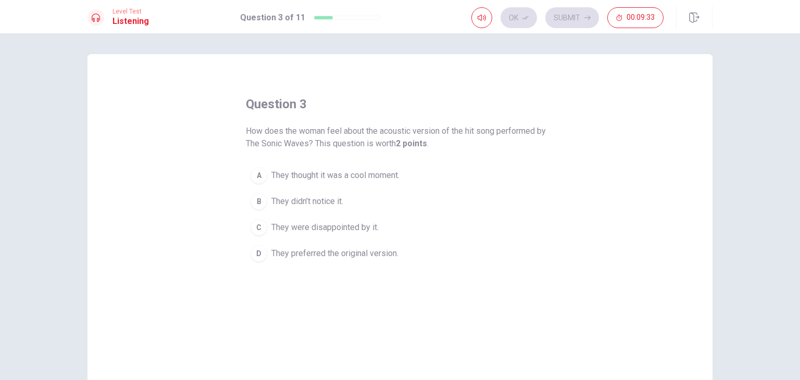
click at [415, 139] on span "How does the woman feel about the acoustic version of the hit song performed by…" at bounding box center [400, 137] width 308 height 25
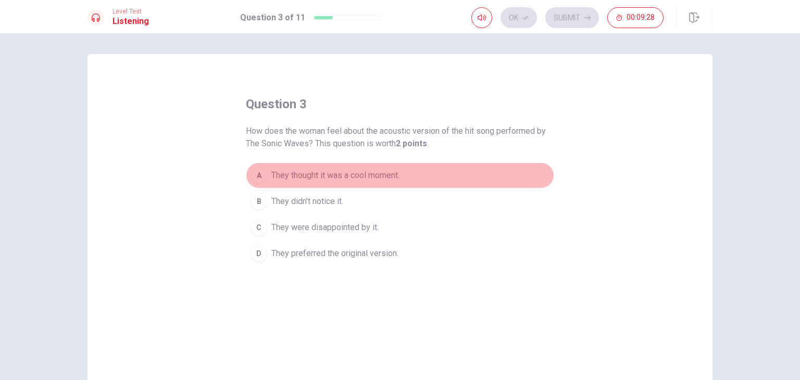
click at [256, 173] on div "A" at bounding box center [258, 175] width 17 height 17
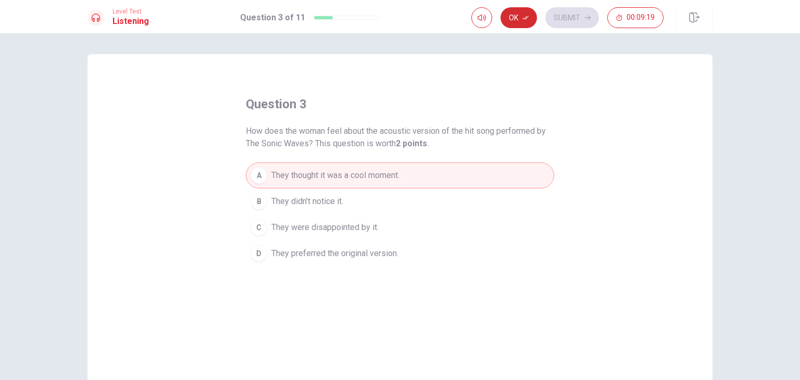
click at [523, 17] on icon "button" at bounding box center [525, 18] width 6 height 6
click at [579, 16] on button "Submit" at bounding box center [572, 17] width 54 height 21
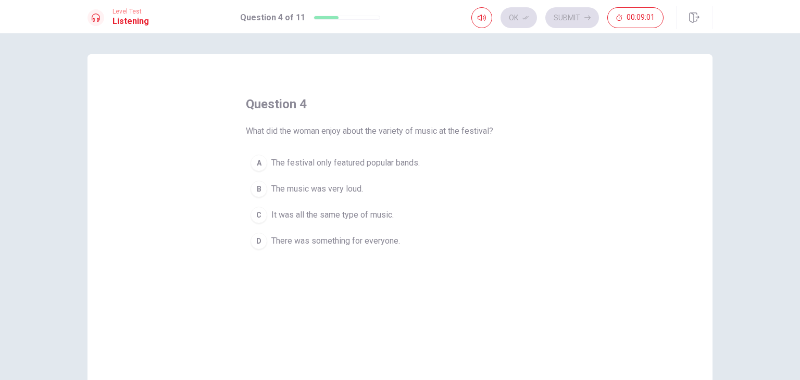
scroll to position [52, 0]
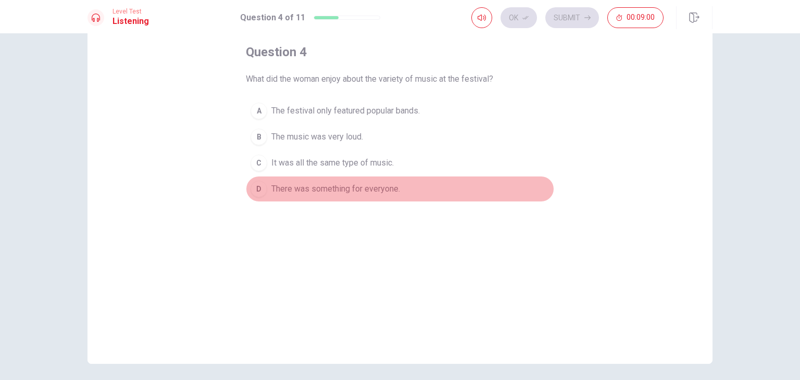
click at [256, 190] on div "D" at bounding box center [258, 189] width 17 height 17
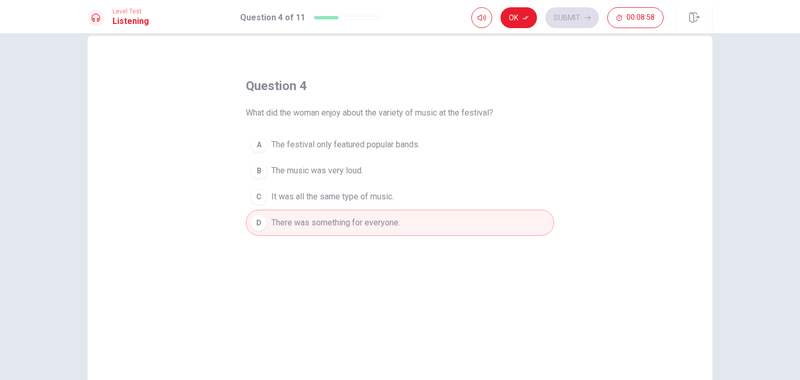
scroll to position [0, 0]
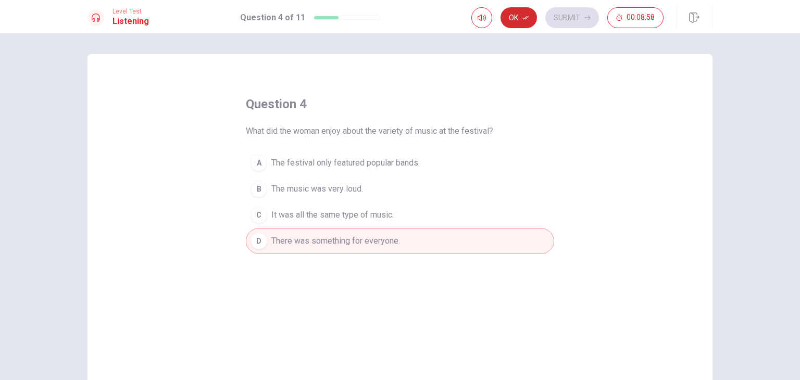
click at [521, 22] on button "Ok" at bounding box center [518, 17] width 36 height 21
click at [576, 13] on button "Submit" at bounding box center [572, 17] width 54 height 21
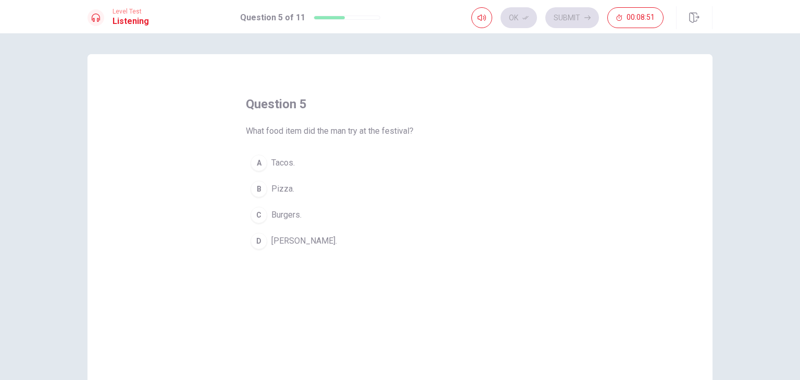
drag, startPoint x: 254, startPoint y: 241, endPoint x: 265, endPoint y: 242, distance: 10.4
click at [255, 242] on div "D" at bounding box center [258, 241] width 17 height 17
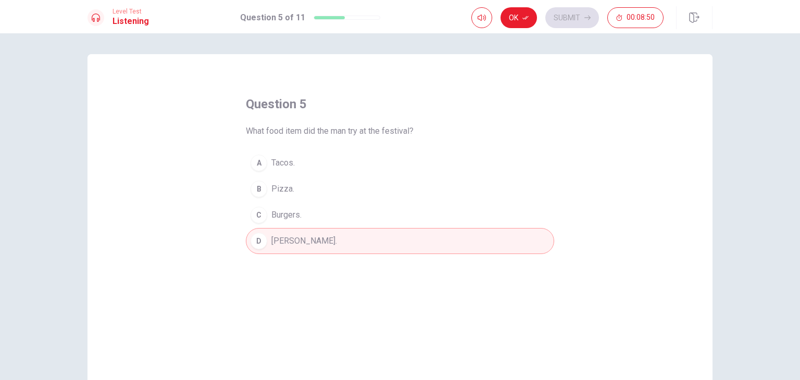
drag, startPoint x: 508, startPoint y: 22, endPoint x: 533, endPoint y: 23, distance: 25.6
click at [509, 23] on button "Ok" at bounding box center [518, 17] width 36 height 21
click at [568, 22] on button "Submit" at bounding box center [572, 17] width 54 height 21
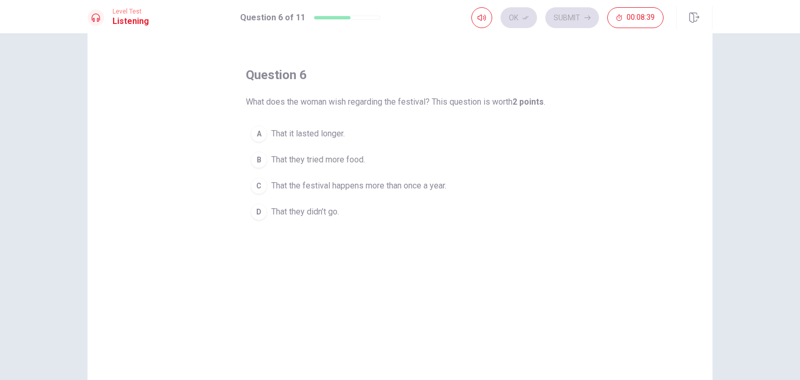
scroll to position [52, 0]
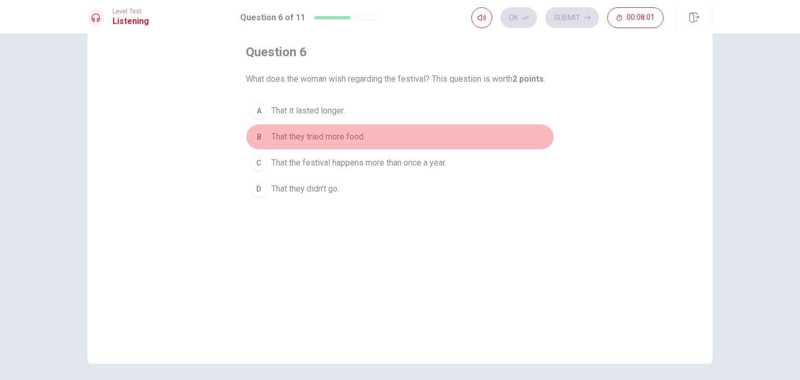
click at [258, 138] on div "B" at bounding box center [258, 137] width 17 height 17
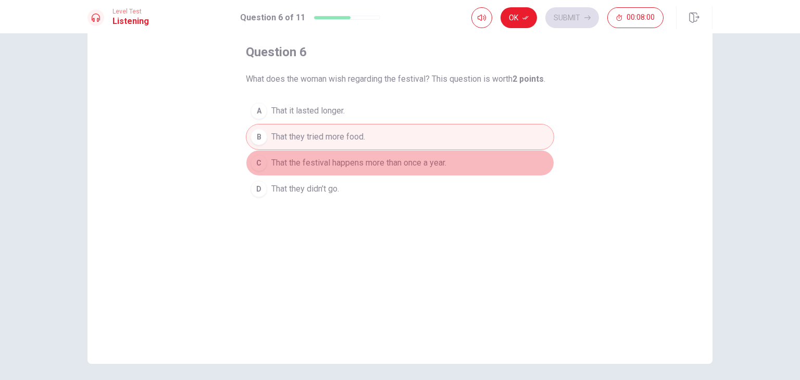
click at [259, 155] on button "C That the festival happens more than once a year." at bounding box center [400, 163] width 308 height 26
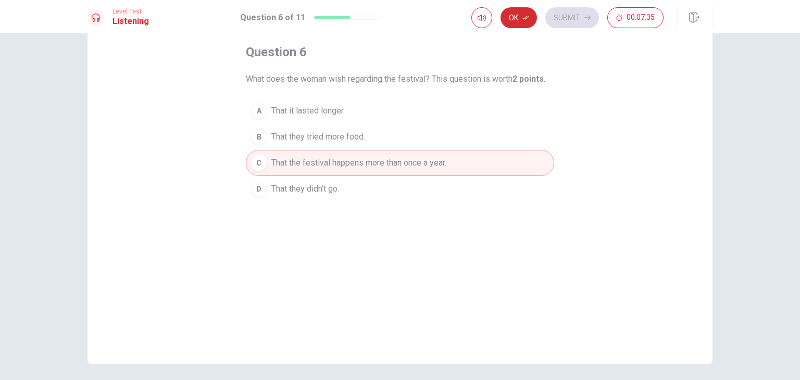
click at [520, 14] on button "Ok" at bounding box center [518, 17] width 36 height 21
click at [551, 19] on button "Submit" at bounding box center [572, 17] width 54 height 21
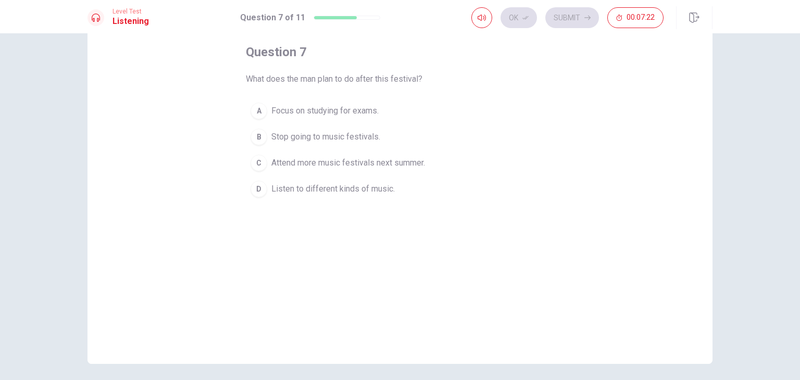
click at [260, 158] on div "C" at bounding box center [258, 163] width 17 height 17
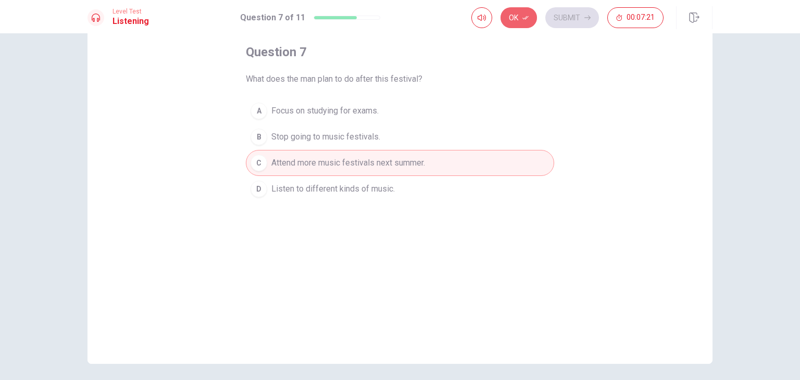
click at [531, 15] on button "Ok" at bounding box center [518, 17] width 36 height 21
click at [562, 15] on button "Submit" at bounding box center [572, 17] width 54 height 21
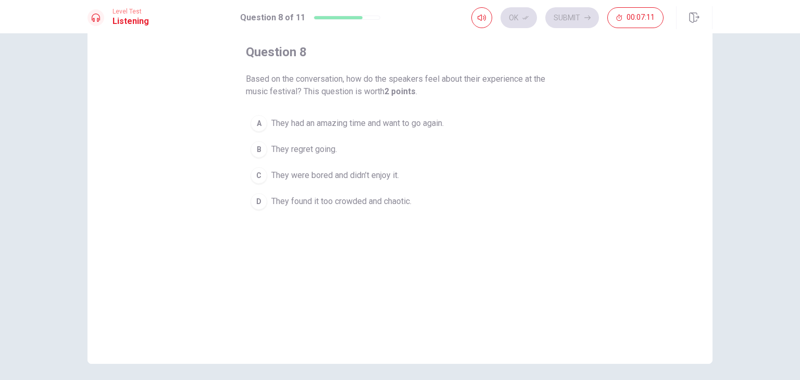
click at [257, 122] on div "A" at bounding box center [258, 123] width 17 height 17
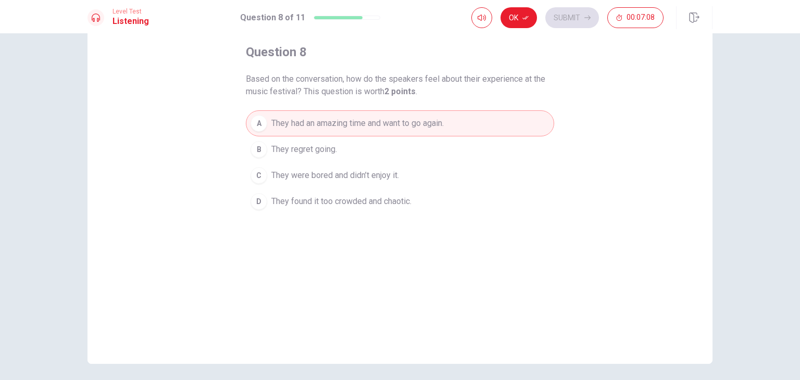
click at [518, 18] on button "Ok" at bounding box center [518, 17] width 36 height 21
click at [571, 17] on button "Submit" at bounding box center [572, 17] width 54 height 21
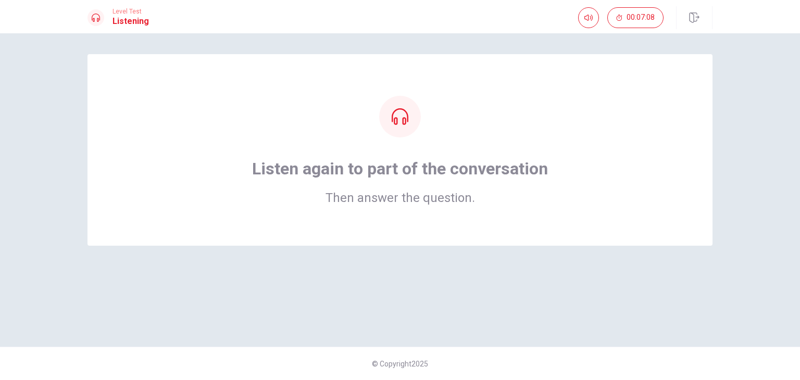
scroll to position [0, 0]
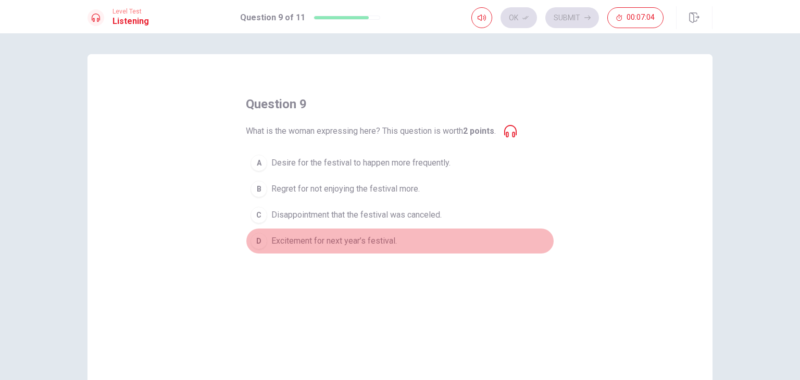
click at [258, 235] on div "D" at bounding box center [258, 241] width 17 height 17
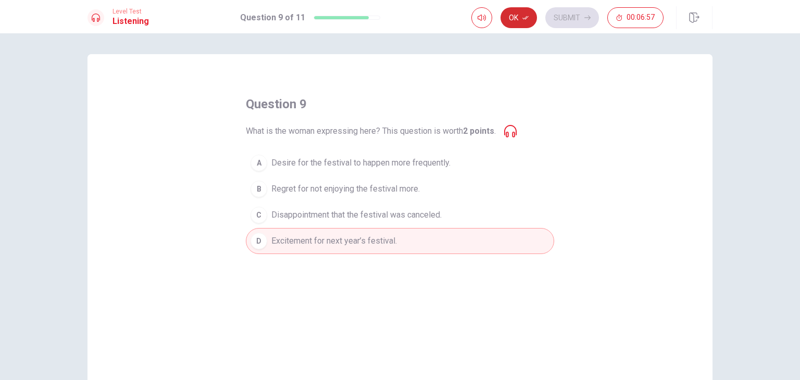
click at [519, 16] on button "Ok" at bounding box center [518, 17] width 36 height 21
click at [575, 19] on button "Submit" at bounding box center [572, 17] width 54 height 21
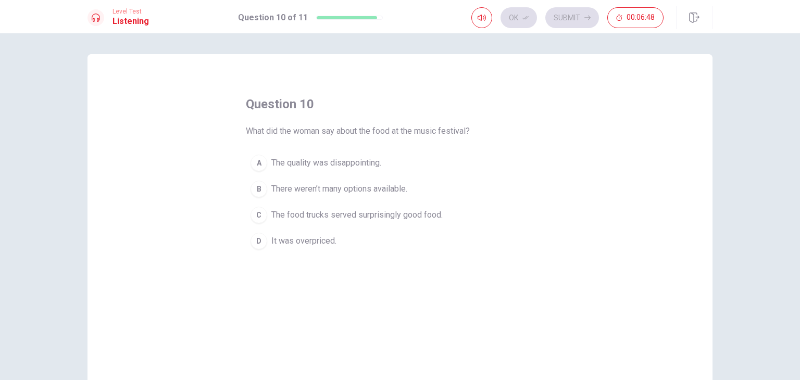
click at [258, 217] on div "C" at bounding box center [258, 215] width 17 height 17
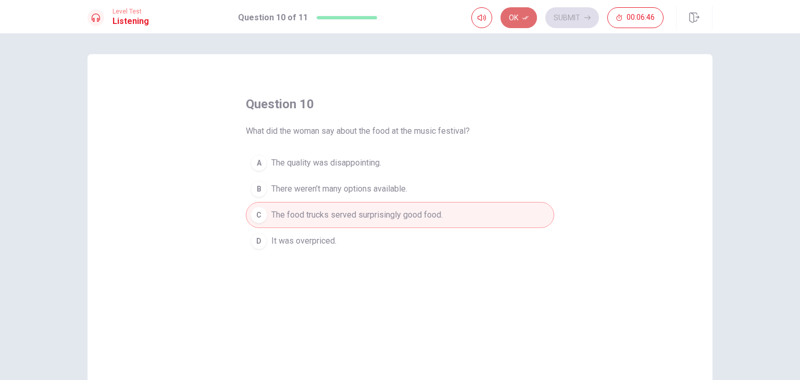
click at [527, 17] on icon "button" at bounding box center [525, 18] width 6 height 6
click at [579, 19] on button "Submit" at bounding box center [572, 17] width 54 height 21
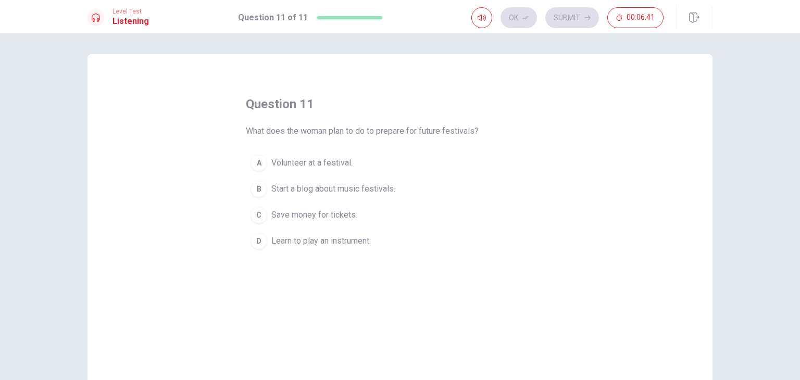
drag, startPoint x: 331, startPoint y: 129, endPoint x: 473, endPoint y: 131, distance: 142.2
click at [473, 131] on span "What does the woman plan to do to prepare for future festivals?" at bounding box center [362, 131] width 233 height 12
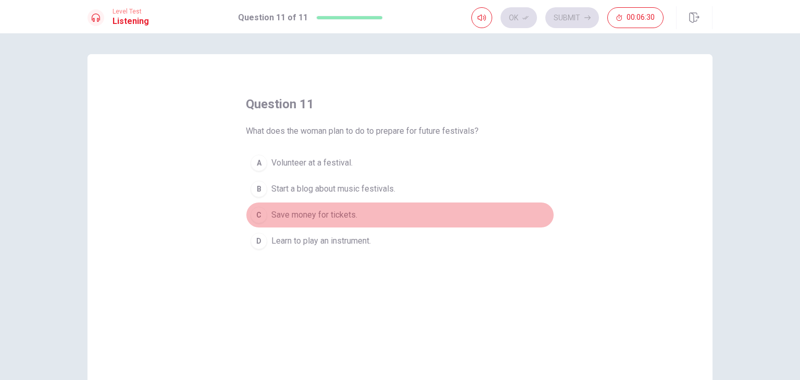
click at [254, 219] on div "C" at bounding box center [258, 215] width 17 height 17
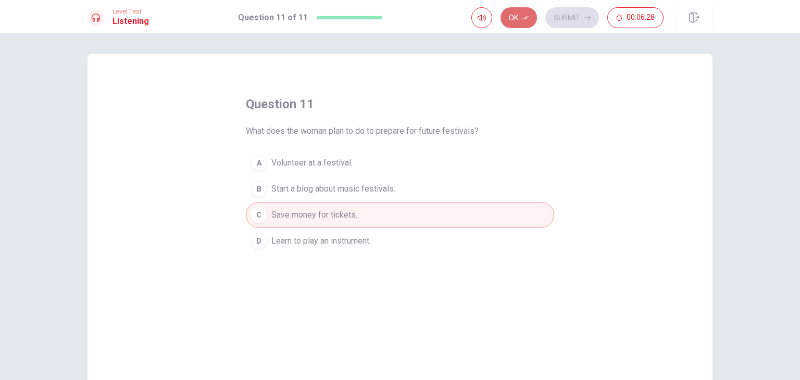
click at [512, 15] on button "Ok" at bounding box center [518, 17] width 36 height 21
click at [571, 19] on button "Submit" at bounding box center [572, 17] width 54 height 21
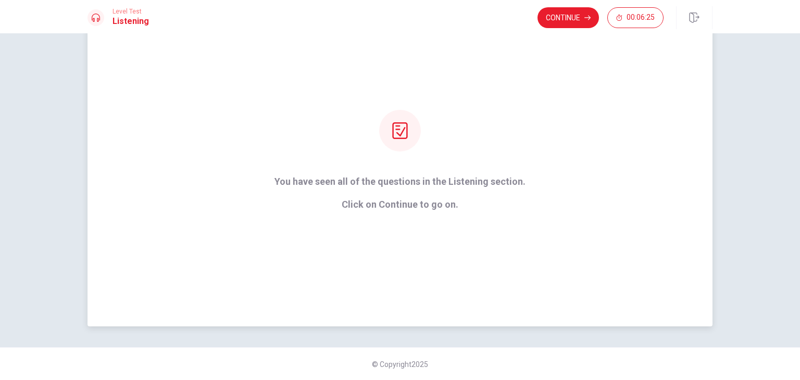
scroll to position [61, 0]
click at [400, 132] on icon at bounding box center [400, 130] width 17 height 17
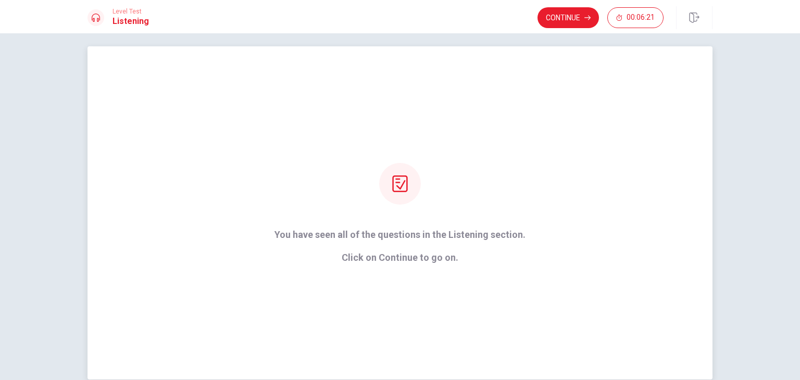
scroll to position [0, 0]
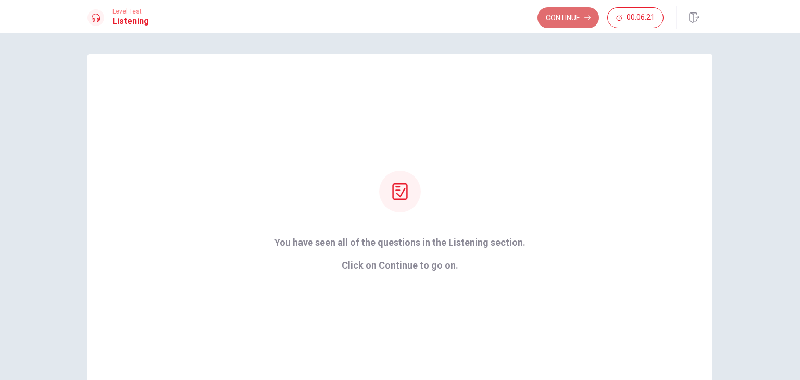
click at [572, 11] on button "Continue" at bounding box center [567, 17] width 61 height 21
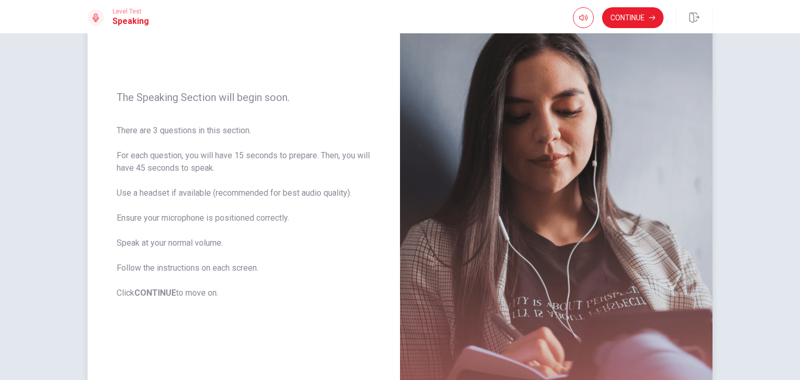
scroll to position [104, 0]
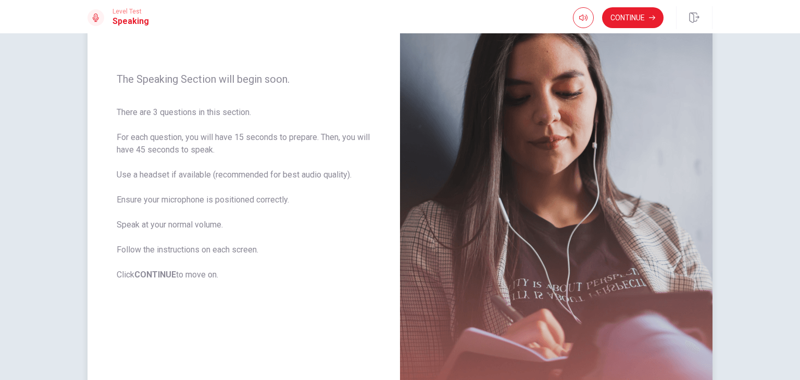
drag, startPoint x: 120, startPoint y: 115, endPoint x: 247, endPoint y: 117, distance: 127.1
click at [247, 117] on span "There are 3 questions in this section. For each question, you will have 15 seco…" at bounding box center [244, 193] width 254 height 175
drag, startPoint x: 187, startPoint y: 137, endPoint x: 375, endPoint y: 137, distance: 187.5
click at [375, 137] on div "The Speaking Section will begin soon. There are 3 questions in this section. Fo…" at bounding box center [243, 177] width 312 height 454
drag, startPoint x: 115, startPoint y: 153, endPoint x: 241, endPoint y: 154, distance: 126.0
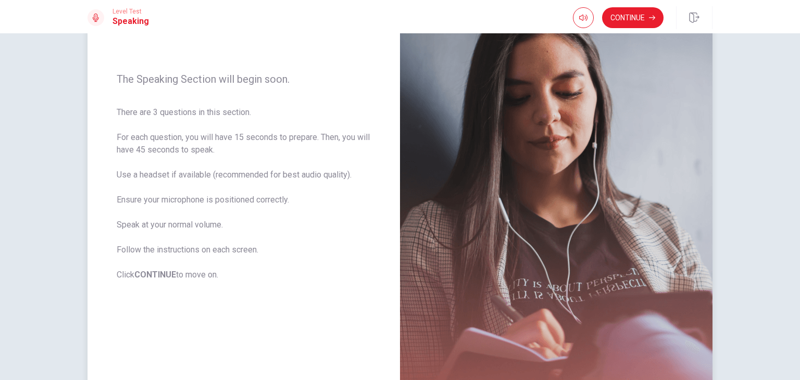
click at [241, 154] on span "There are 3 questions in this section. For each question, you will have 15 seco…" at bounding box center [244, 193] width 254 height 175
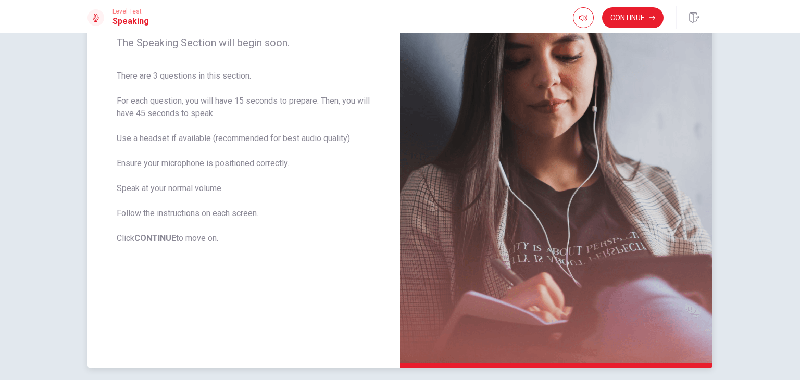
scroll to position [78, 0]
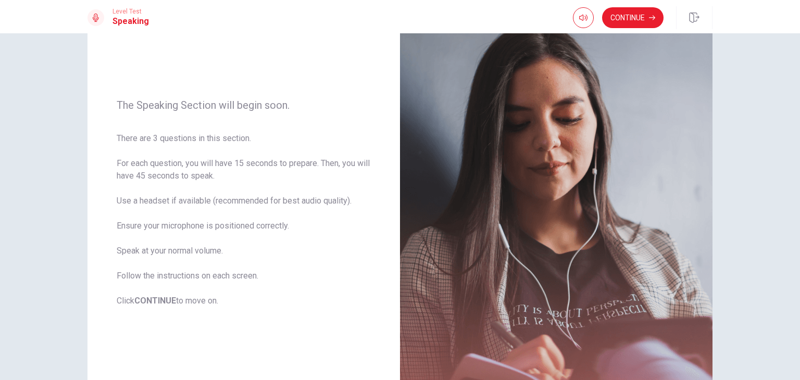
click at [632, 15] on button "Continue" at bounding box center [632, 17] width 61 height 21
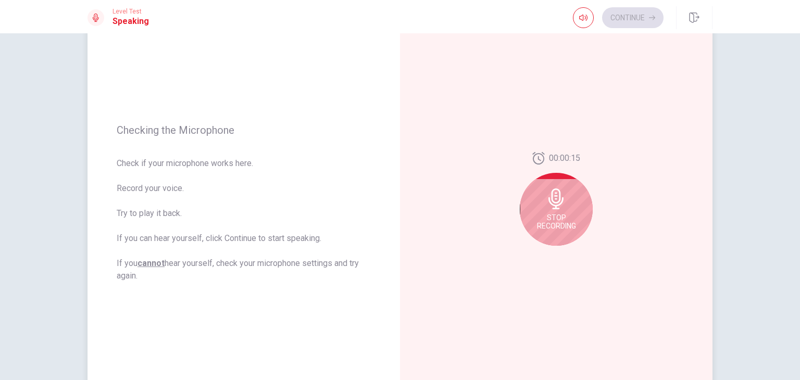
click at [554, 205] on icon at bounding box center [556, 198] width 21 height 21
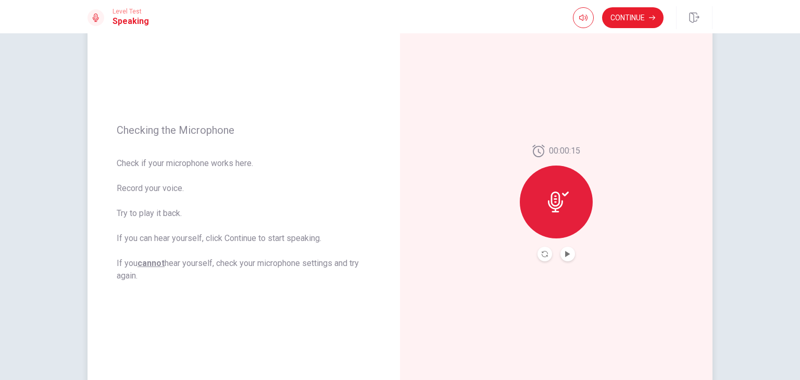
click at [560, 197] on icon at bounding box center [558, 202] width 21 height 21
click at [565, 254] on icon "Play Audio" at bounding box center [567, 254] width 5 height 6
click at [562, 257] on button "Play Audio" at bounding box center [567, 254] width 15 height 15
click at [565, 253] on icon "Play Audio" at bounding box center [567, 254] width 5 height 6
click at [546, 257] on button "Record Again" at bounding box center [544, 254] width 15 height 15
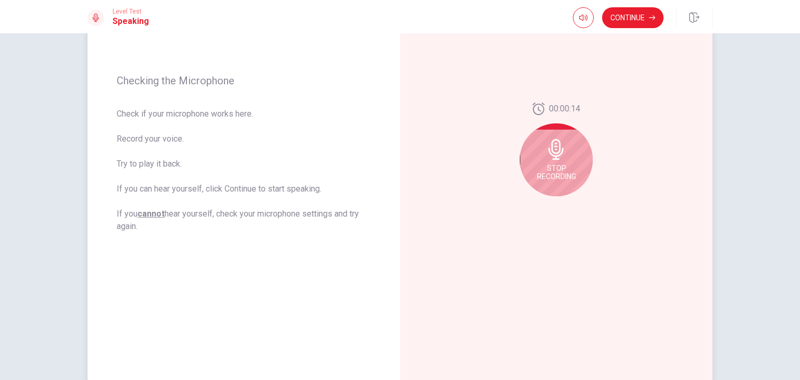
scroll to position [130, 0]
drag, startPoint x: 548, startPoint y: 153, endPoint x: 567, endPoint y: 156, distance: 19.0
click at [549, 153] on icon at bounding box center [556, 146] width 21 height 21
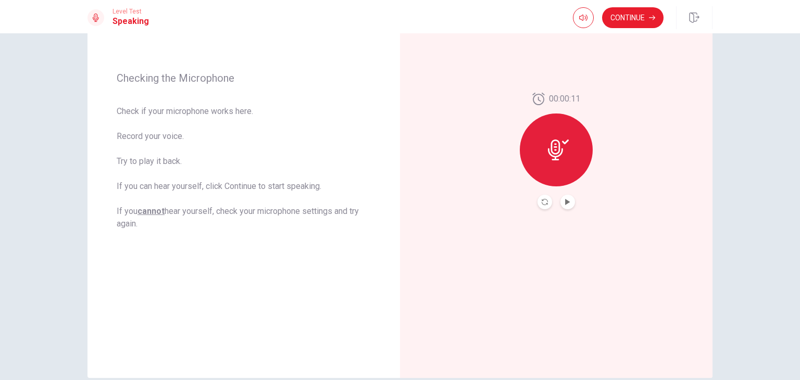
click at [566, 205] on button "Play Audio" at bounding box center [567, 202] width 15 height 15
drag, startPoint x: 637, startPoint y: 18, endPoint x: 626, endPoint y: 19, distance: 11.0
click at [636, 18] on button "Continue" at bounding box center [632, 17] width 61 height 21
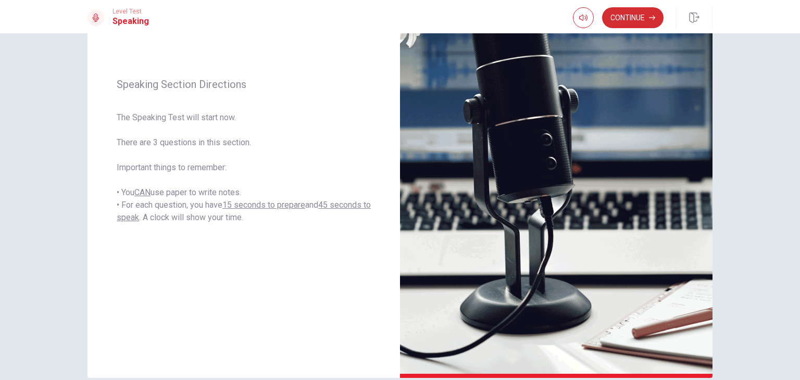
click at [629, 19] on button "Continue" at bounding box center [632, 17] width 61 height 21
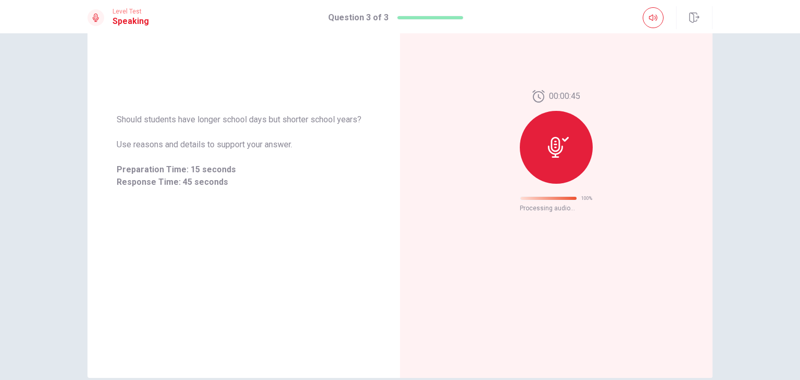
scroll to position [0, 0]
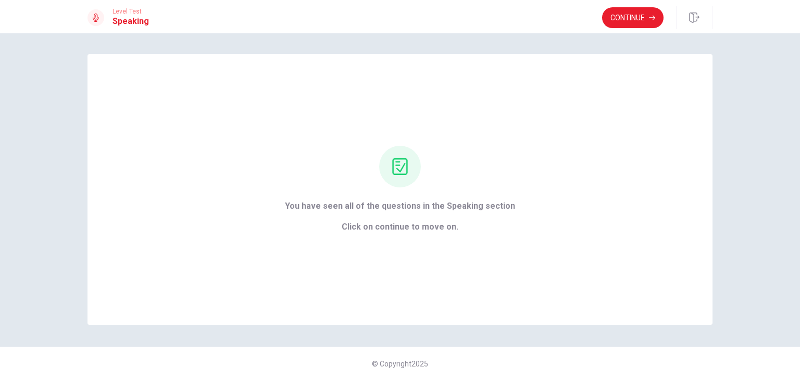
click at [623, 11] on button "Continue" at bounding box center [632, 17] width 61 height 21
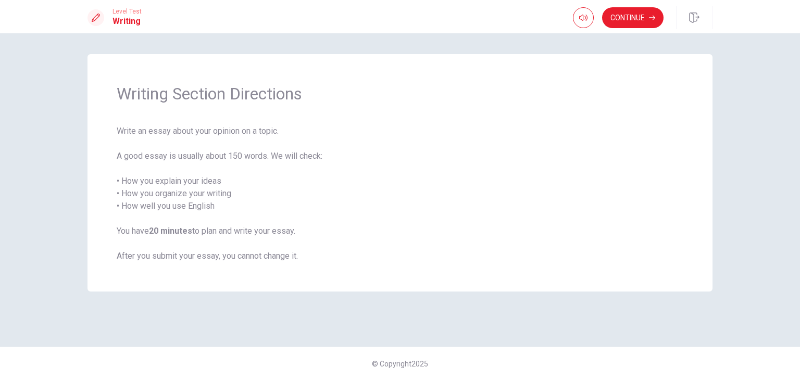
drag, startPoint x: 120, startPoint y: 132, endPoint x: 281, endPoint y: 128, distance: 160.4
click at [281, 128] on span "Write an essay about your opinion on a topic. A good essay is usually about 150…" at bounding box center [400, 193] width 567 height 137
drag, startPoint x: 120, startPoint y: 158, endPoint x: 338, endPoint y: 158, distance: 218.7
click at [338, 158] on span "Write an essay about your opinion on a topic. A good essay is usually about 150…" at bounding box center [400, 193] width 567 height 137
drag, startPoint x: 128, startPoint y: 184, endPoint x: 245, endPoint y: 187, distance: 117.7
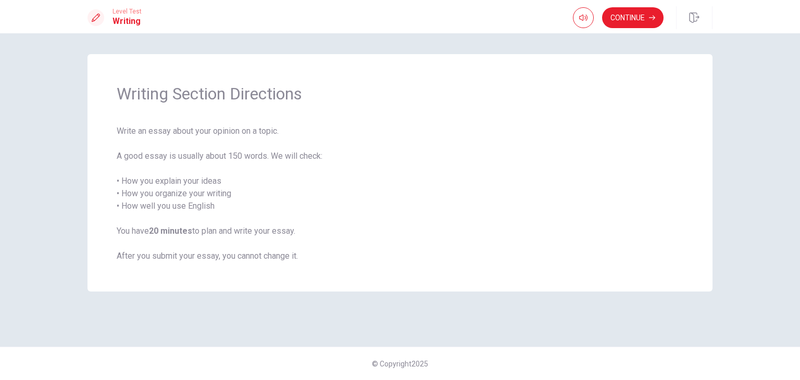
click at [248, 188] on span "Write an essay about your opinion on a topic. A good essay is usually about 150…" at bounding box center [400, 193] width 567 height 137
drag, startPoint x: 132, startPoint y: 197, endPoint x: 253, endPoint y: 194, distance: 120.8
click at [254, 195] on span "Write an essay about your opinion on a topic. A good essay is usually about 150…" at bounding box center [400, 193] width 567 height 137
drag, startPoint x: 125, startPoint y: 210, endPoint x: 238, endPoint y: 212, distance: 113.0
click at [242, 211] on span "Write an essay about your opinion on a topic. A good essay is usually about 150…" at bounding box center [400, 193] width 567 height 137
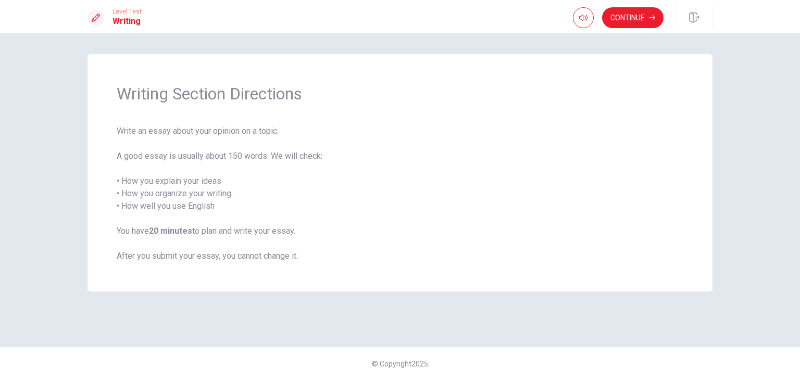
drag, startPoint x: 125, startPoint y: 233, endPoint x: 294, endPoint y: 234, distance: 168.7
click at [294, 234] on span "Write an essay about your opinion on a topic. A good essay is usually about 150…" at bounding box center [400, 193] width 567 height 137
drag, startPoint x: 118, startPoint y: 258, endPoint x: 348, endPoint y: 249, distance: 230.3
click at [335, 257] on span "Write an essay about your opinion on a topic. A good essay is usually about 150…" at bounding box center [400, 193] width 567 height 137
click at [638, 16] on button "Continue" at bounding box center [632, 17] width 61 height 21
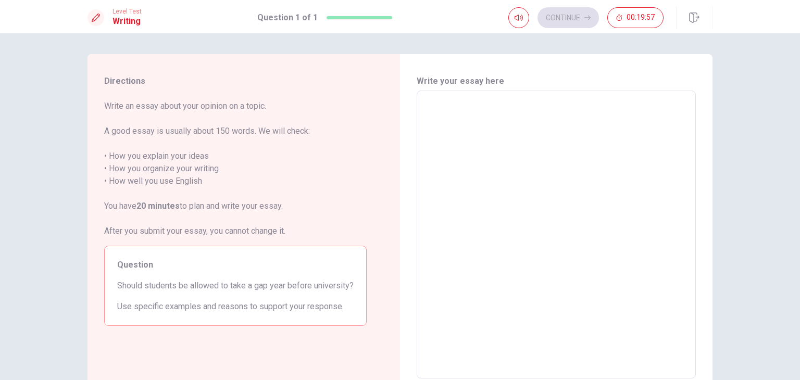
scroll to position [52, 0]
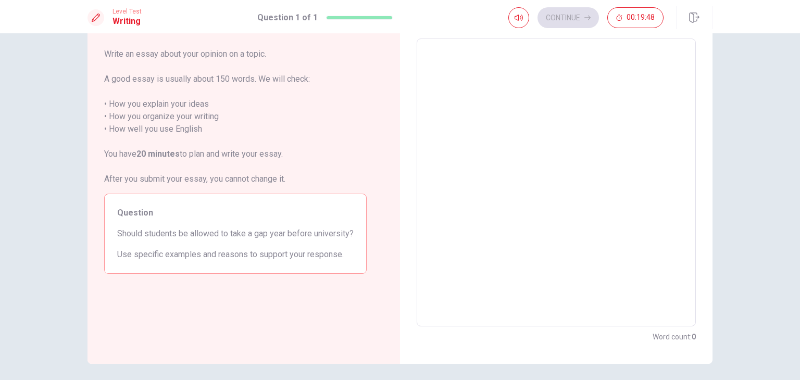
drag, startPoint x: 208, startPoint y: 237, endPoint x: 354, endPoint y: 233, distance: 145.9
click at [354, 233] on div "Question Should students be allowed to take a gap year before university? Use s…" at bounding box center [235, 234] width 262 height 80
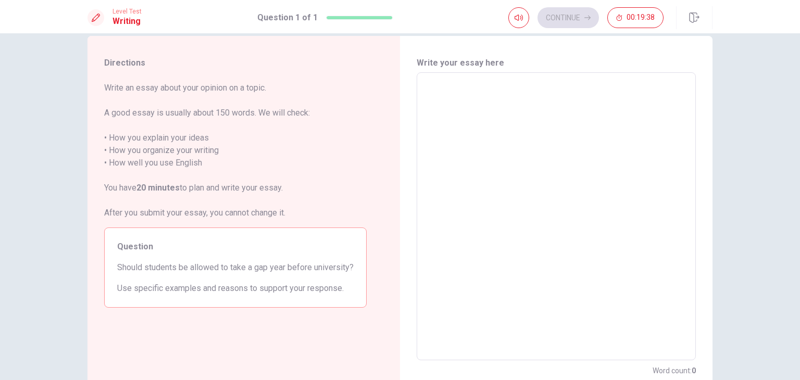
scroll to position [0, 0]
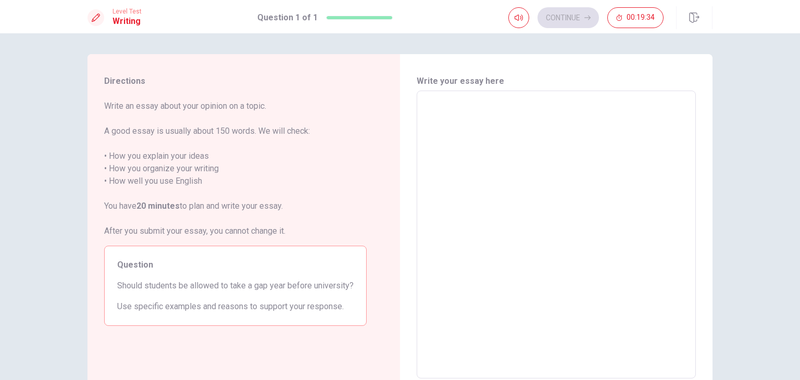
click at [456, 111] on textarea at bounding box center [556, 234] width 265 height 271
type textarea "I"
type textarea "x"
type textarea "I"
type textarea "x"
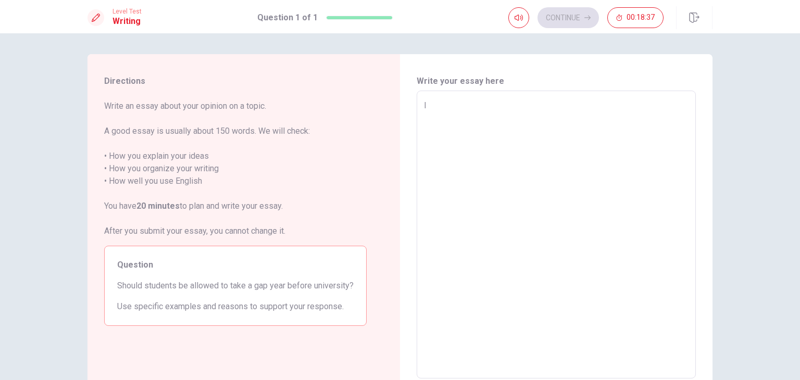
type textarea "I G"
type textarea "x"
type textarea "I GU"
type textarea "x"
type textarea "I GUR"
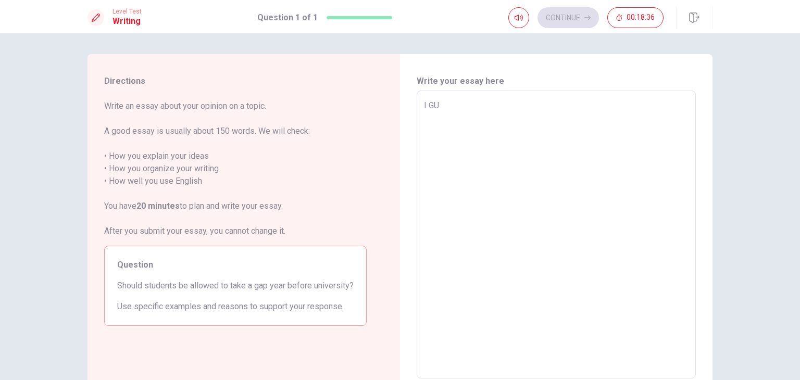
type textarea "x"
type textarea "I GU"
type textarea "x"
type textarea "I G"
type textarea "x"
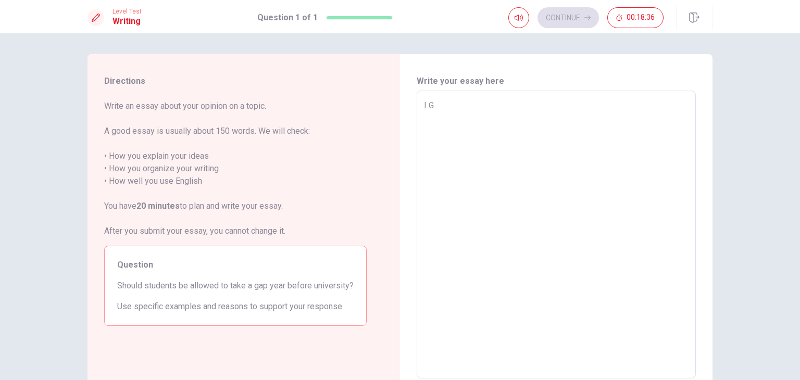
type textarea "I"
type textarea "x"
type textarea "I"
type textarea "x"
type textarea "I"
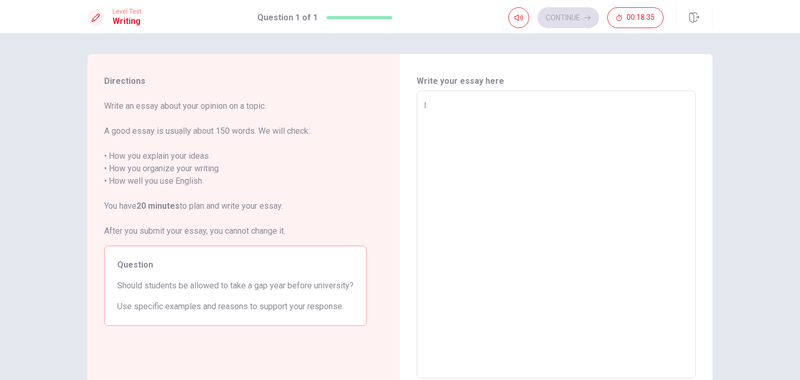
type textarea "x"
type textarea "I g"
type textarea "x"
type textarea "I gu"
type textarea "x"
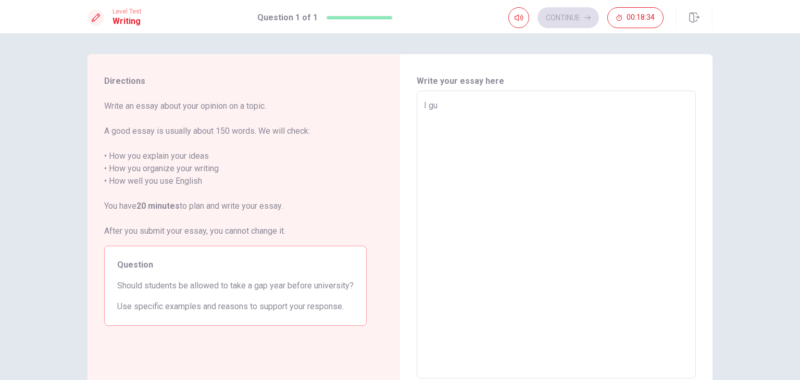
type textarea "I gue"
type textarea "x"
type textarea "I gues"
type textarea "x"
type textarea "I gues"
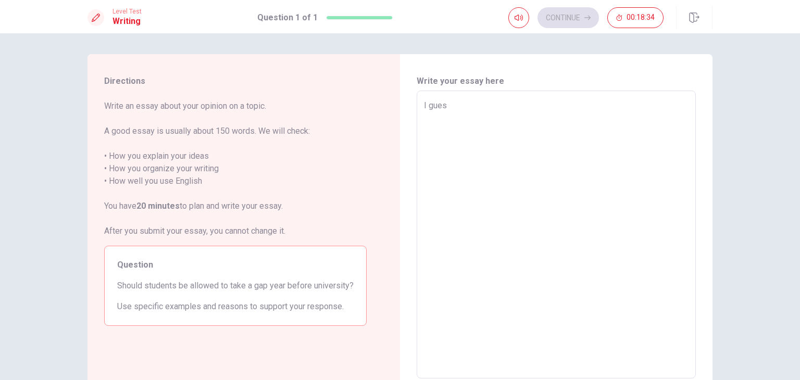
type textarea "x"
type textarea "I gues"
type textarea "x"
type textarea "I gue"
type textarea "x"
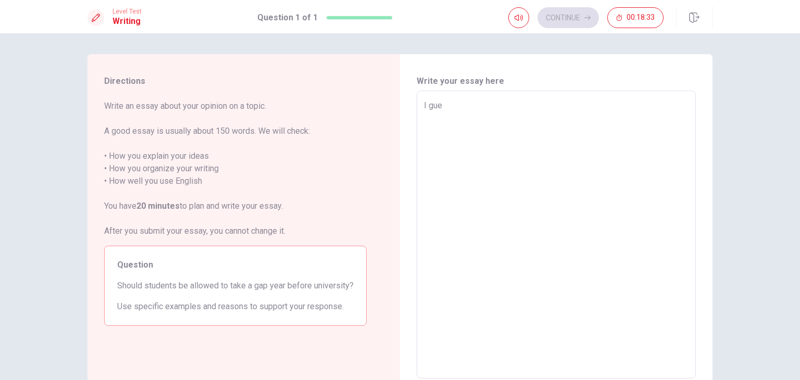
type textarea "I gues"
type textarea "x"
type textarea "I guess"
type textarea "x"
type textarea "I gues"
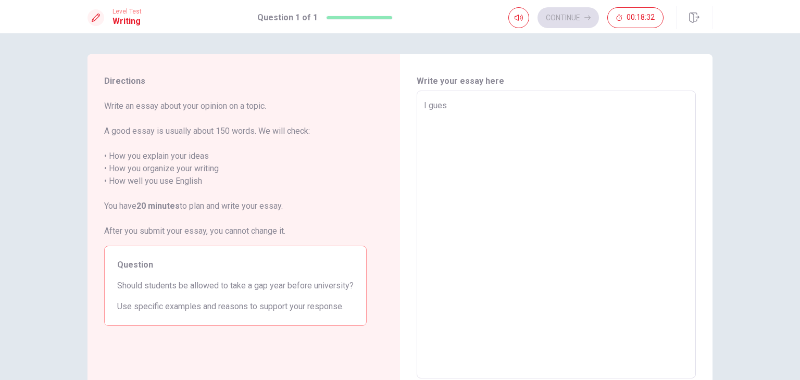
type textarea "x"
type textarea "I gue"
type textarea "x"
type textarea "I gu"
type textarea "x"
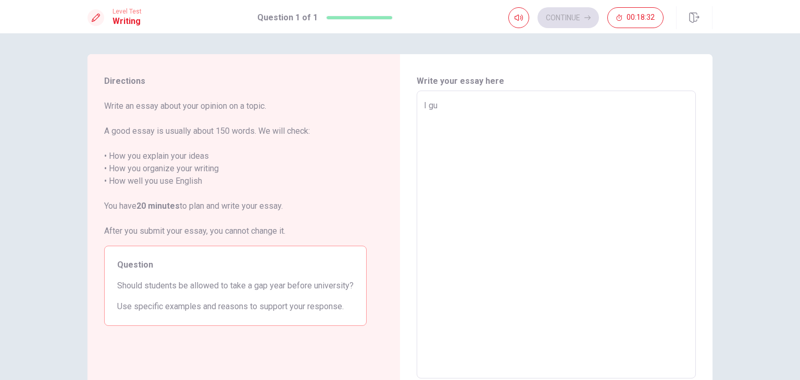
type textarea "I g"
type textarea "x"
type textarea "I"
type textarea "x"
type textarea "I"
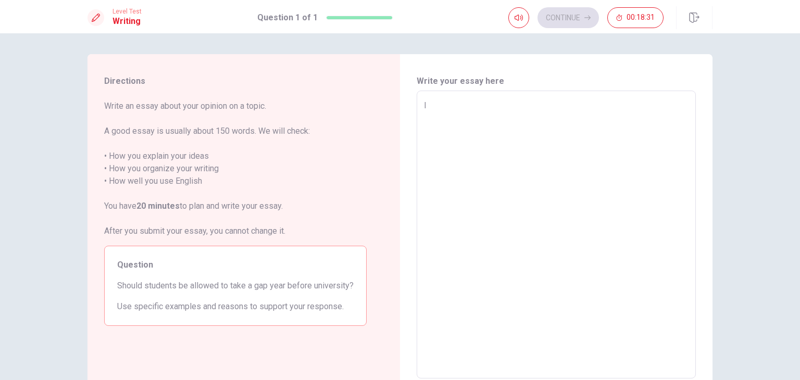
type textarea "x"
type textarea "I"
type textarea "x"
type textarea "In"
type textarea "x"
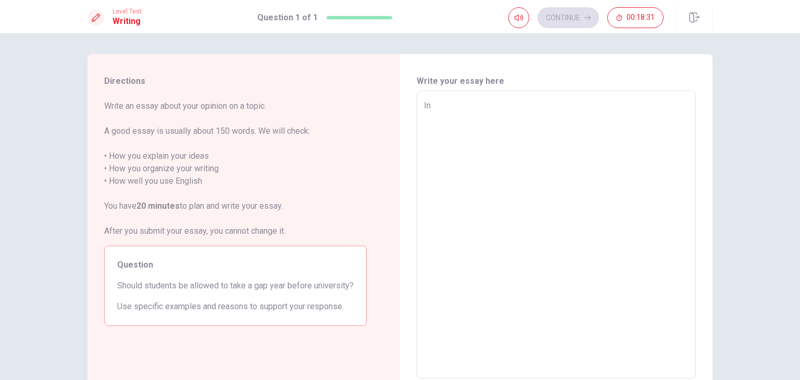
type textarea "In"
type textarea "x"
type textarea "In m"
type textarea "x"
type textarea "In mt"
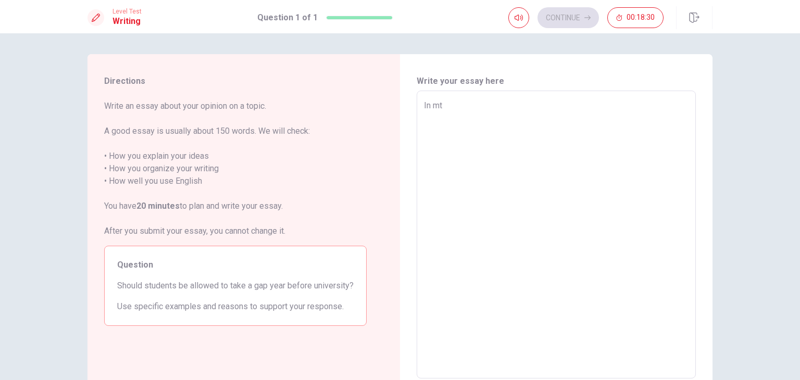
type textarea "x"
type textarea "In mt"
type textarea "x"
type textarea "In mt"
type textarea "x"
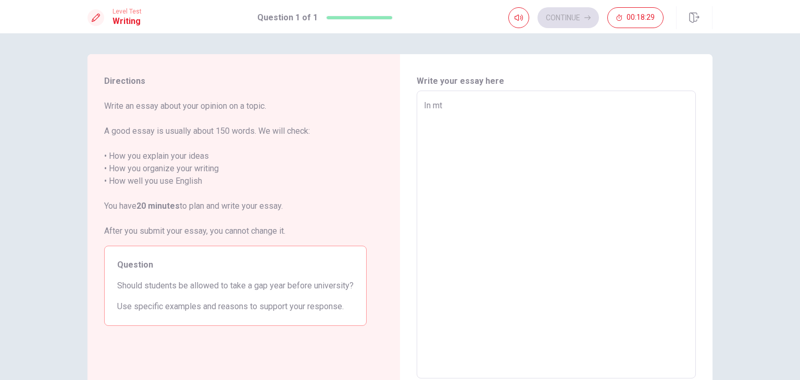
type textarea "In m"
type textarea "x"
type textarea "In m"
type textarea "x"
type textarea "In m"
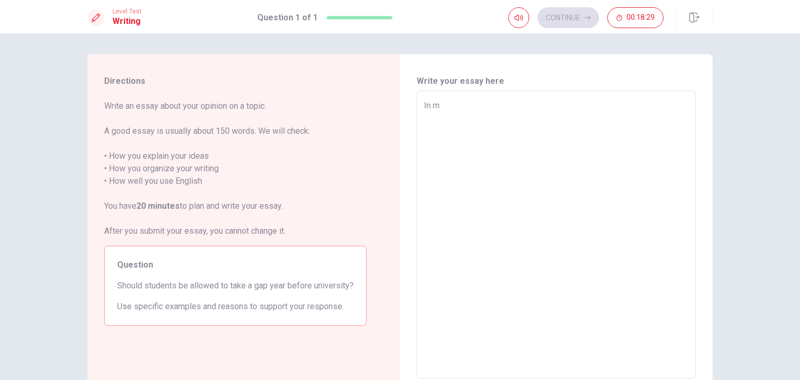
type textarea "x"
type textarea "In my"
type textarea "x"
type textarea "In my"
type textarea "x"
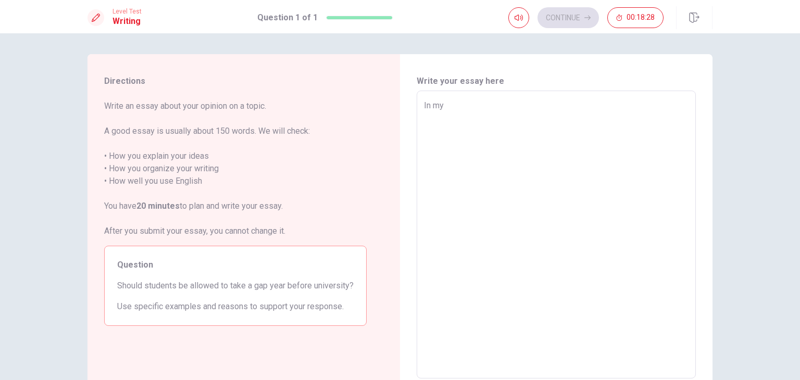
type textarea "In my o"
type textarea "x"
type textarea "In my op"
type textarea "x"
type textarea "In my opini"
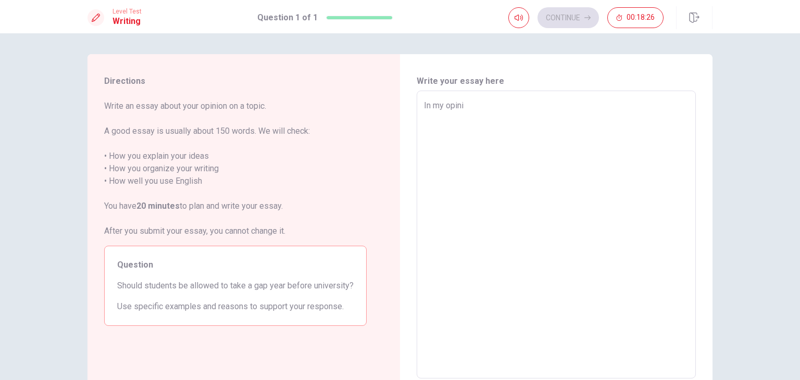
type textarea "x"
type textarea "In my opinii"
type textarea "x"
type textarea "In my opiniio"
type textarea "x"
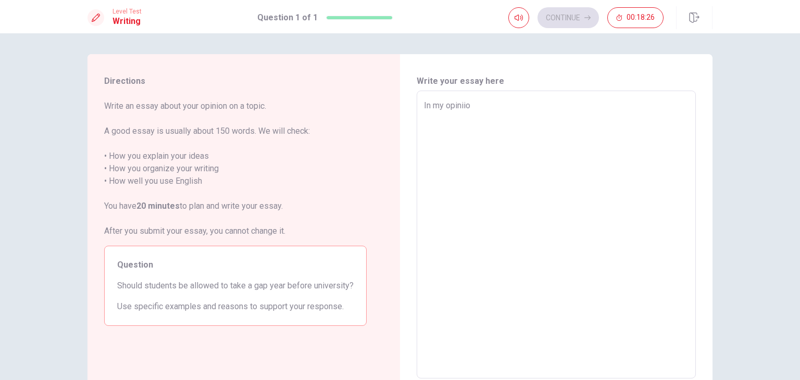
type textarea "In my opiniion"
type textarea "x"
type textarea "In my opiniio"
type textarea "x"
type textarea "In my opinii"
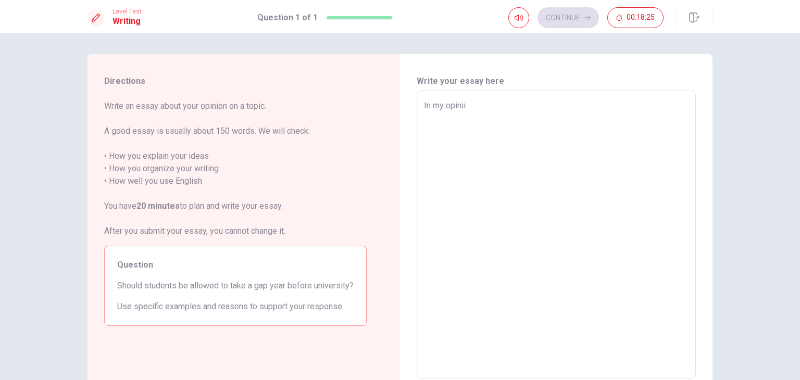
type textarea "x"
type textarea "In my opini"
type textarea "x"
type textarea "In my opinio"
type textarea "x"
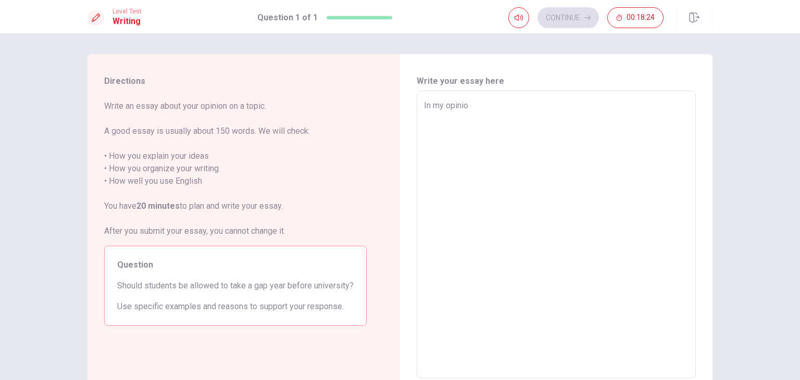
type textarea "In my opinion"
type textarea "x"
type textarea "In my opinion,"
type textarea "x"
type textarea "In my opinion,"
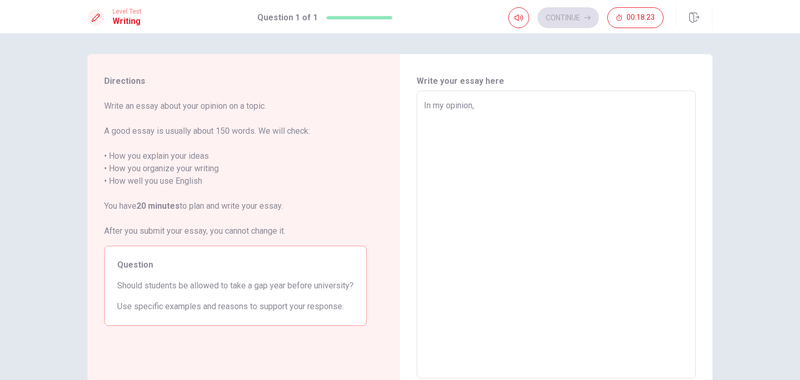
type textarea "x"
type textarea "In my opinion, T"
type textarea "x"
type textarea "In my opinion, Th"
type textarea "x"
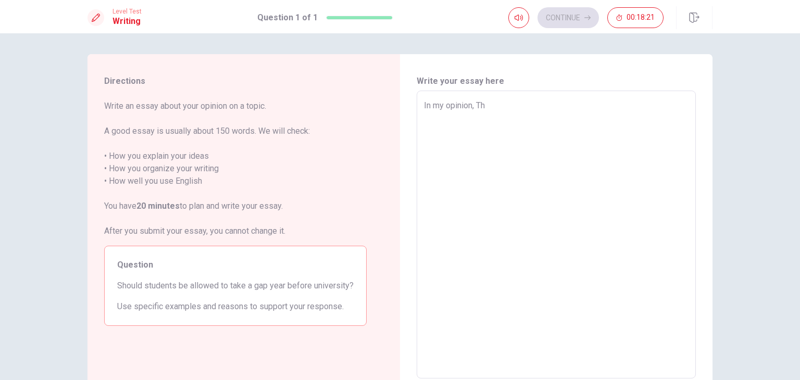
type textarea "In my opinion, T"
type textarea "x"
type textarea "In my opinion,"
type textarea "x"
type textarea "In my opinion, t"
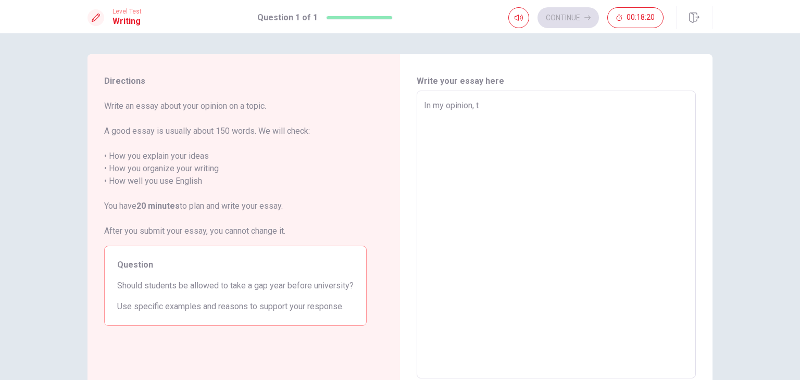
type textarea "x"
type textarea "In my opinion, th"
type textarea "x"
type textarea "In my opinion, tha"
type textarea "x"
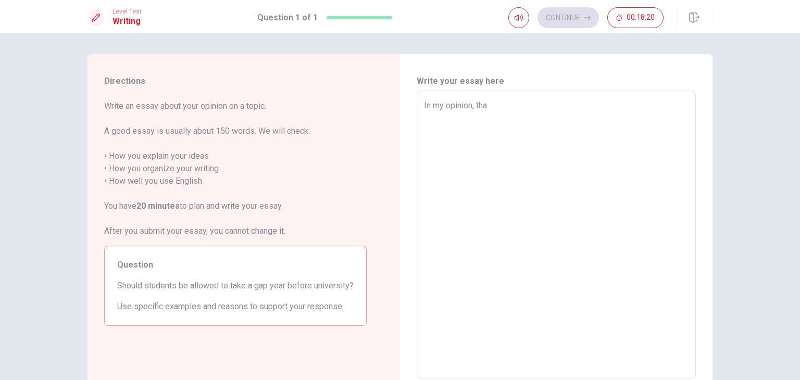
type textarea "In my opinion, thay"
type textarea "x"
type textarea "In my opinion, tha"
type textarea "x"
type textarea "In my opinion, th"
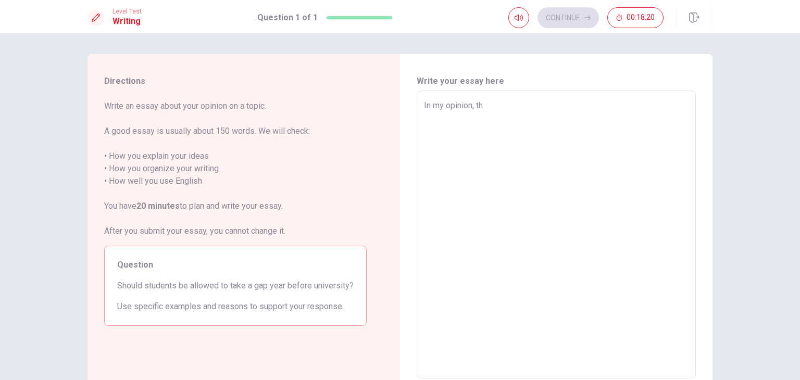
type textarea "x"
type textarea "In my opinion, t"
type textarea "x"
type textarea "In my opinion, te"
type textarea "x"
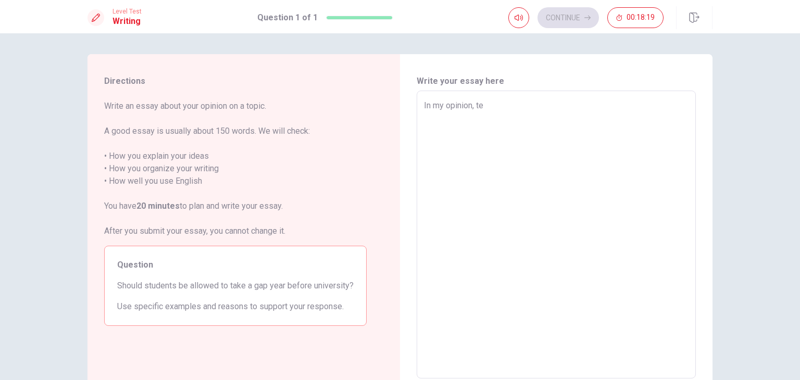
type textarea "In my opinion, tey"
type textarea "x"
type textarea "In my opinion, te"
type textarea "x"
type textarea "In my opinion, t"
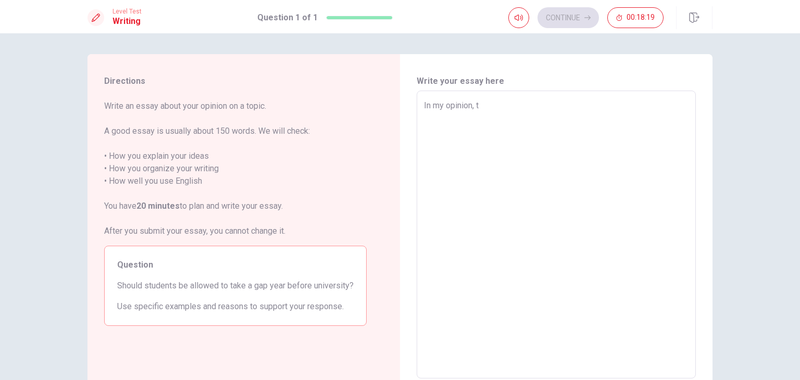
type textarea "x"
type textarea "In my opinion,"
type textarea "x"
type textarea "In my opinion, y"
type textarea "x"
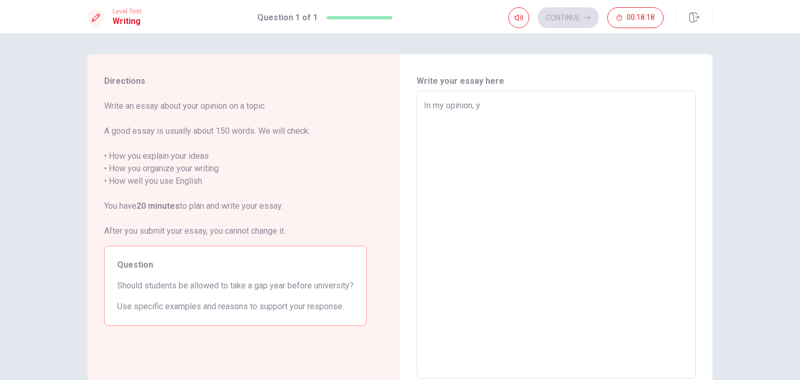
type textarea "In my opinion, yh"
type textarea "x"
type textarea "In my opinion, yhe"
type textarea "x"
type textarea "In my opinion, yh"
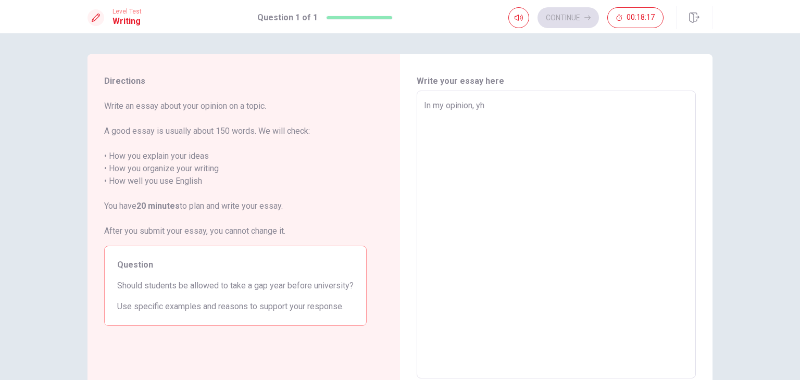
type textarea "x"
type textarea "In my opinion, y"
type textarea "x"
type textarea "In my opinion,"
type textarea "x"
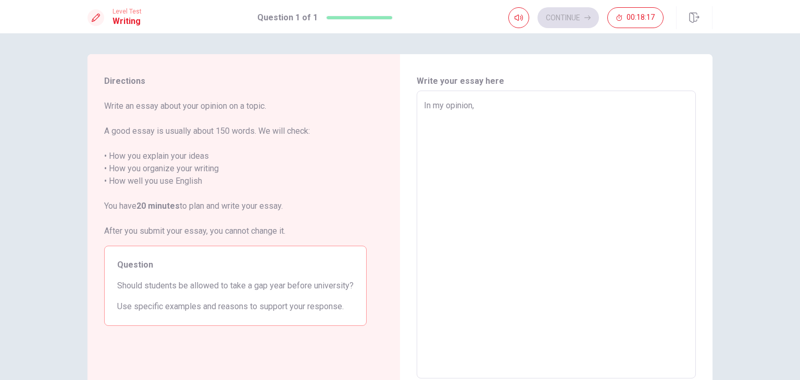
type textarea "In my opinion, t"
type textarea "x"
type textarea "In my opinion, te"
type textarea "x"
type textarea "In my opinion, t"
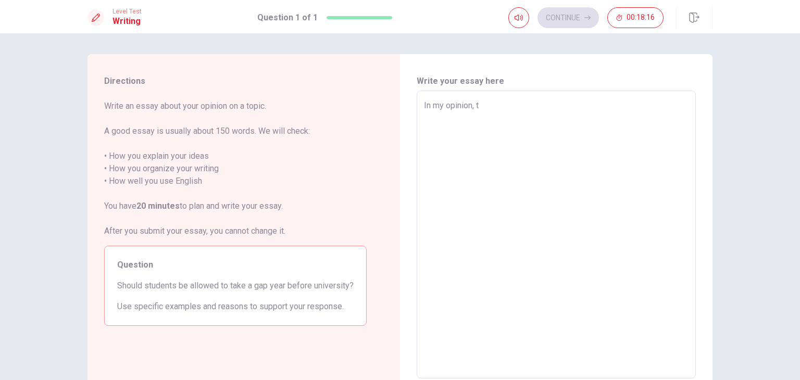
type textarea "x"
type textarea "In my opinion, th"
type textarea "x"
type textarea "In my opinion, the"
type textarea "x"
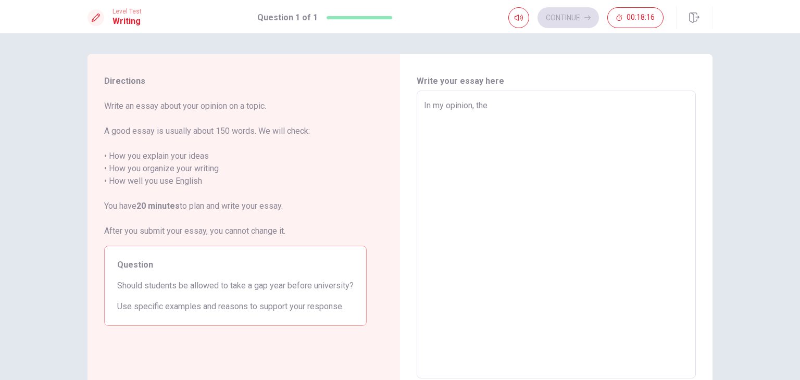
type textarea "In my opinion, they"
type textarea "x"
type textarea "In my opinion, they"
type textarea "x"
type textarea "In my opinion, the"
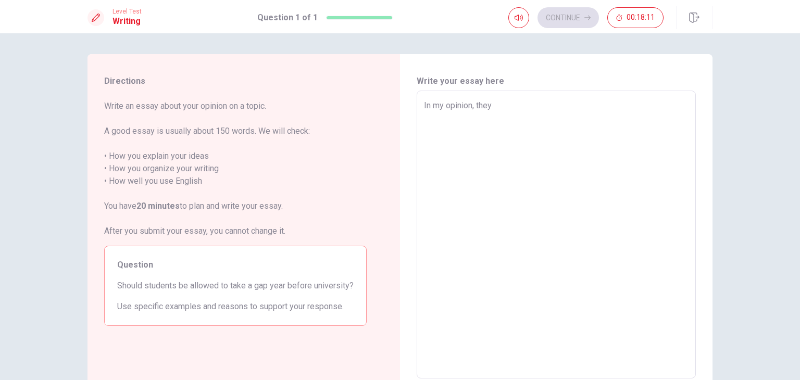
type textarea "x"
type textarea "In my opinion, th"
type textarea "x"
type textarea "In my opinion, t"
type textarea "x"
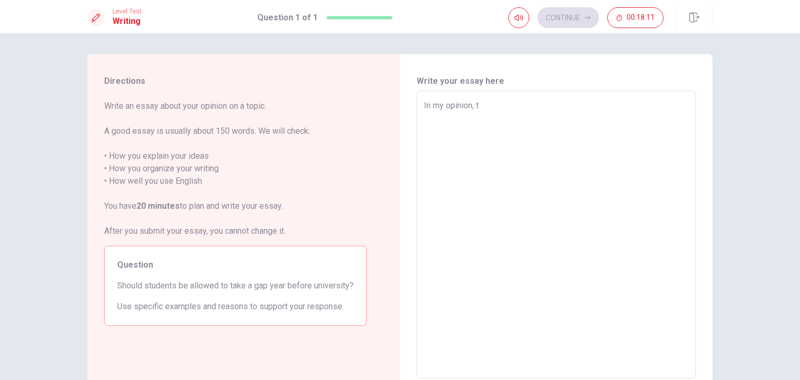
type textarea "In my opinion,"
type textarea "x"
type textarea "In my opinion, t"
type textarea "x"
type textarea "In my opinion, th"
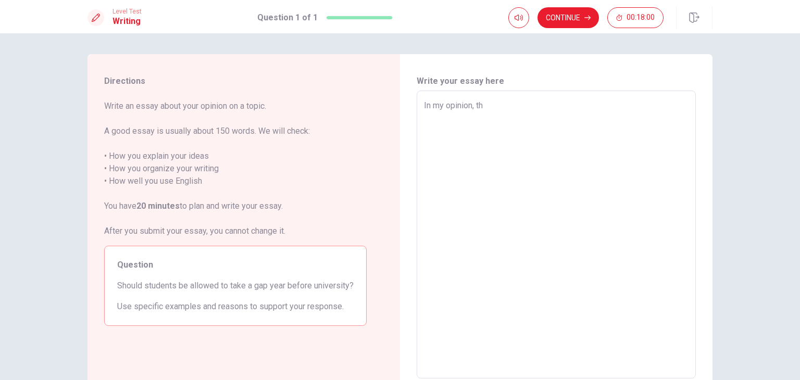
type textarea "x"
type textarea "In my opinion, the"
type textarea "x"
type textarea "In my opinion, ther"
type textarea "x"
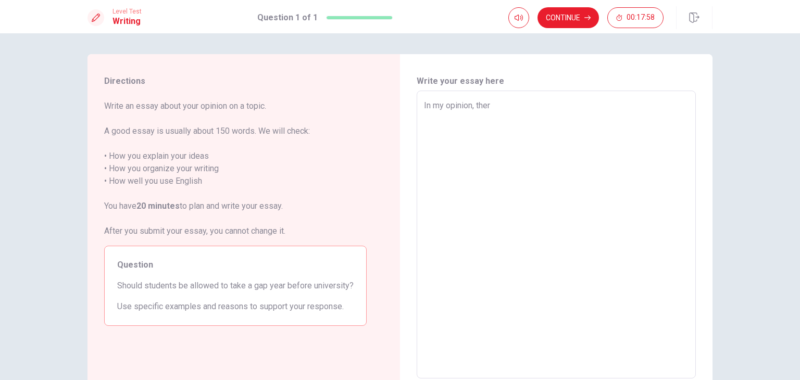
type textarea "In my opinion, the"
type textarea "x"
type textarea "In my opinion, they"
type textarea "x"
type textarea "In my opinion, they"
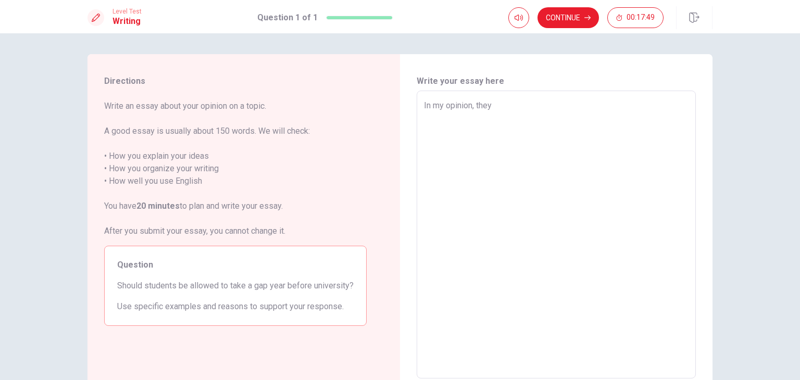
type textarea "x"
type textarea "In my opinion, they c"
type textarea "x"
type textarea "In my opinion, they ca"
type textarea "x"
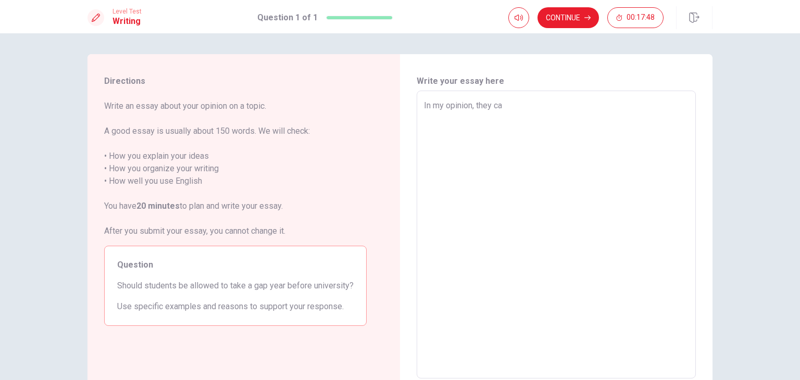
type textarea "In my opinion, they cah"
type textarea "x"
type textarea "In my opinion, they ca"
type textarea "x"
type textarea "In my opinion, they can"
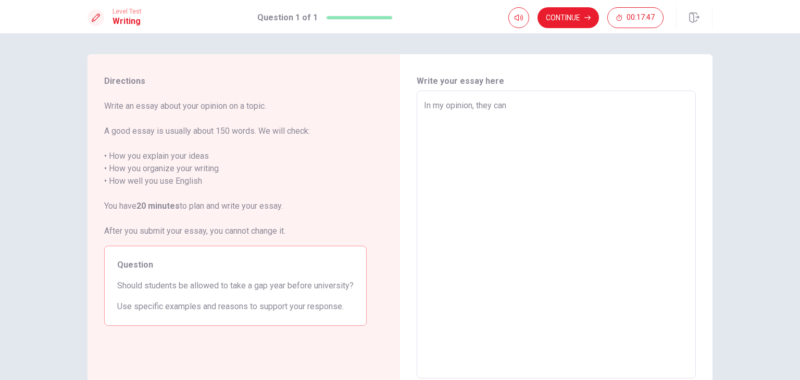
type textarea "x"
type textarea "In my opinion, they can"
type textarea "x"
type textarea "In my opinion, they can t"
type textarea "x"
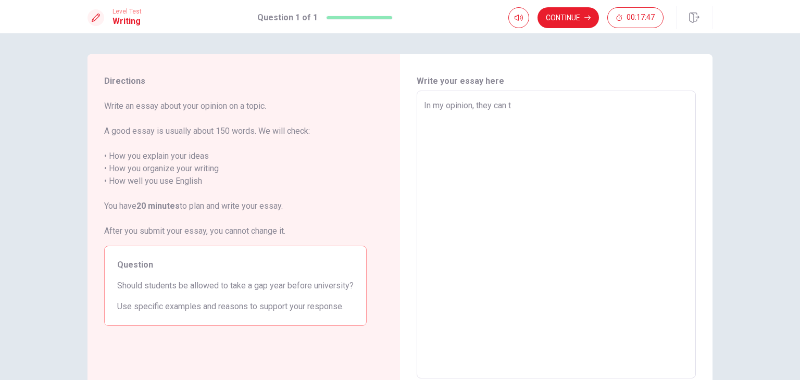
type textarea "In my opinion, they can"
type textarea "x"
type textarea "In my opinion, they can t"
type textarea "x"
type textarea "In my opinion, they can ta"
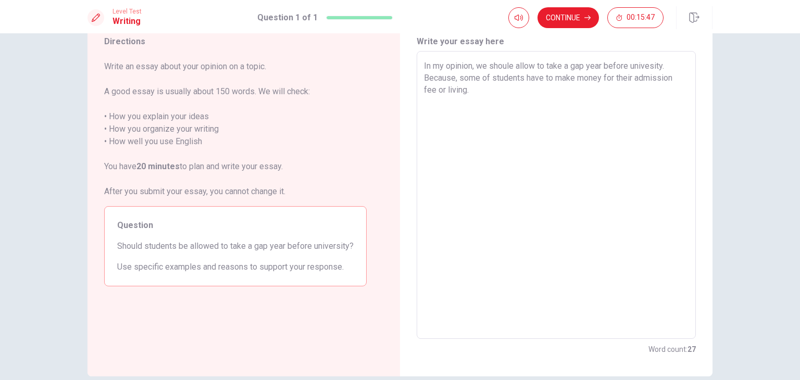
scroll to position [40, 0]
paste textarea
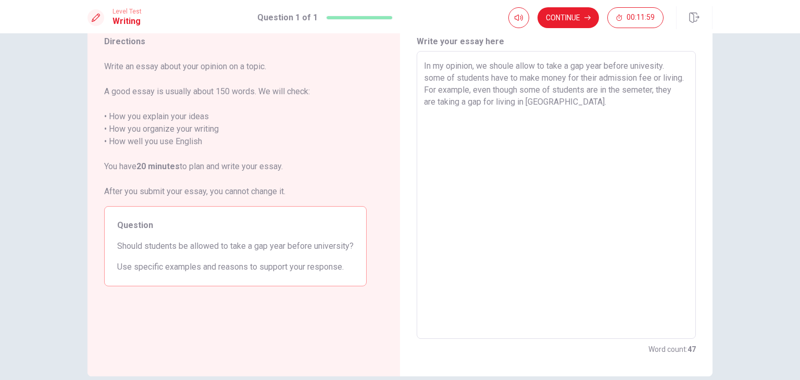
drag, startPoint x: 458, startPoint y: 94, endPoint x: 586, endPoint y: 128, distance: 132.0
click at [542, 103] on textarea "In my opinion, we shoule allow to take a gap year before univesity. some of stu…" at bounding box center [556, 195] width 265 height 271
click at [595, 114] on textarea "In my opinion, we shoule allow to take a gap year before univesity. some of stu…" at bounding box center [556, 195] width 265 height 271
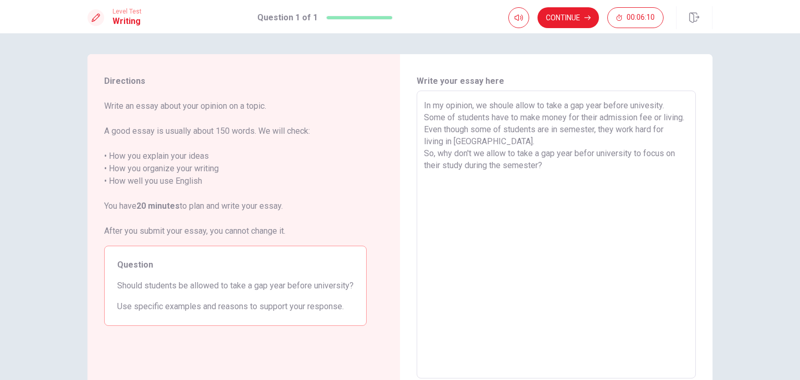
scroll to position [40, 0]
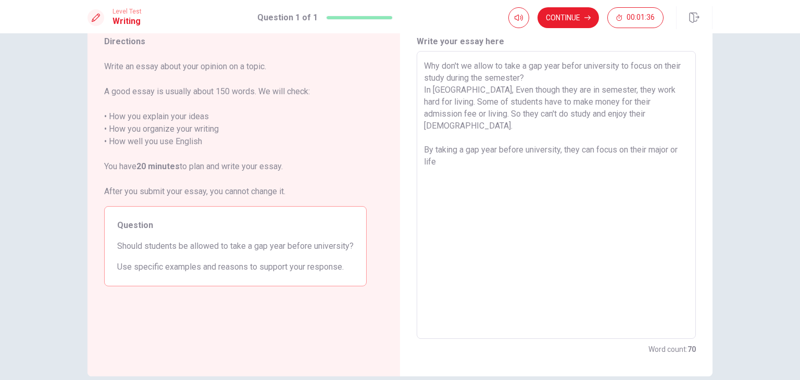
click at [668, 138] on textarea "Why don't we allow to take a gap year befor university to focus on their study …" at bounding box center [556, 195] width 265 height 271
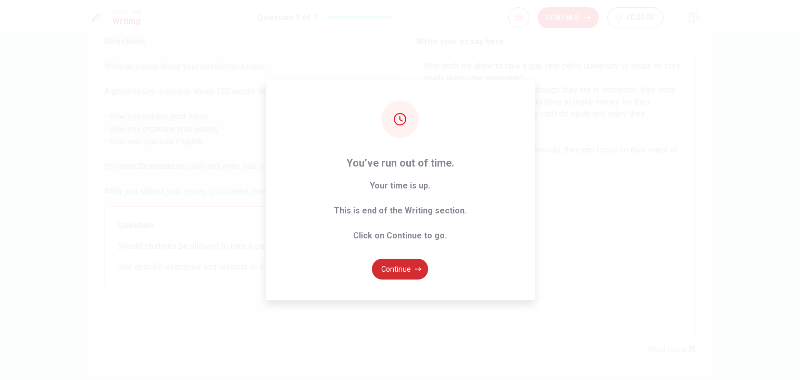
type textarea "Why don't we allow to take a gap year befor university to focus on their study …"
click at [401, 266] on button "Continue" at bounding box center [400, 269] width 56 height 21
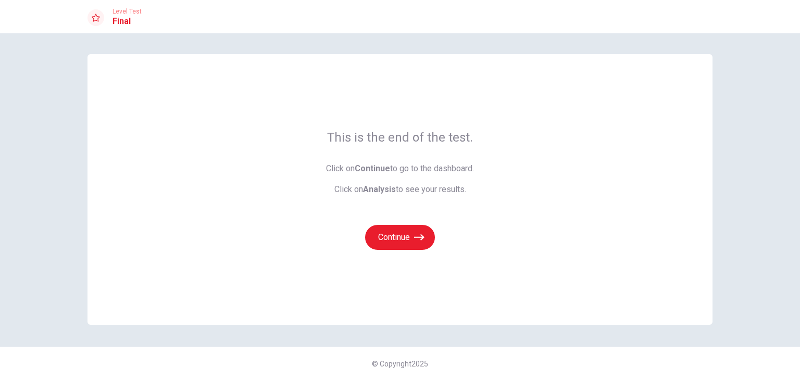
scroll to position [0, 0]
click at [402, 233] on button "Continue" at bounding box center [400, 237] width 70 height 25
